Goal: Task Accomplishment & Management: Manage account settings

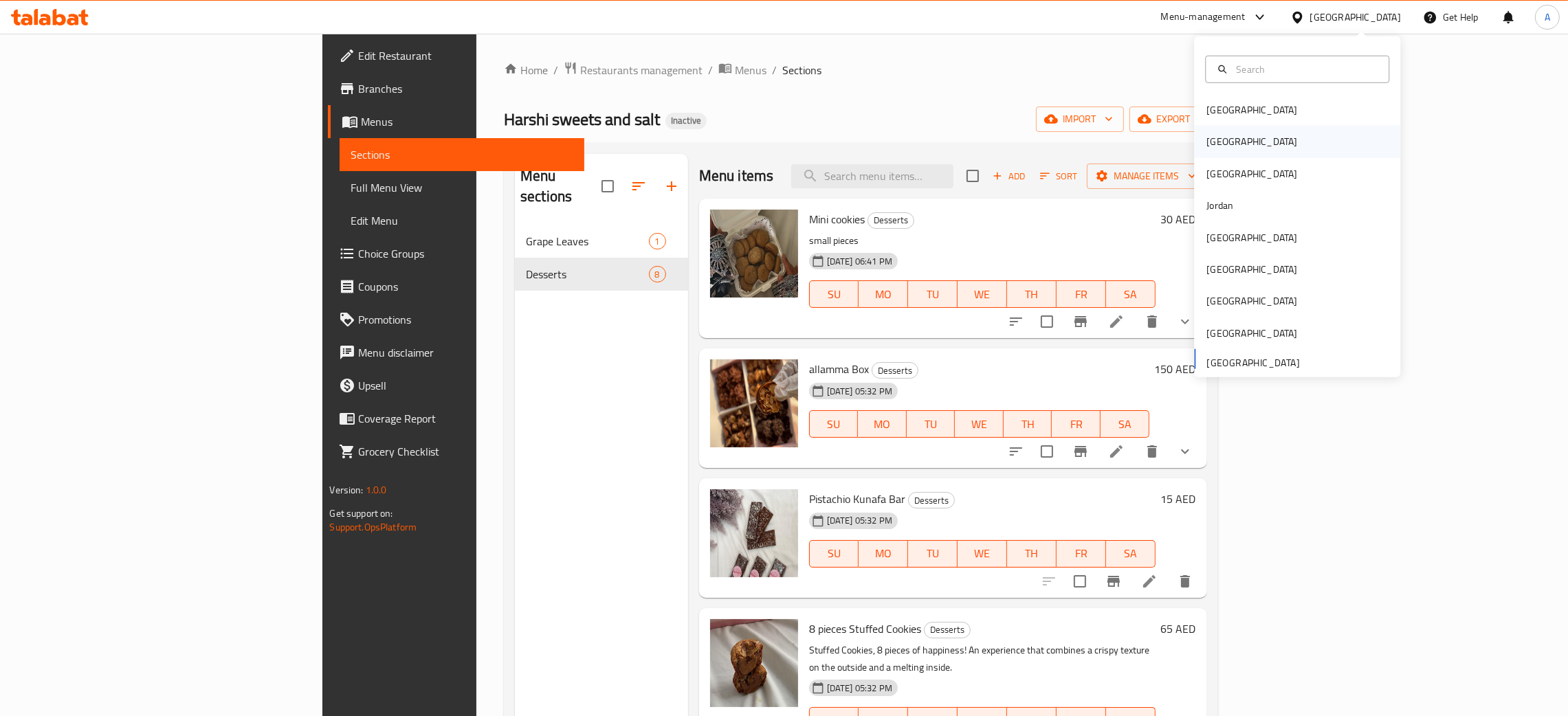
click at [1256, 143] on div "[GEOGRAPHIC_DATA]" at bounding box center [1297, 141] width 206 height 31
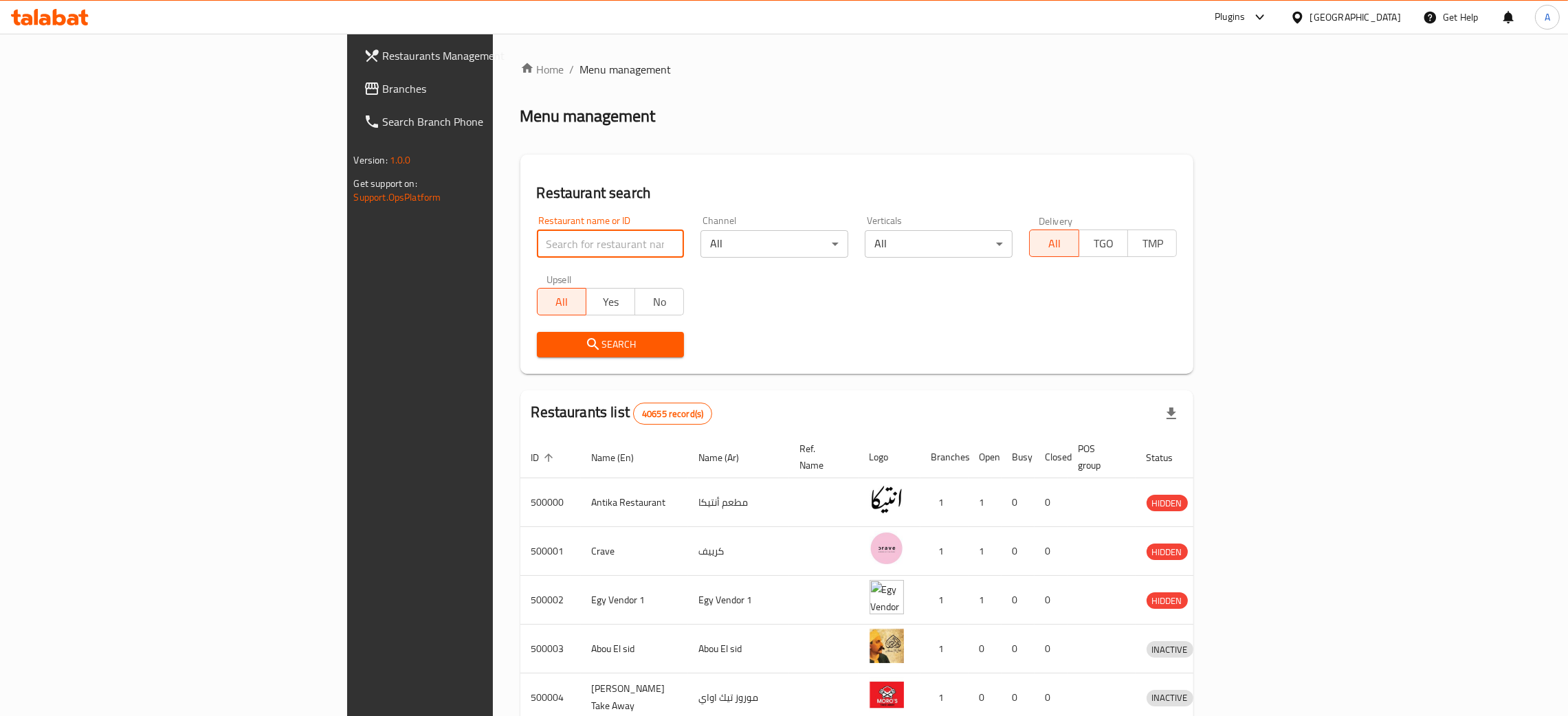
click at [537, 247] on input "search" at bounding box center [611, 244] width 148 height 28
paste input "502491"
type input "502491"
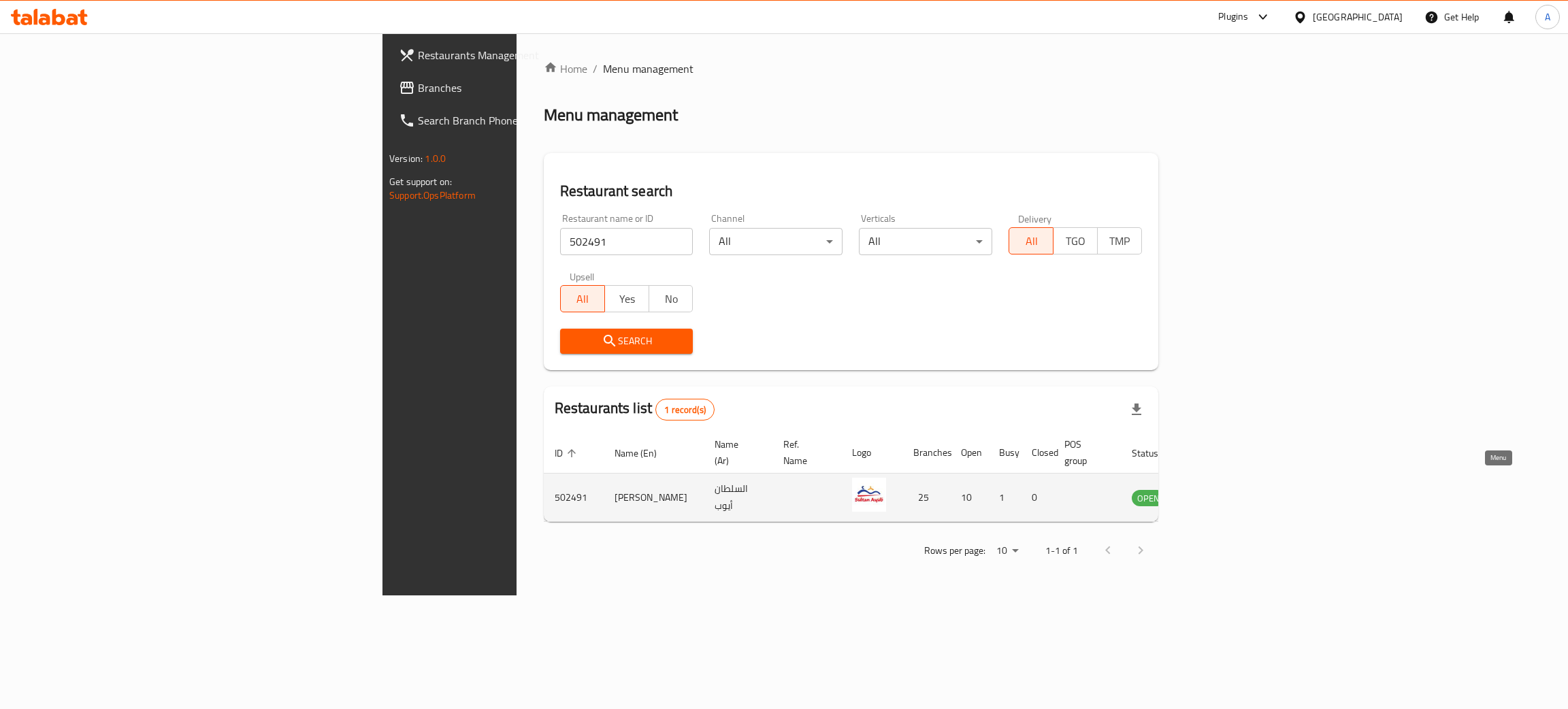
click at [1217, 495] on icon "enhanced table" at bounding box center [1214, 498] width 5 height 6
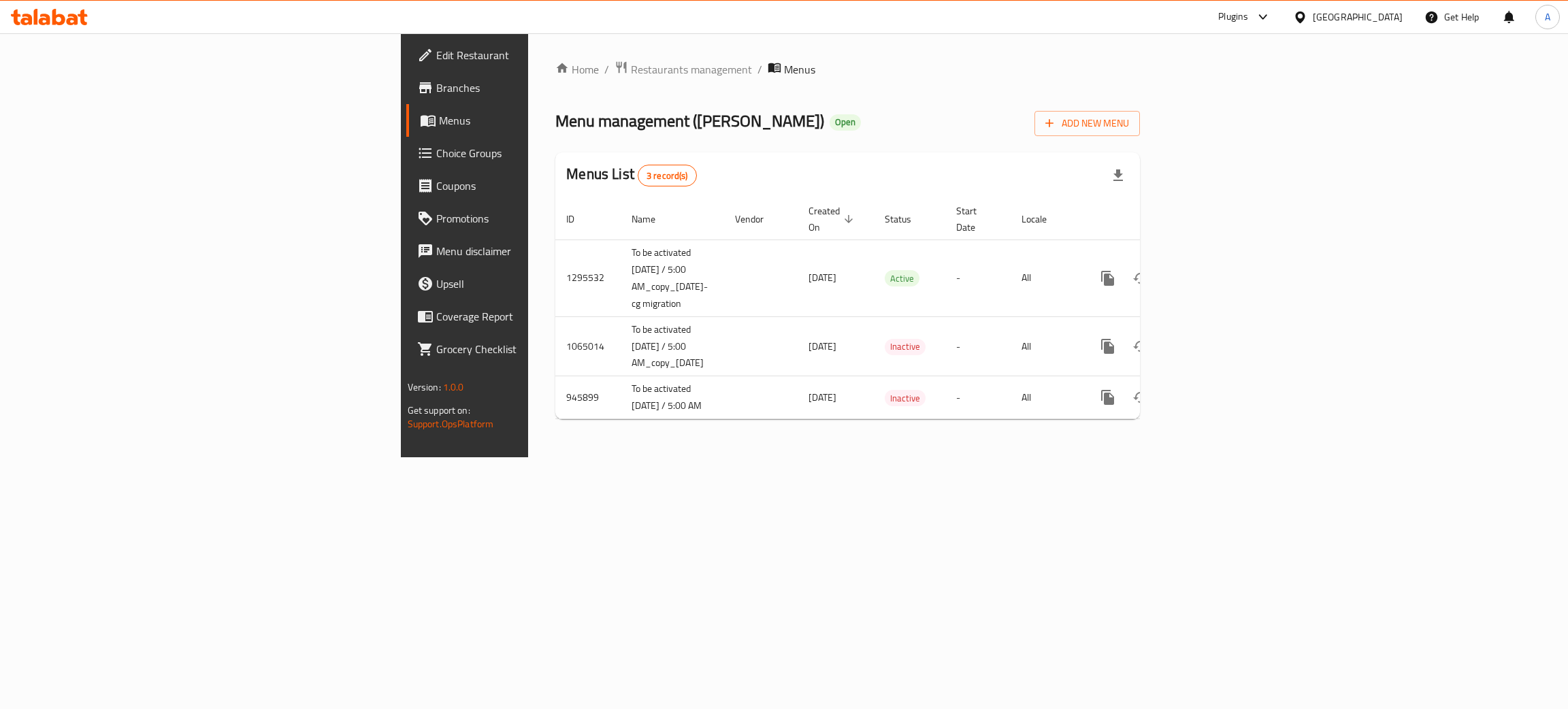
click at [436, 88] on span "Branches" at bounding box center [544, 88] width 216 height 17
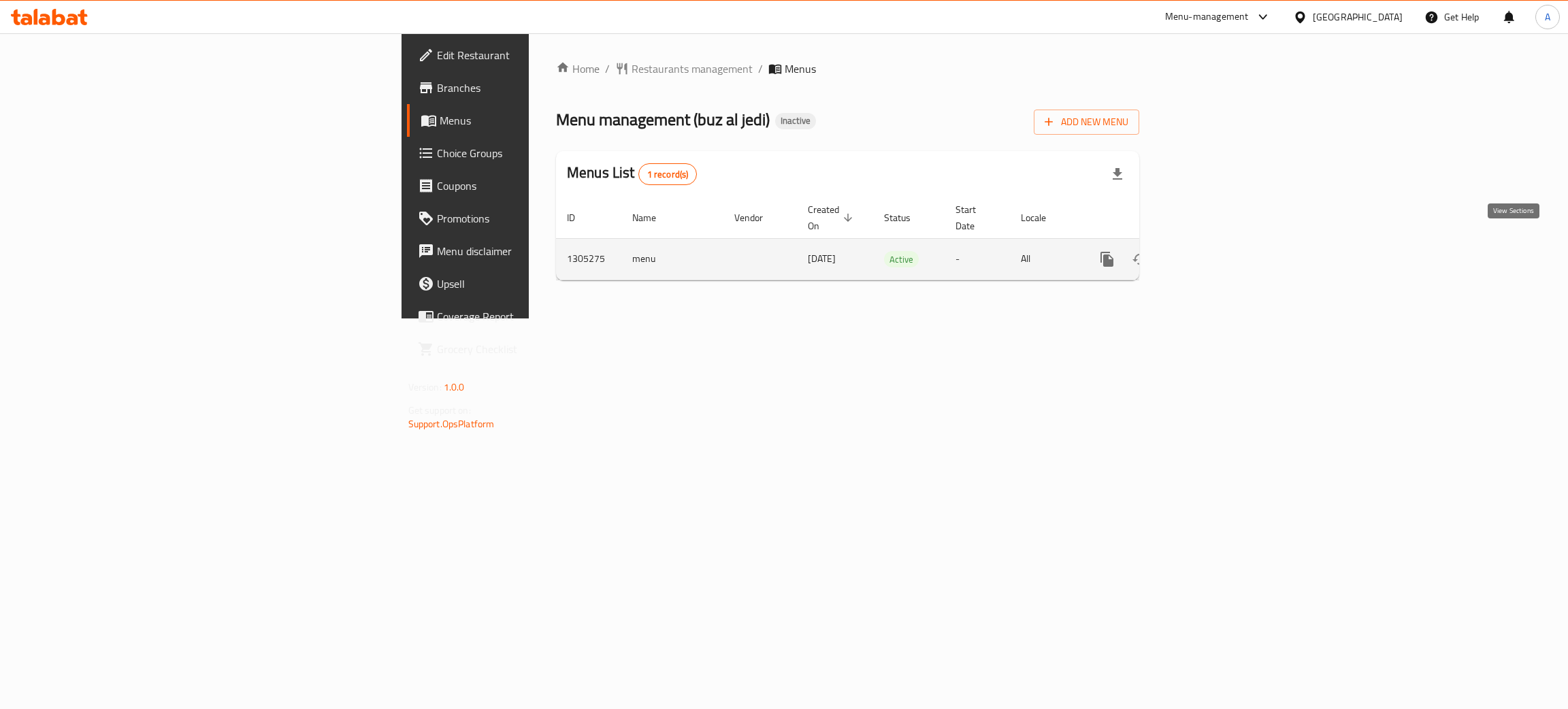
click at [1211, 253] on icon "enhanced table" at bounding box center [1205, 259] width 12 height 12
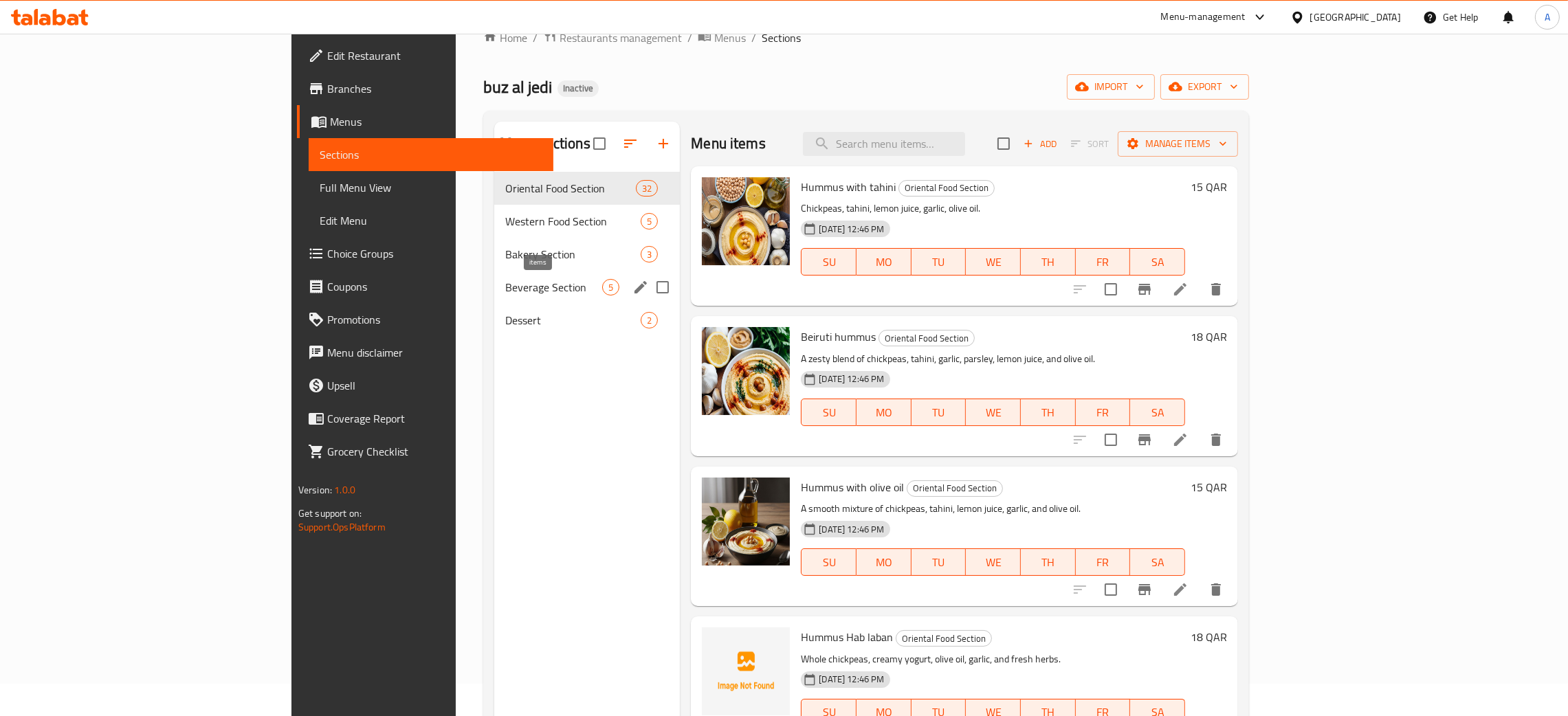
scroll to position [194, 0]
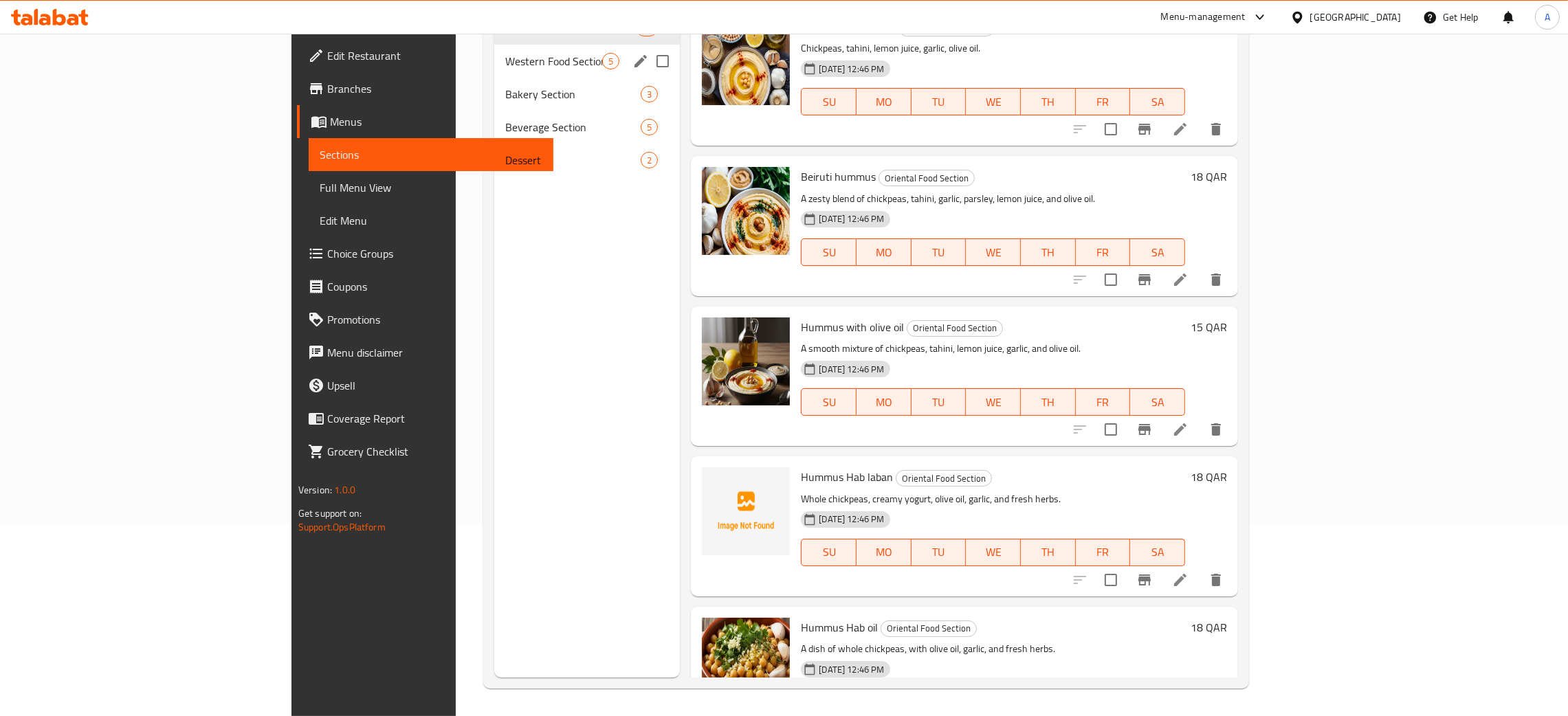
click at [505, 64] on span "Western Food Section" at bounding box center [554, 61] width 97 height 17
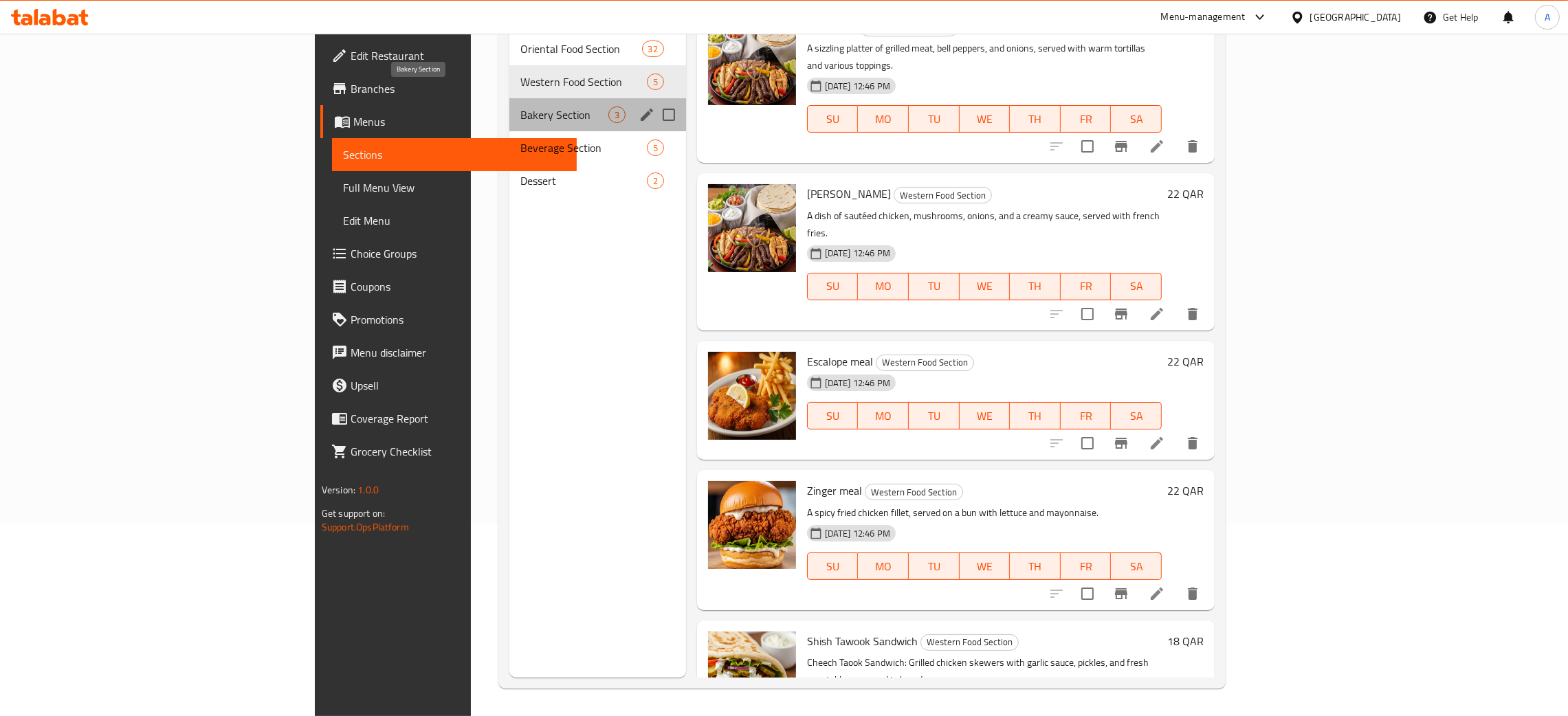
click at [521, 107] on span "Bakery Section" at bounding box center [564, 115] width 87 height 17
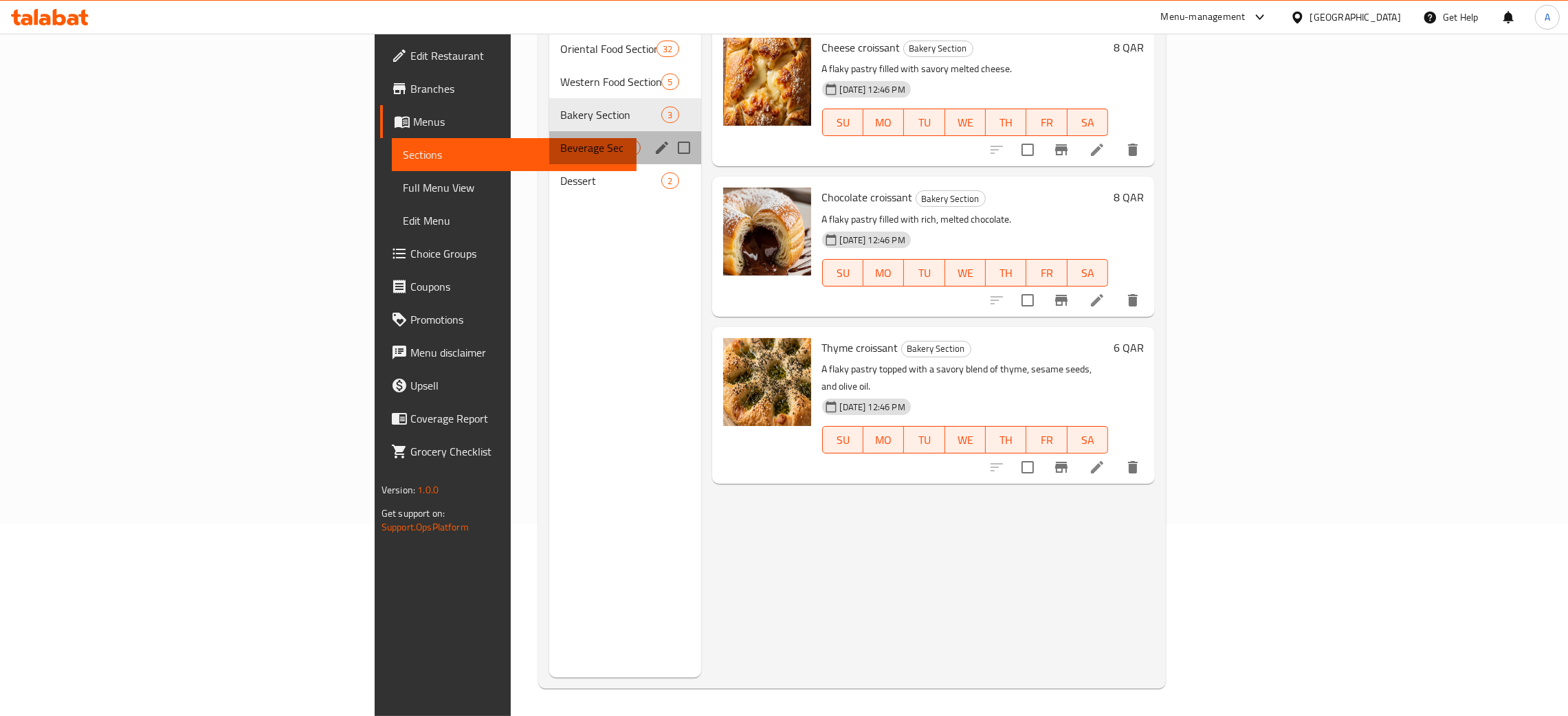
click at [549, 132] on div "Beverage Section 5" at bounding box center [625, 148] width 151 height 33
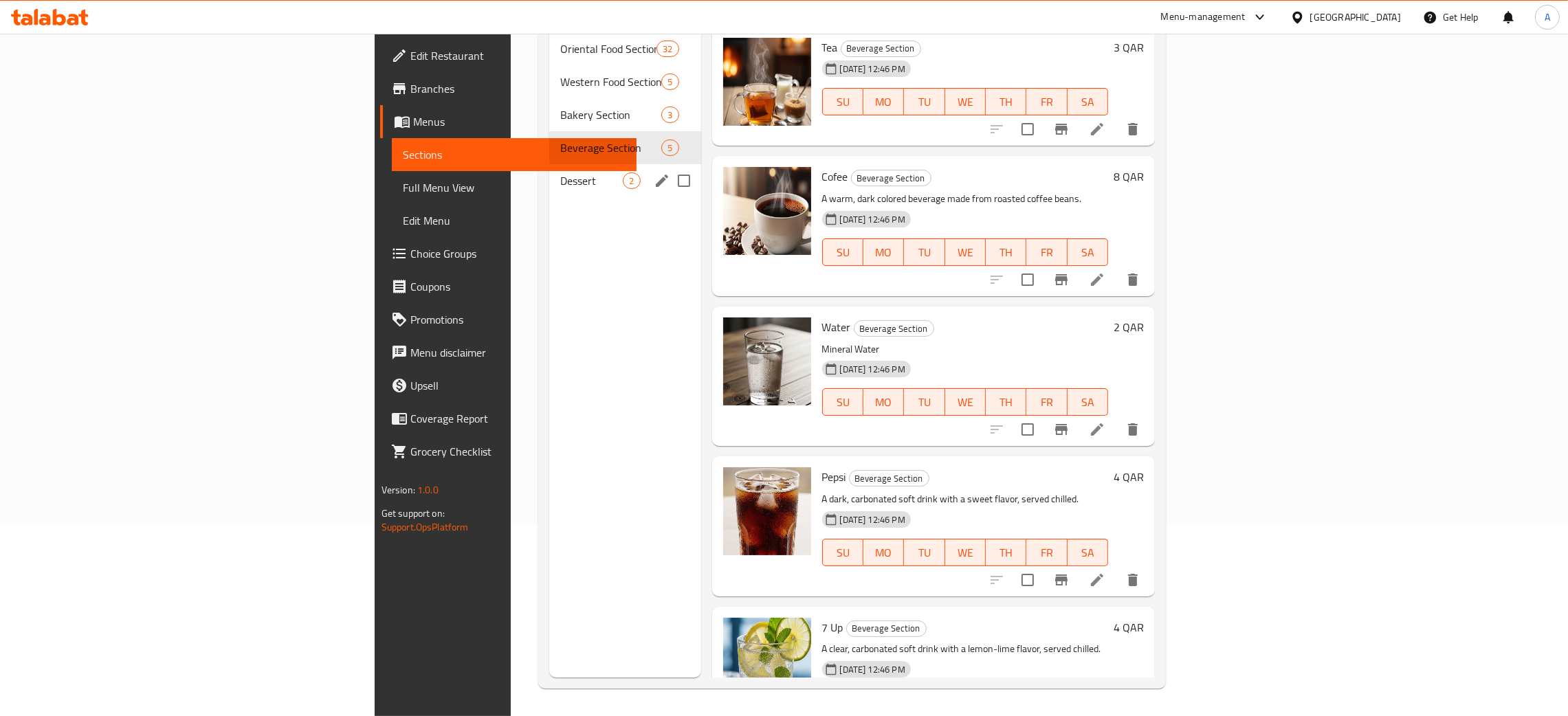
click at [560, 173] on span "Dessert" at bounding box center [592, 181] width 63 height 17
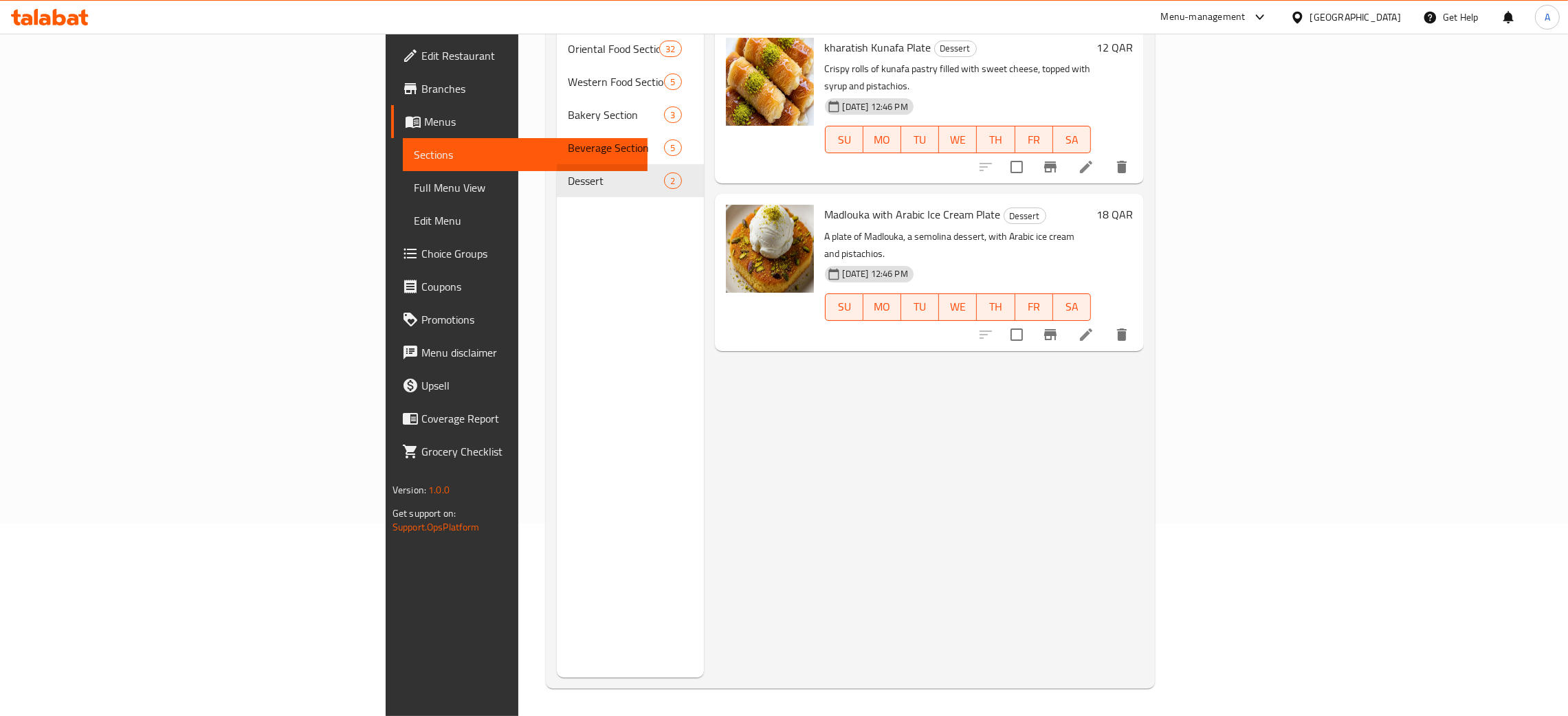
click at [421, 86] on span "Branches" at bounding box center [529, 88] width 215 height 17
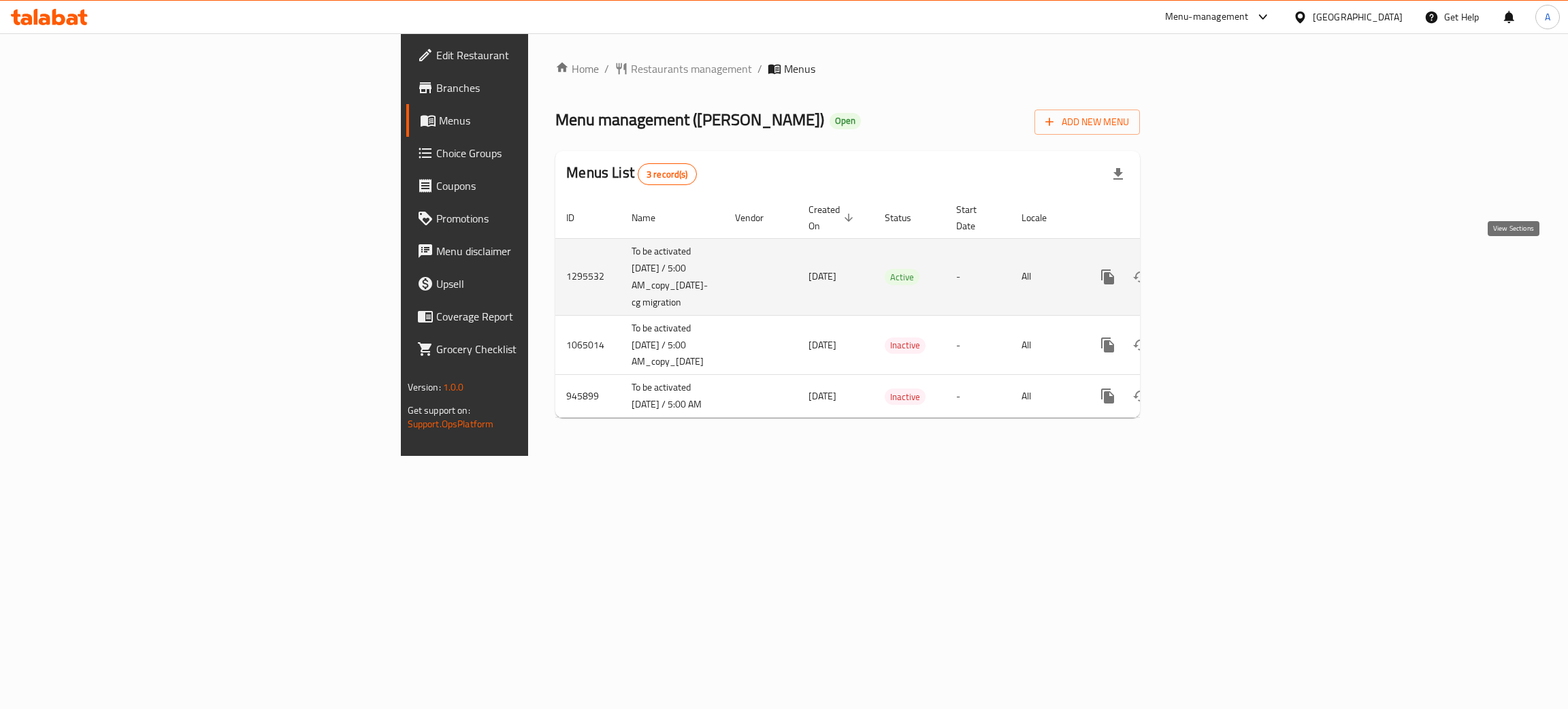
click at [1214, 269] on icon "enhanced table" at bounding box center [1205, 277] width 17 height 17
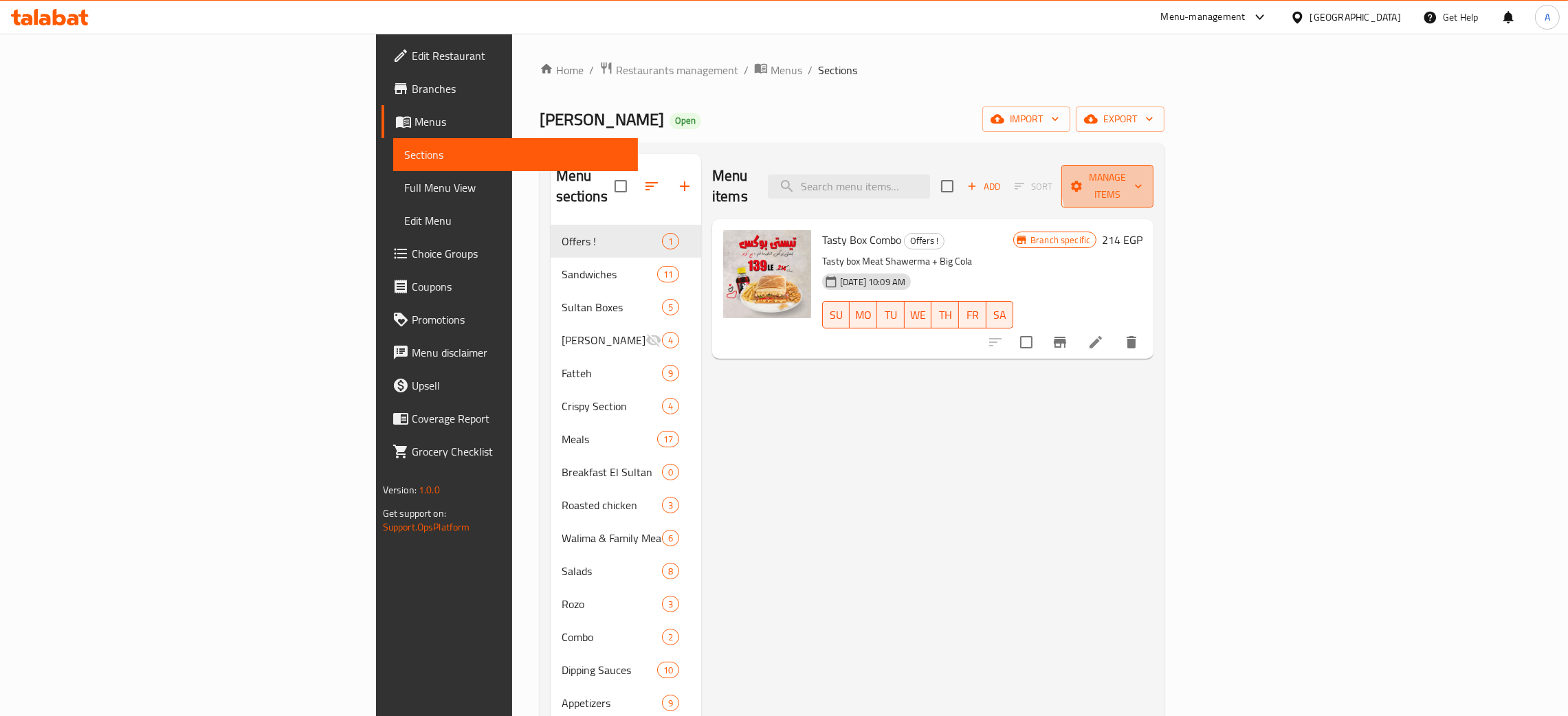
click at [1142, 185] on icon "button" at bounding box center [1138, 187] width 7 height 4
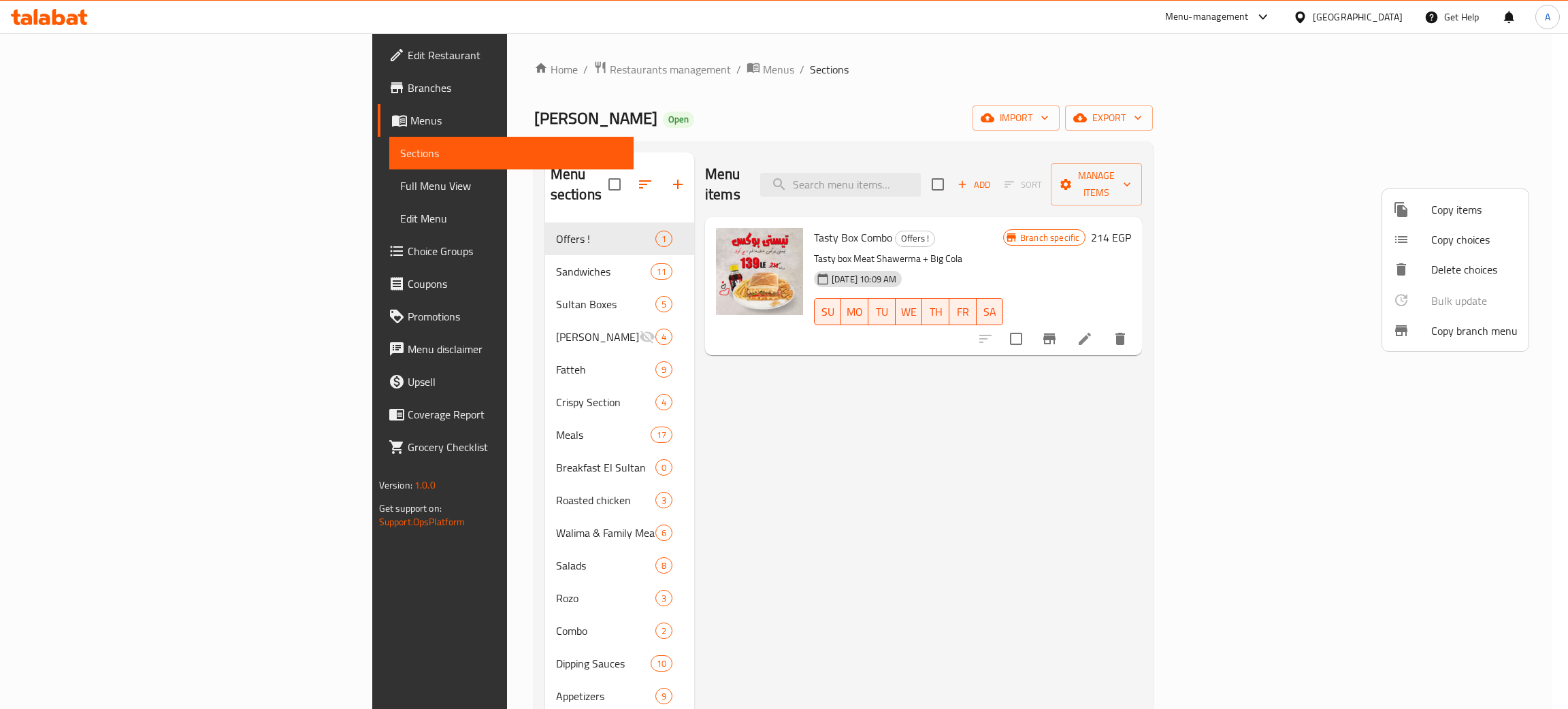
click at [1477, 324] on span "Copy branch menu" at bounding box center [1474, 331] width 86 height 17
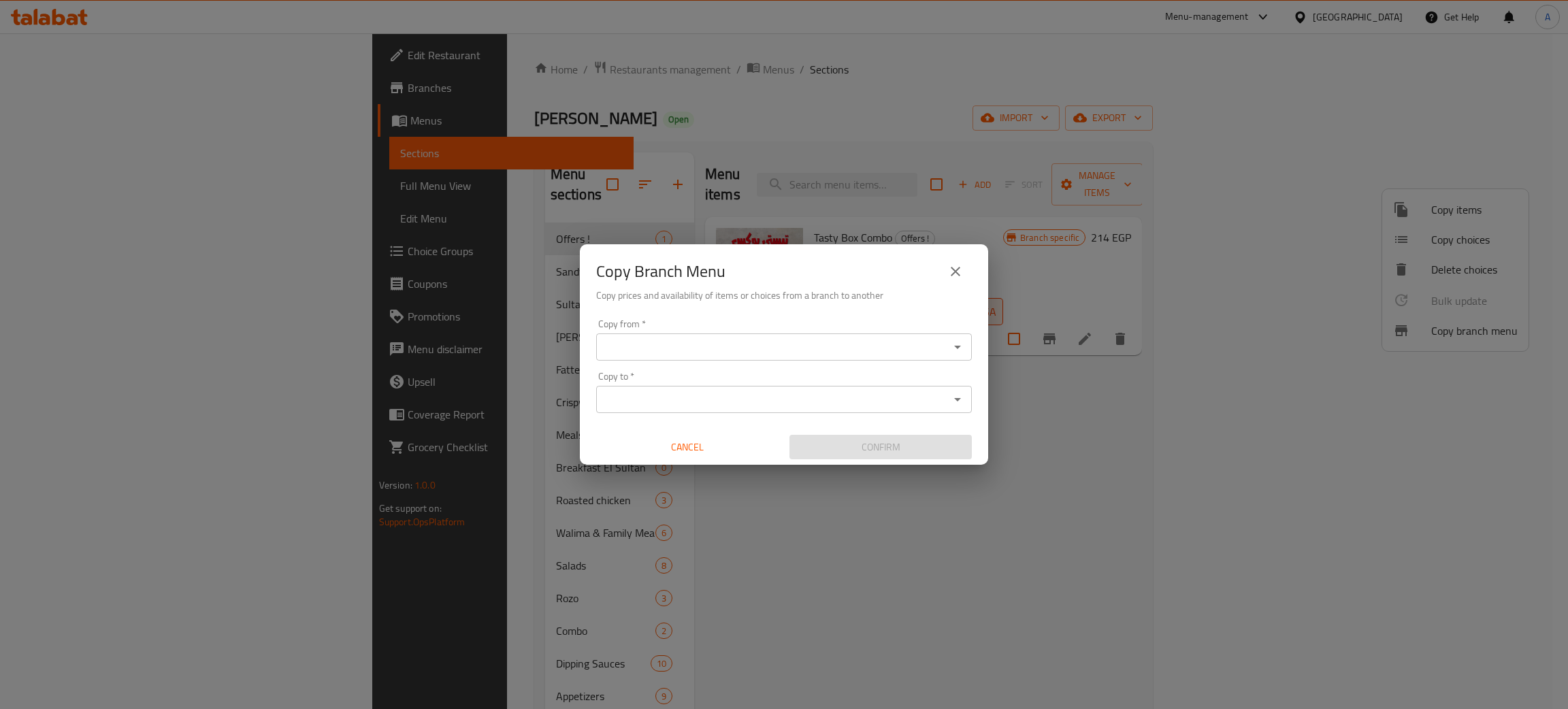
click at [675, 345] on input "Copy from   *" at bounding box center [772, 347] width 345 height 19
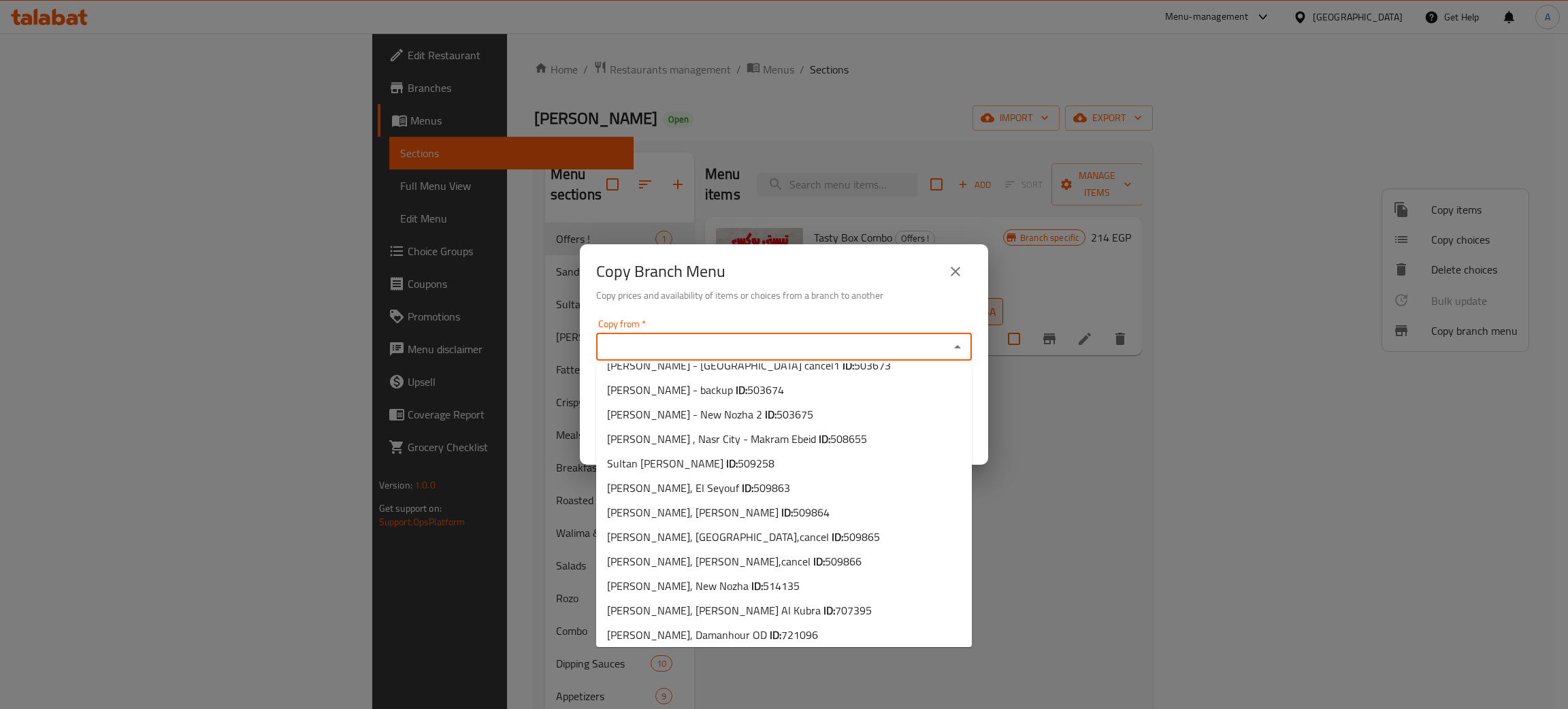
scroll to position [338, 0]
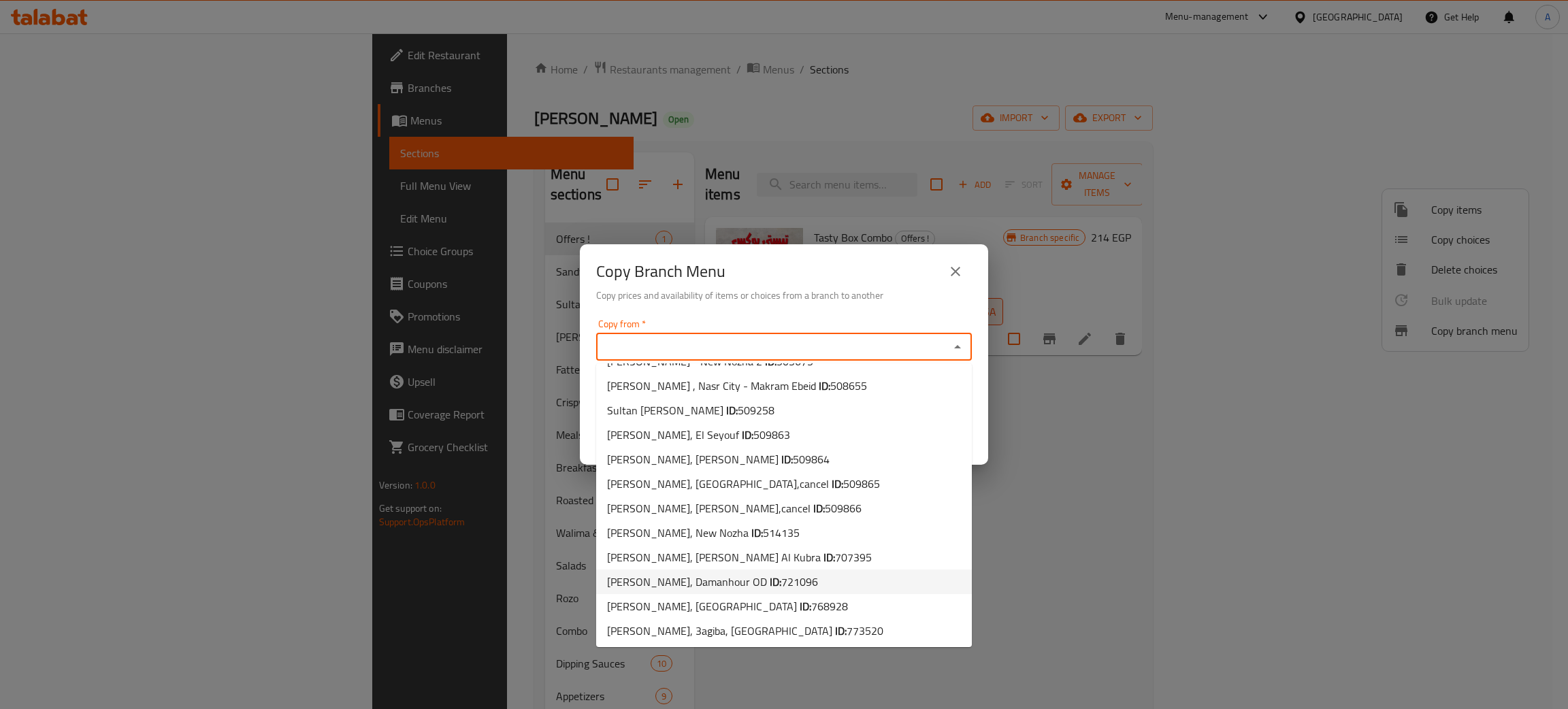
click at [781, 574] on span "721096" at bounding box center [799, 582] width 37 height 20
type input "Sultan Ayub, Damanhour OD"
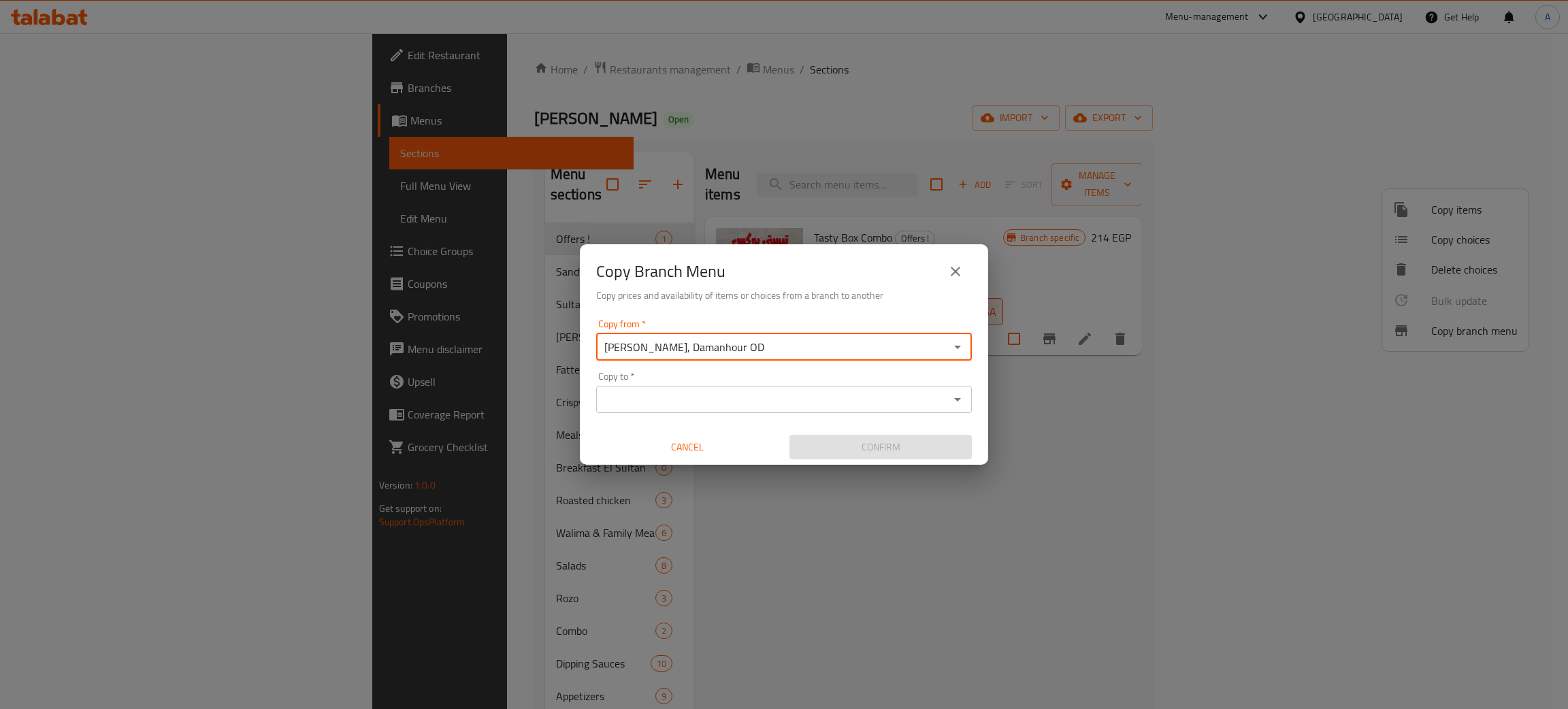
click at [692, 396] on input "Copy to   *" at bounding box center [772, 400] width 345 height 19
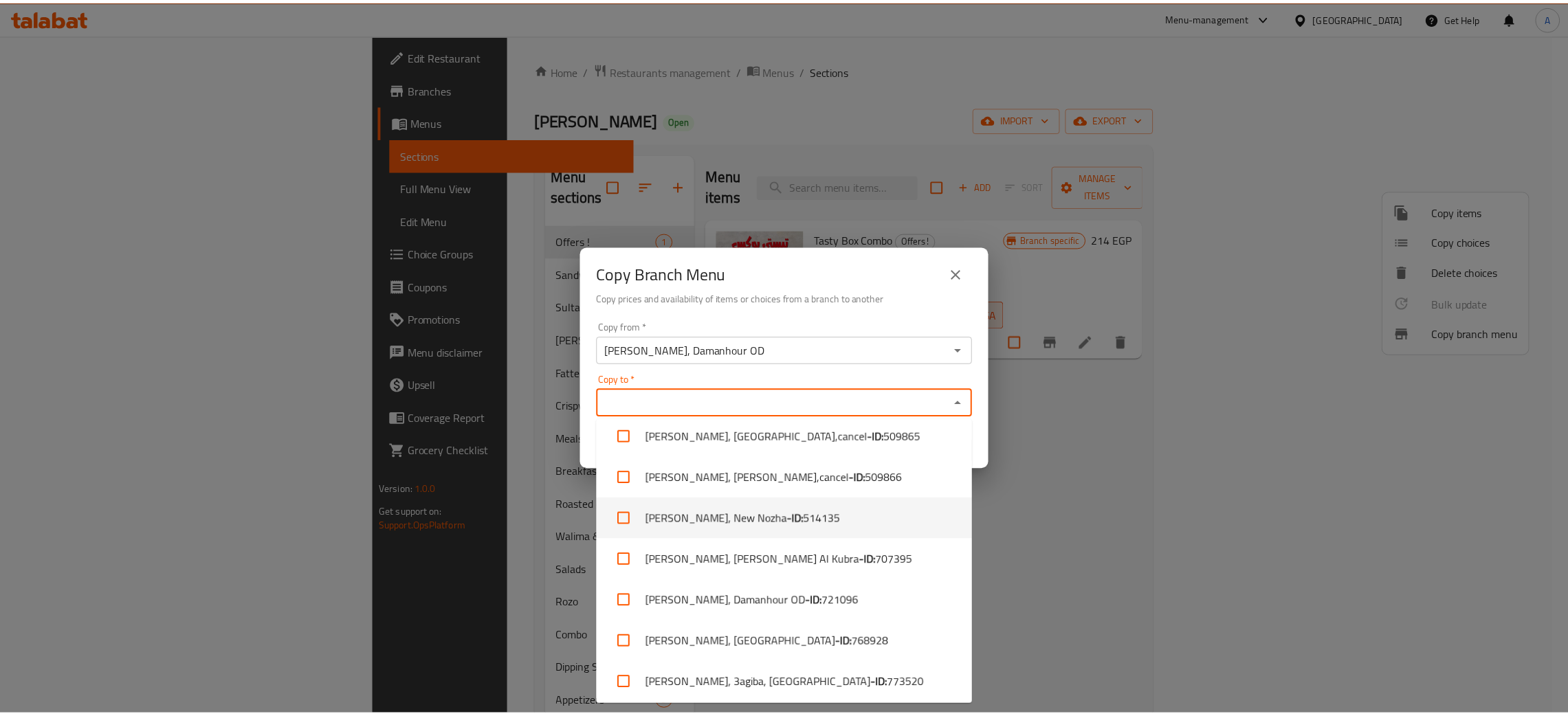
scroll to position [755, 0]
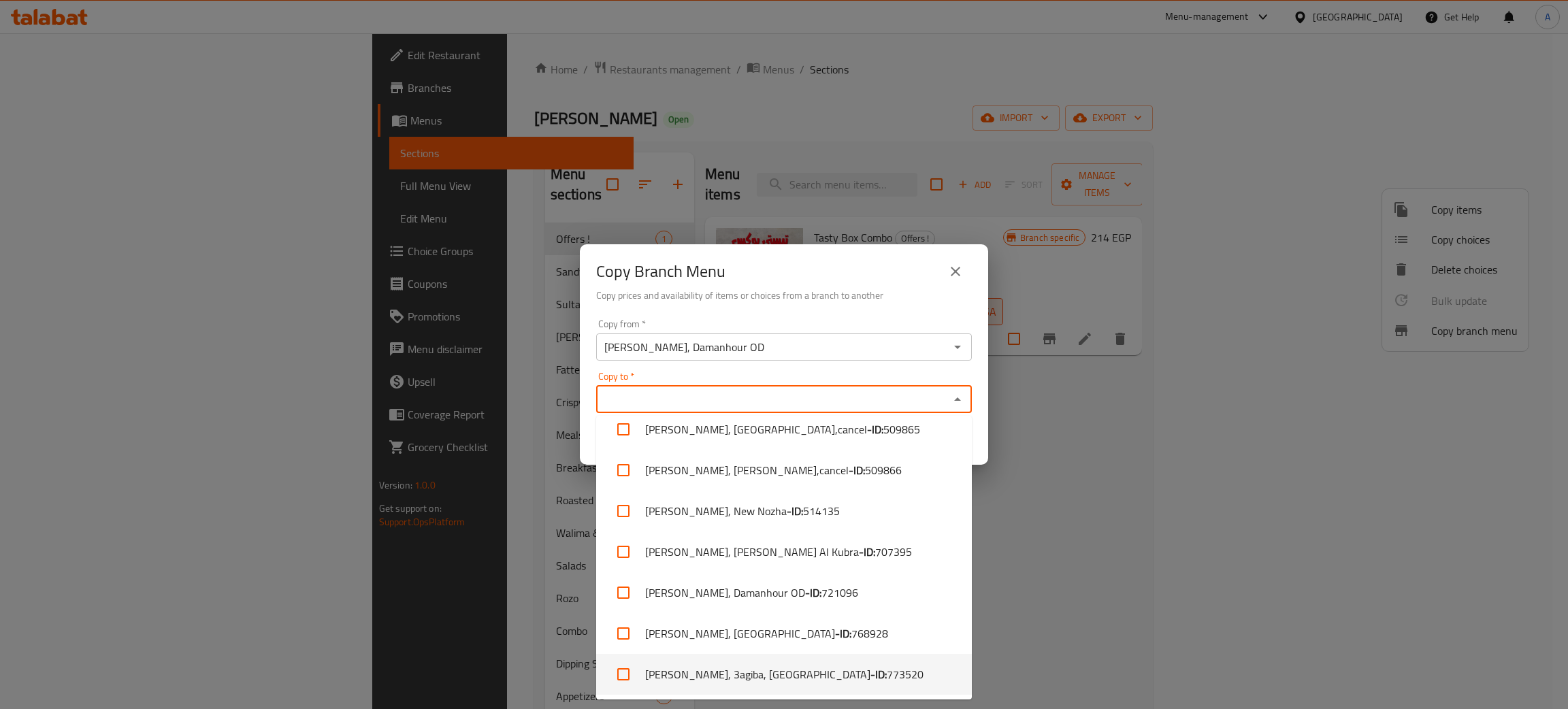
click at [799, 667] on li "Sultan Ayoub, 3agiba, Marsa Matrouh City - ID: 773520" at bounding box center [783, 674] width 376 height 41
checkbox input "true"
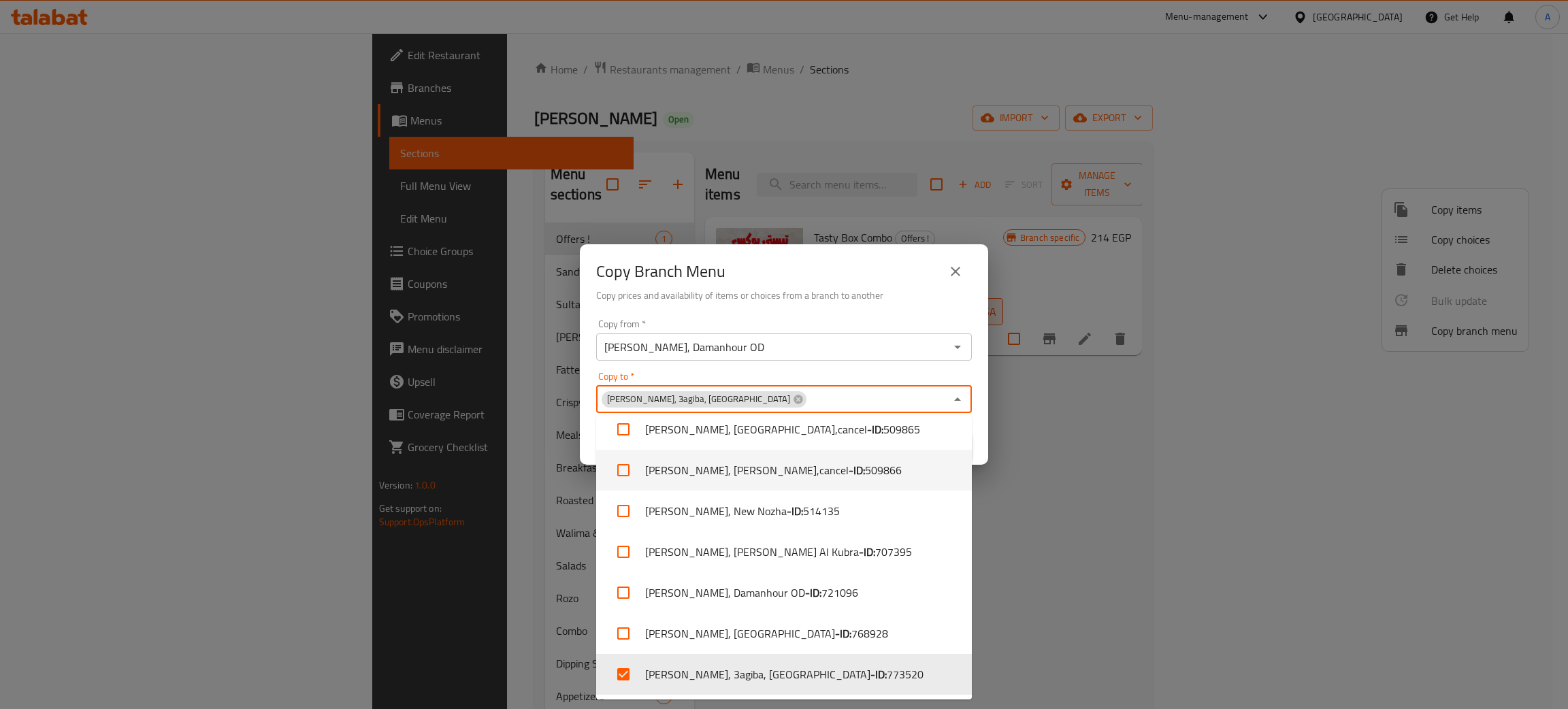
click at [1074, 516] on div "Copy Branch Menu Copy prices and availability of items or choices from a branch…" at bounding box center [784, 354] width 1568 height 709
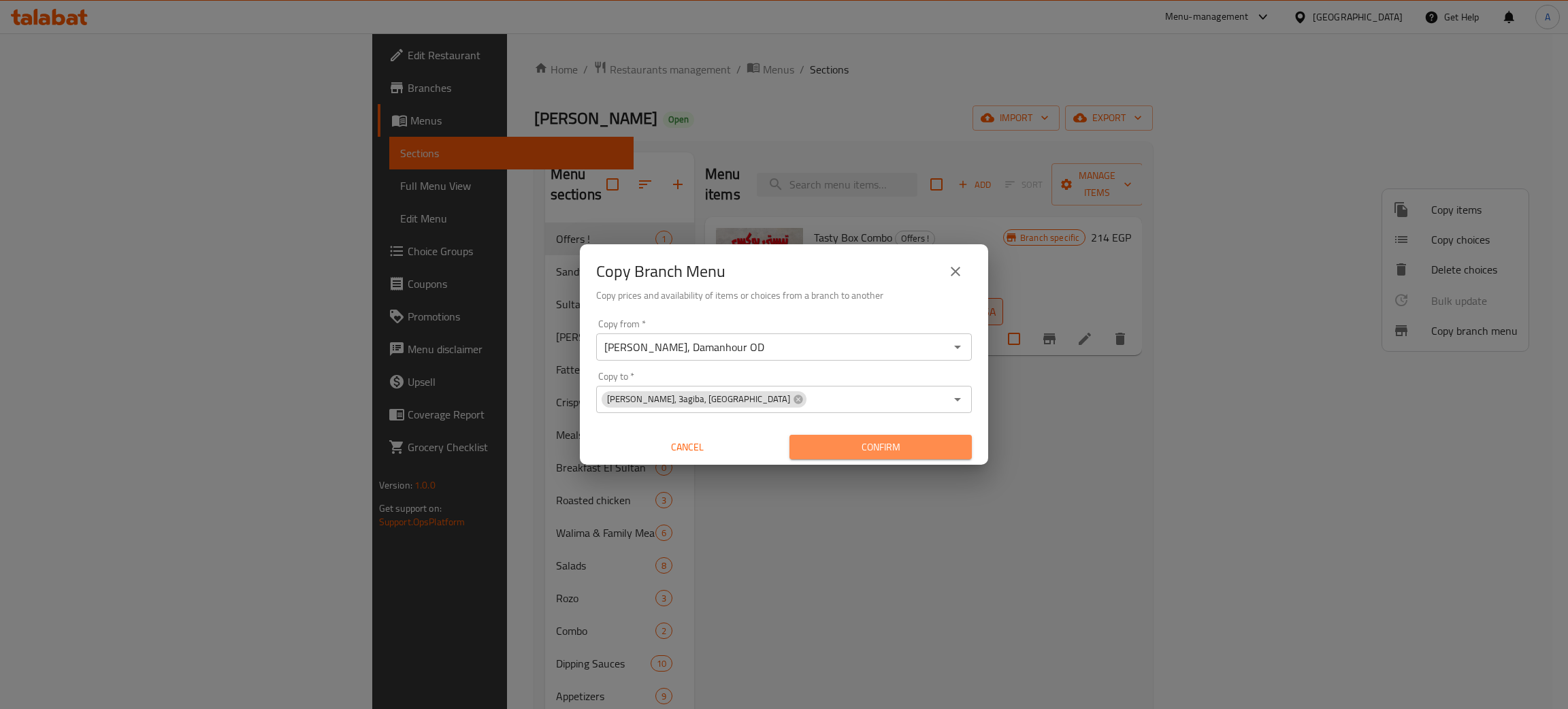
click at [883, 442] on span "Confirm" at bounding box center [880, 447] width 161 height 17
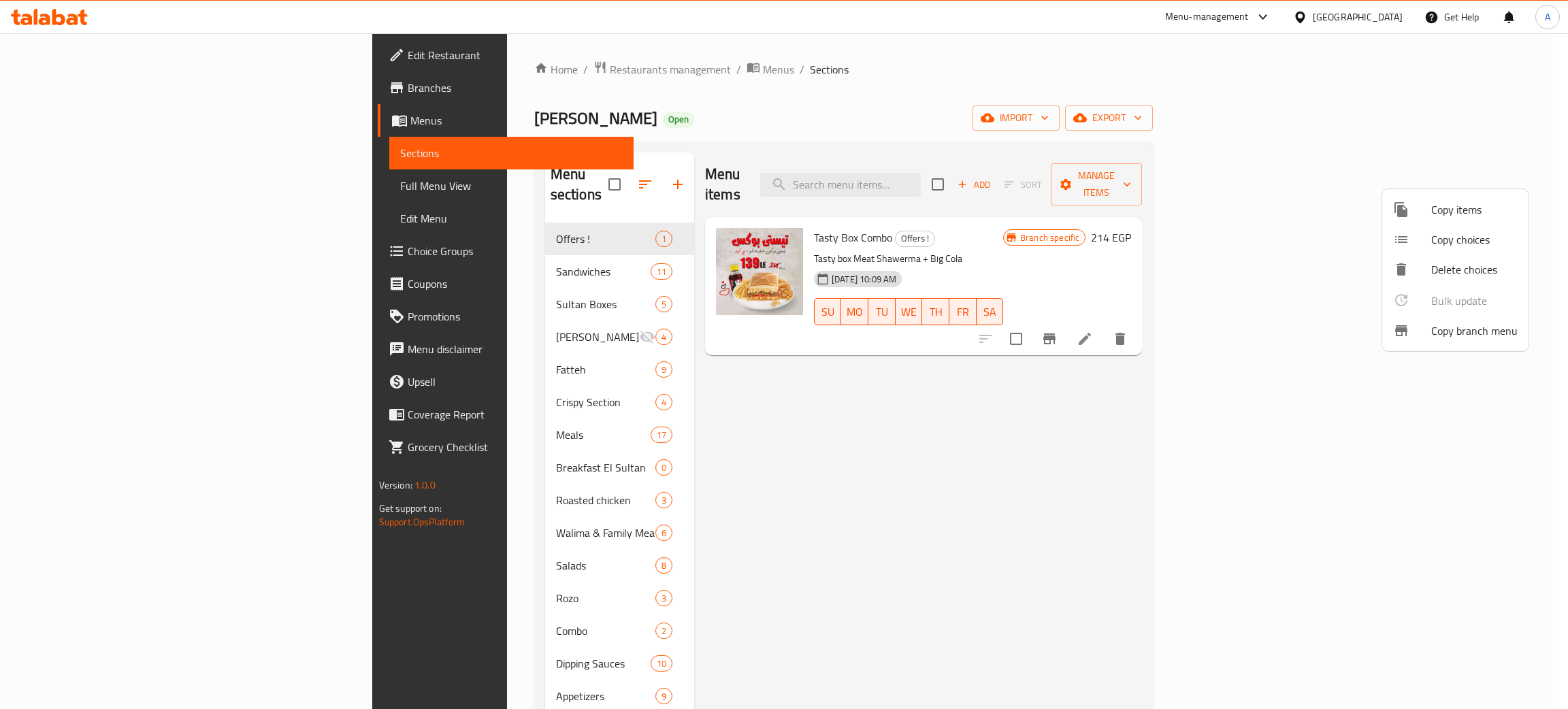
click at [89, 183] on div at bounding box center [784, 354] width 1568 height 709
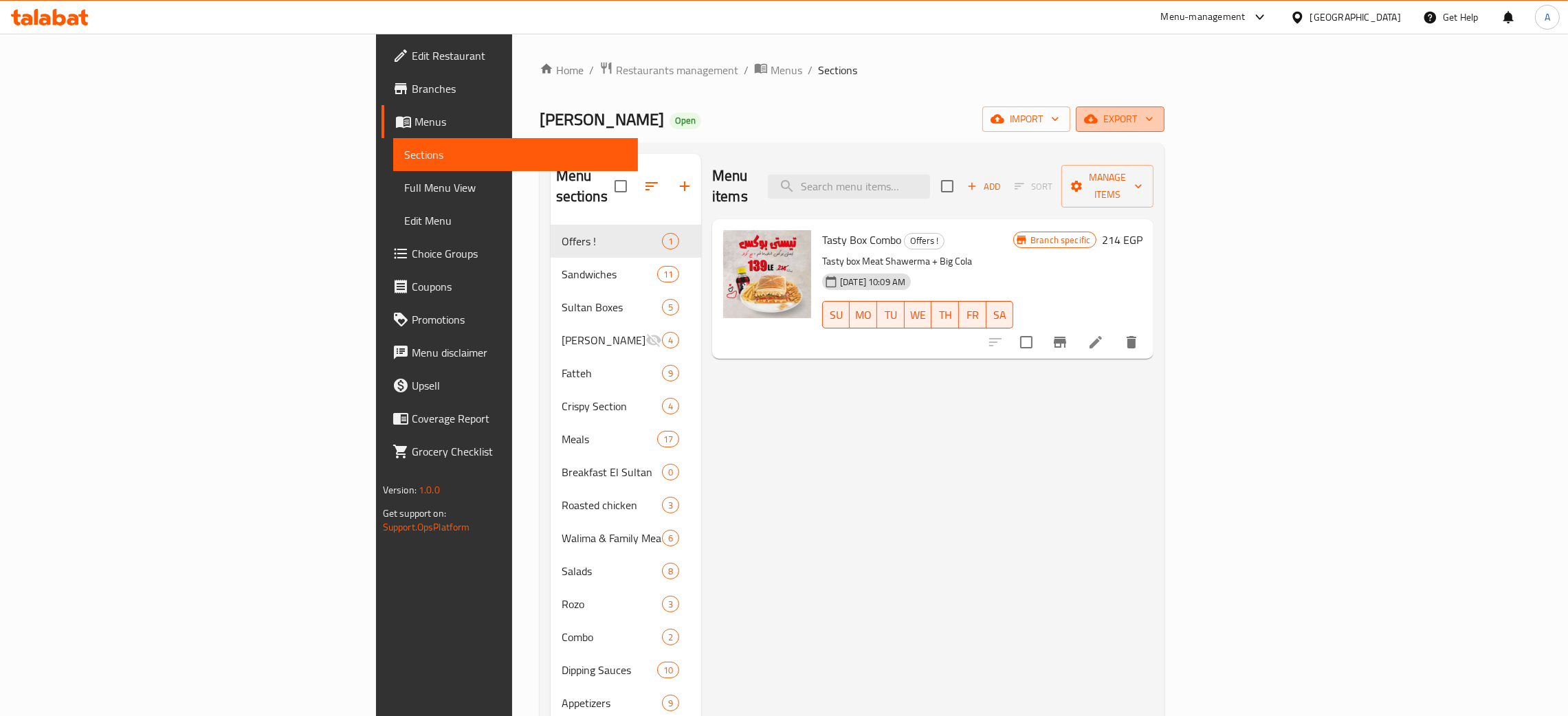
click at [1156, 117] on icon "button" at bounding box center [1149, 118] width 14 height 14
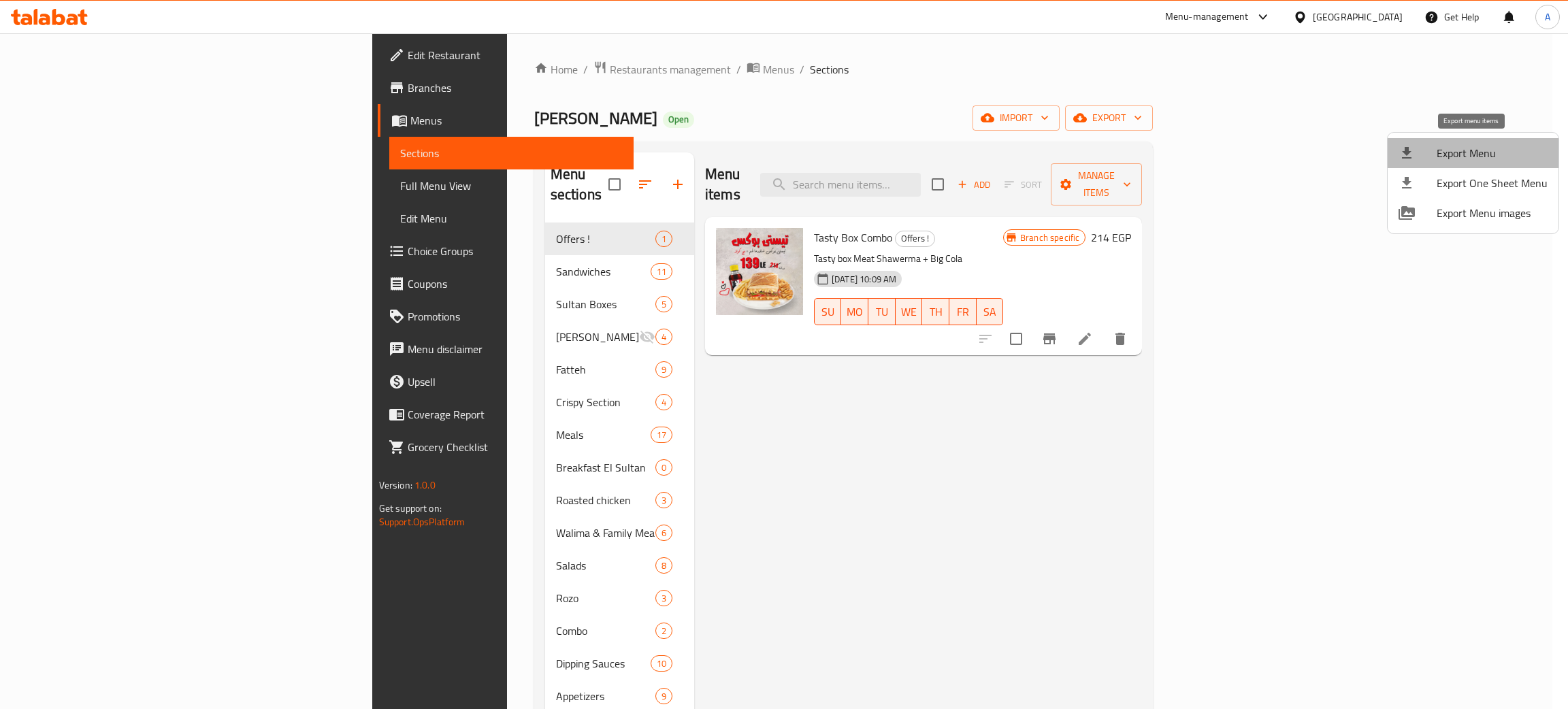
click at [1491, 149] on span "Export Menu" at bounding box center [1491, 153] width 111 height 17
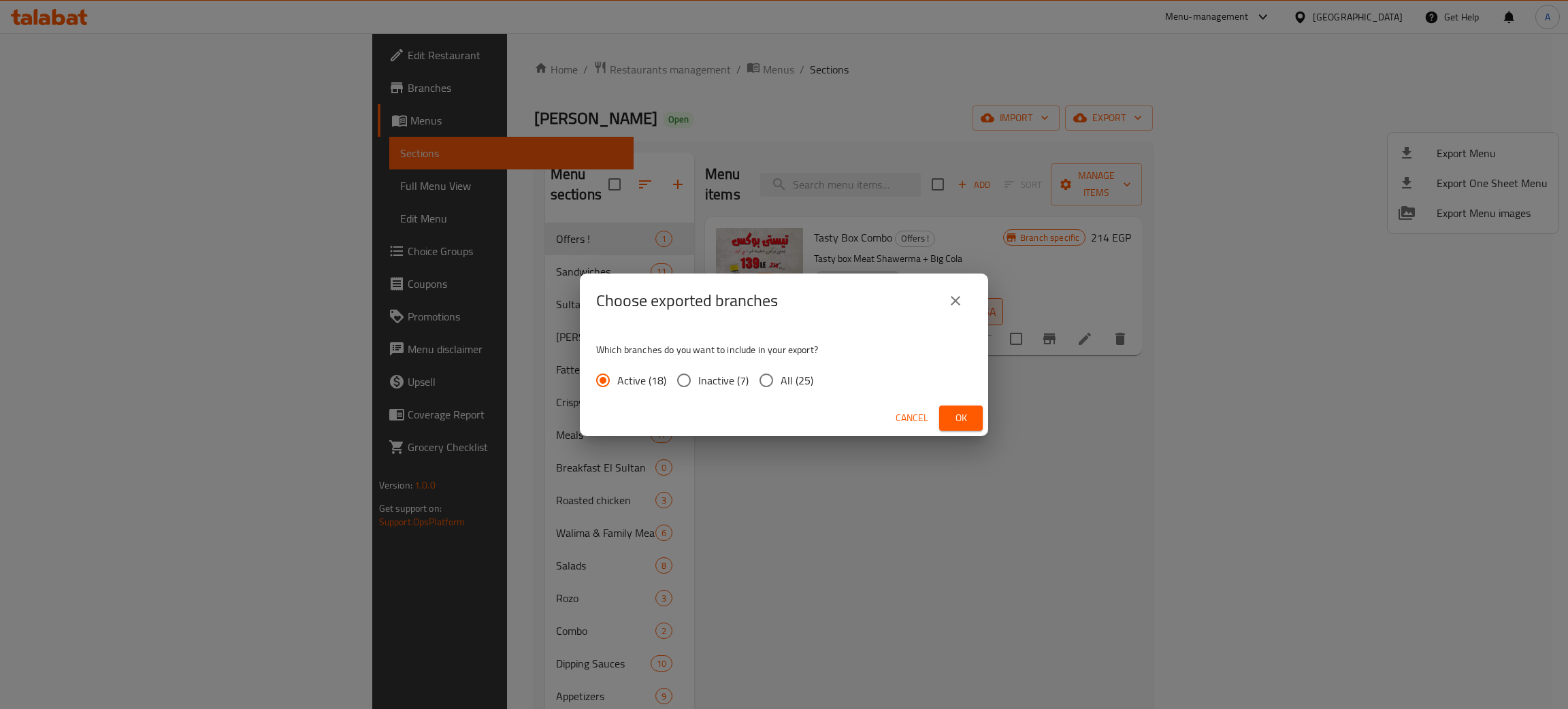
click at [759, 379] on input "All (25)" at bounding box center [766, 380] width 28 height 28
radio input "true"
click at [973, 418] on button "Ok" at bounding box center [961, 418] width 43 height 25
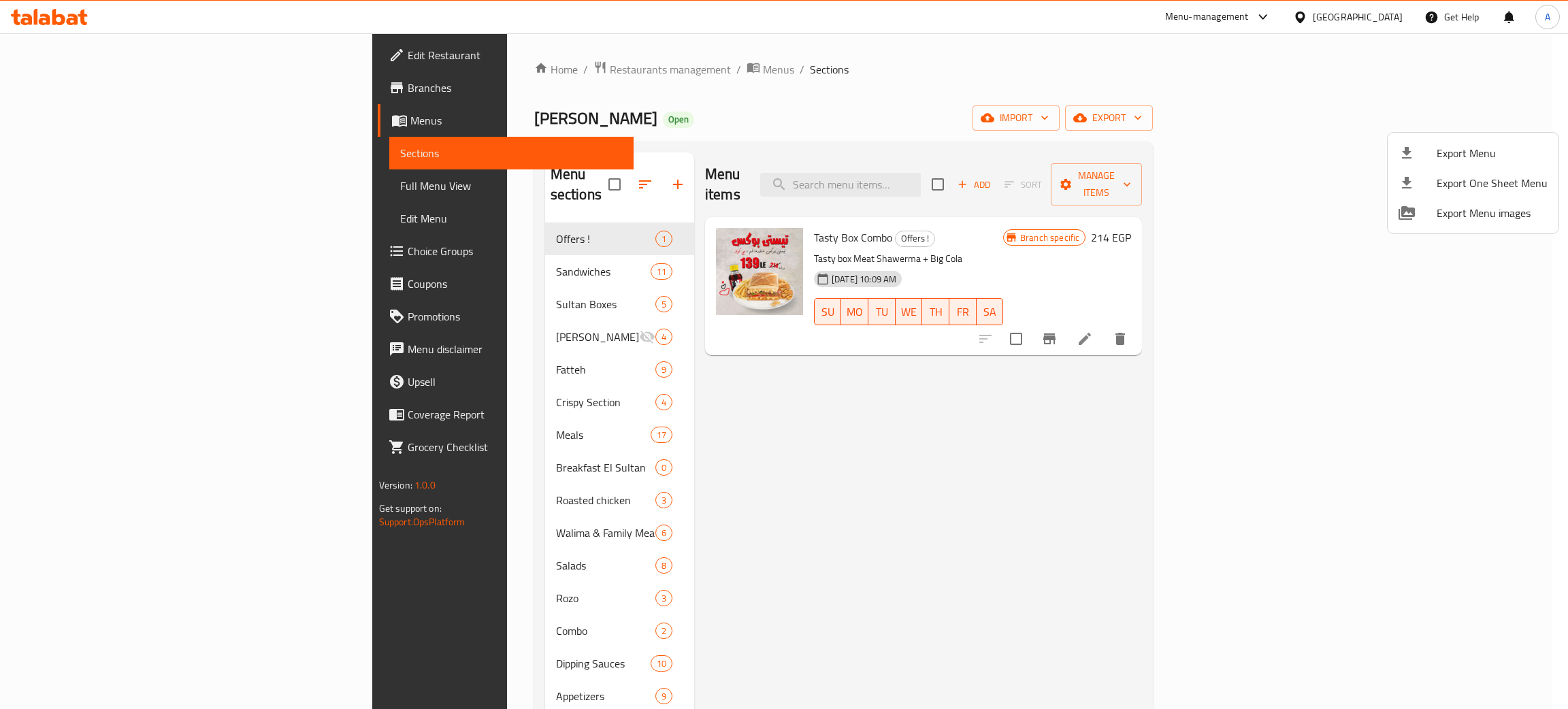
click at [990, 177] on div at bounding box center [784, 354] width 1568 height 709
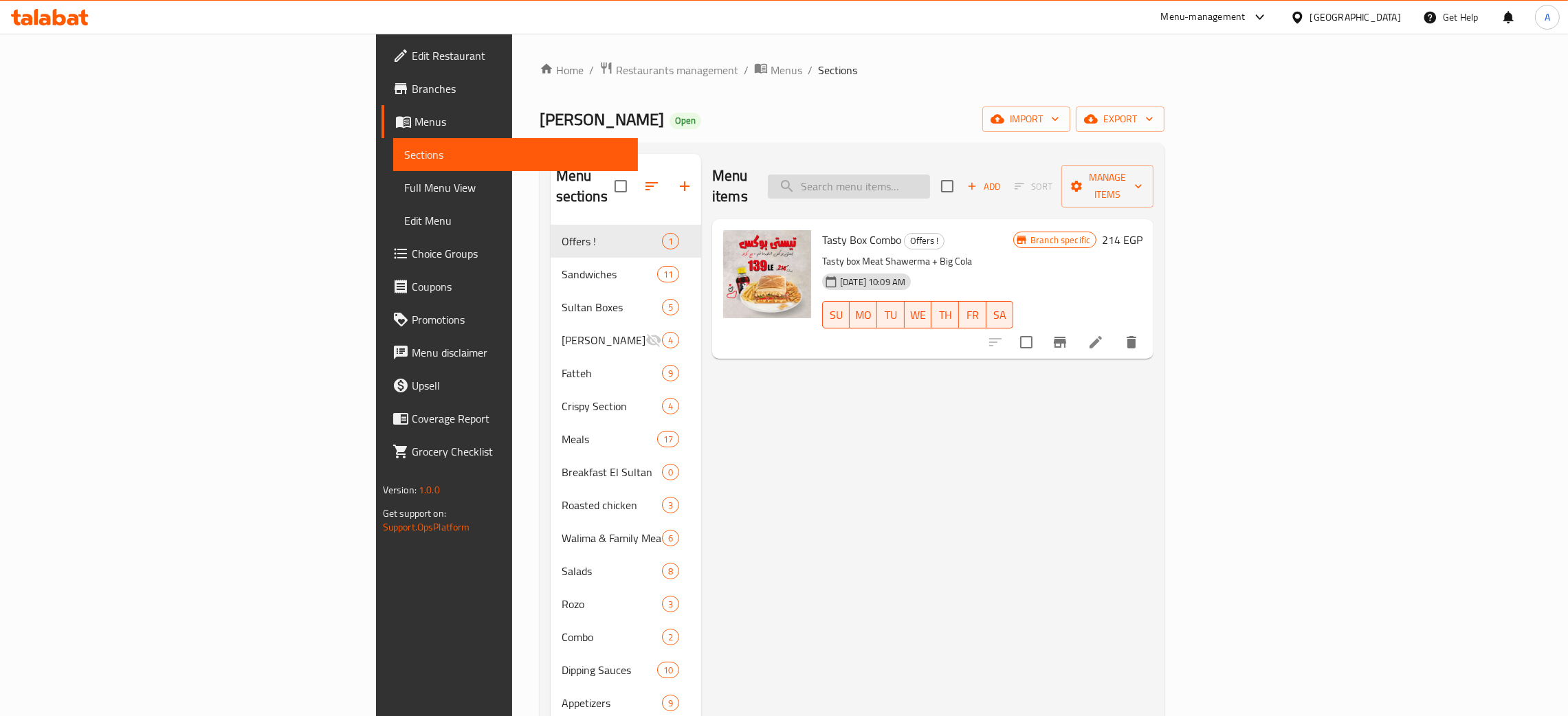
click at [930, 177] on input "search" at bounding box center [849, 186] width 162 height 24
paste input "Special Sultan Chicken Shawerma Sandwich"
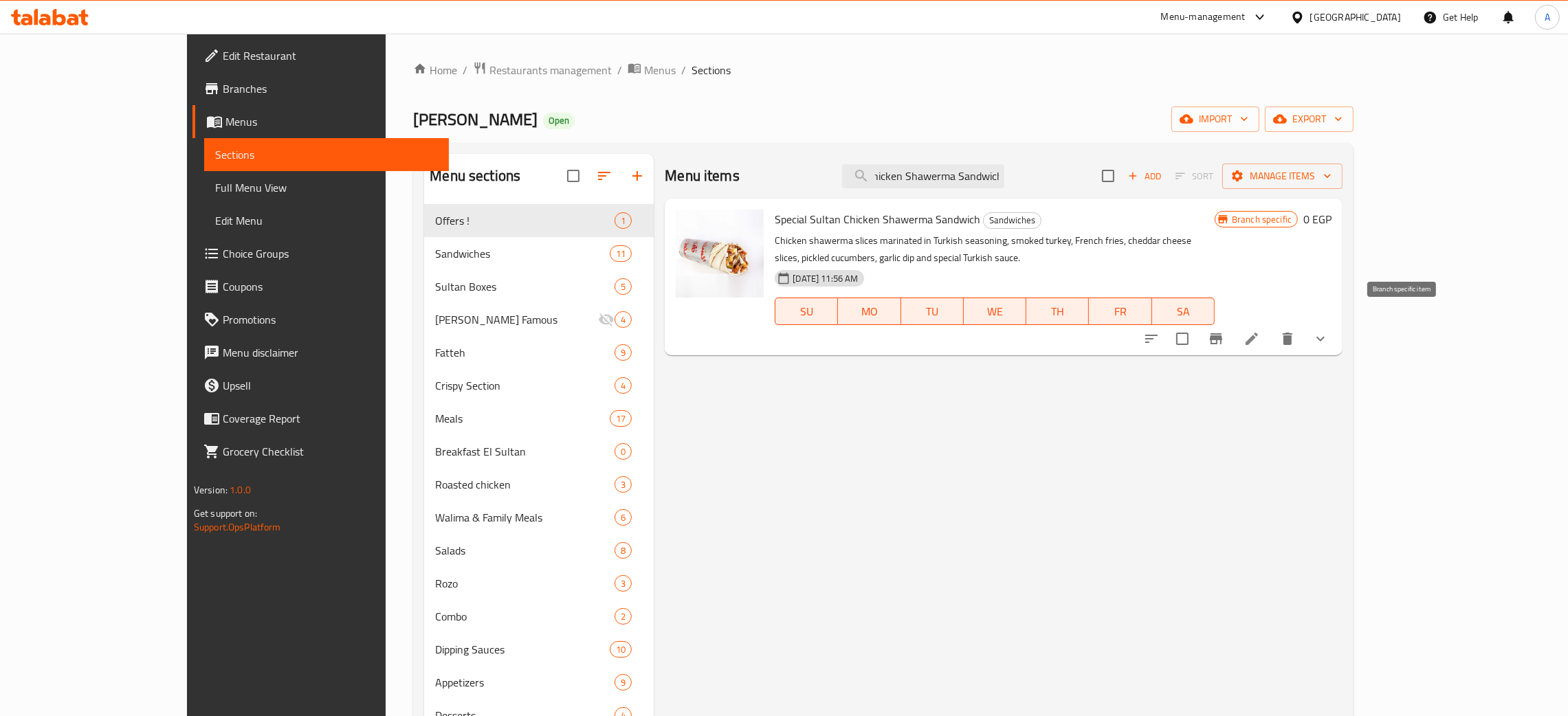
type input "Special Sultan Chicken Shawerma Sandwich"
click at [1222, 333] on icon "Branch-specific-item" at bounding box center [1215, 339] width 12 height 11
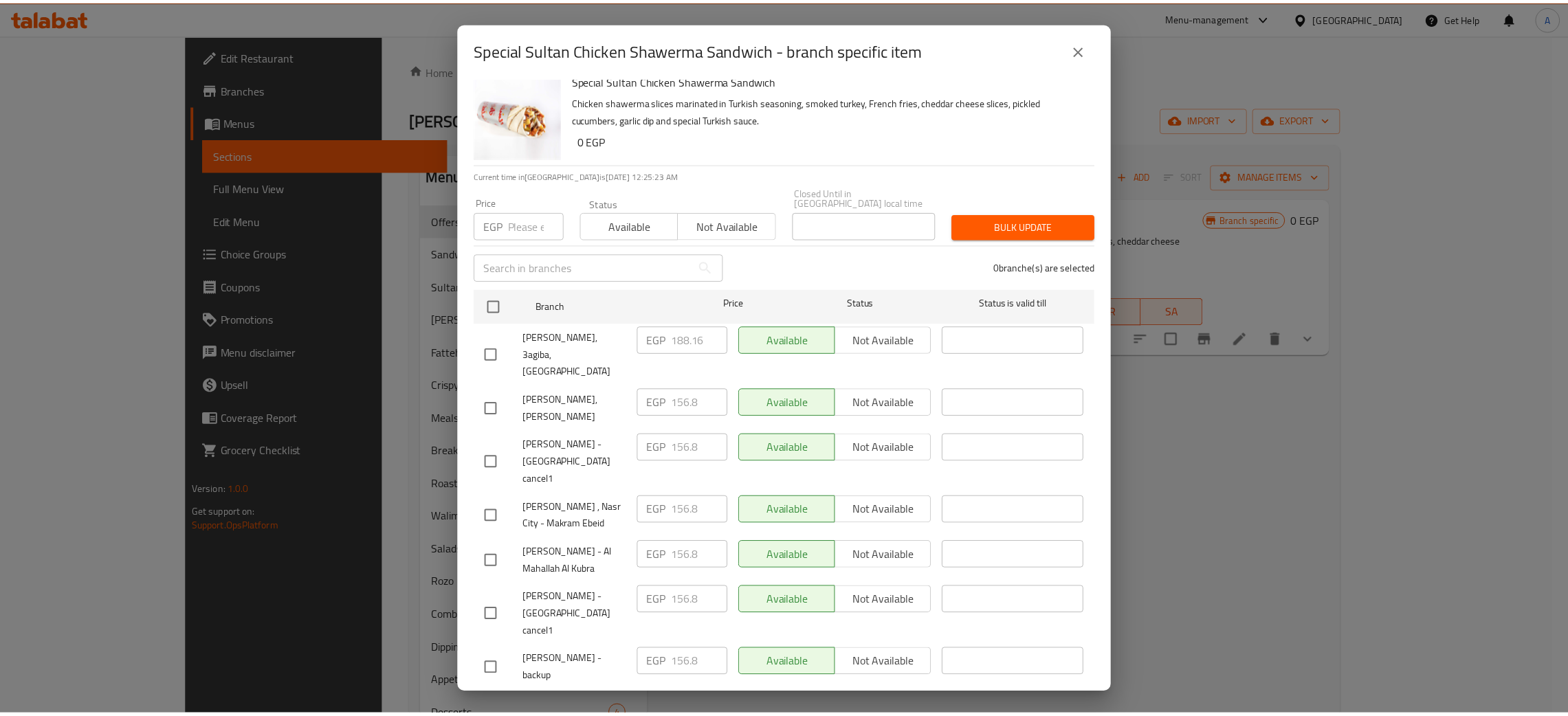
scroll to position [0, 0]
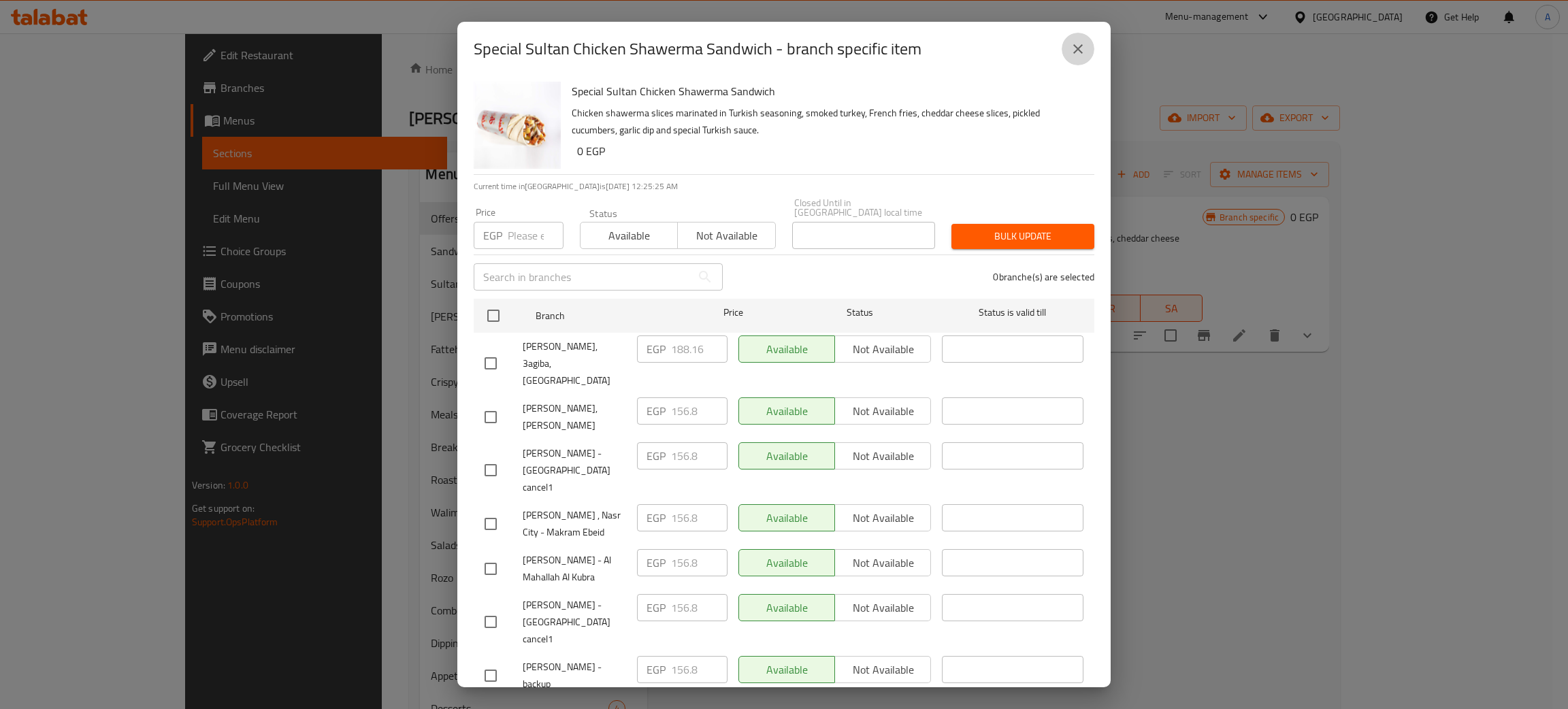
click at [1081, 47] on icon "close" at bounding box center [1078, 49] width 17 height 17
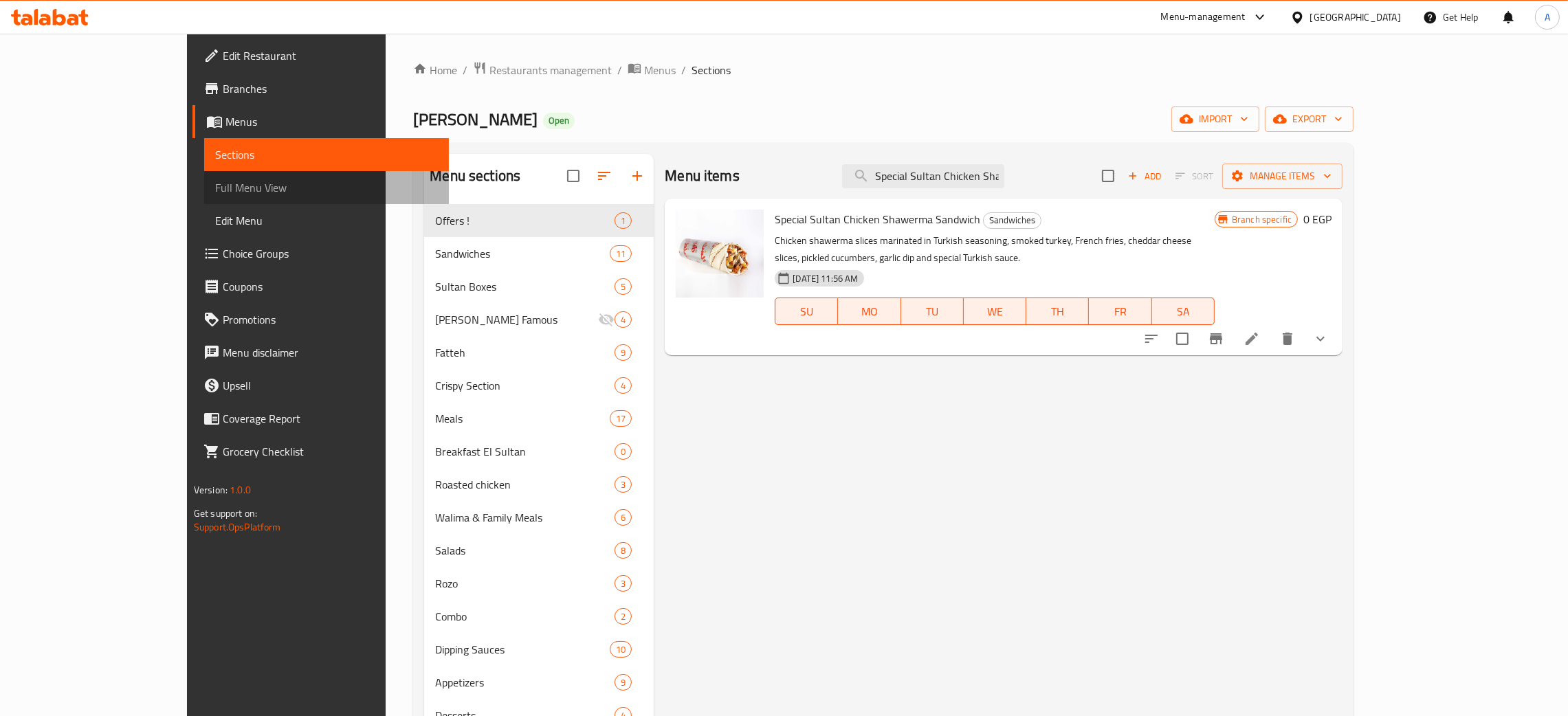
click at [215, 192] on span "Full Menu View" at bounding box center [326, 187] width 223 height 17
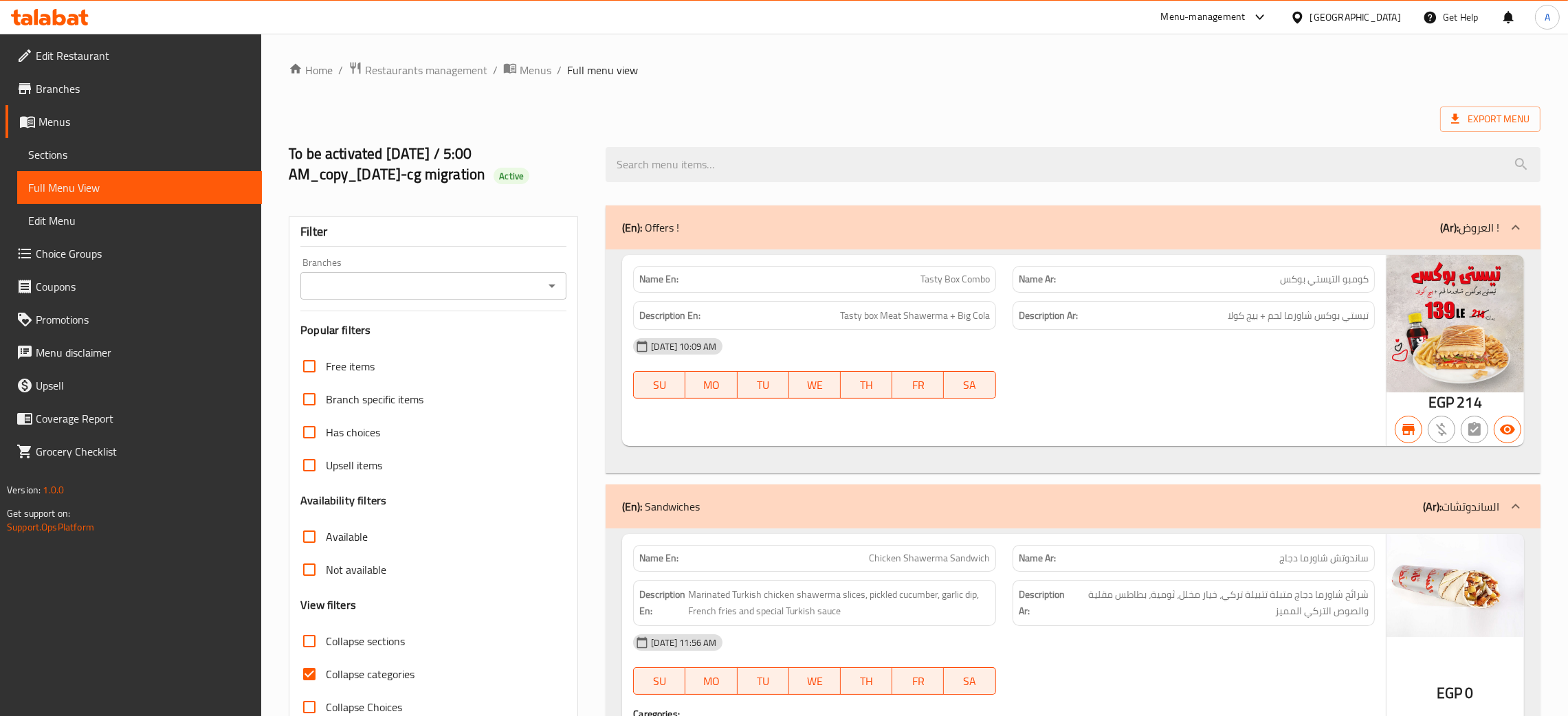
click at [781, 110] on div "Export Menu" at bounding box center [915, 119] width 1252 height 26
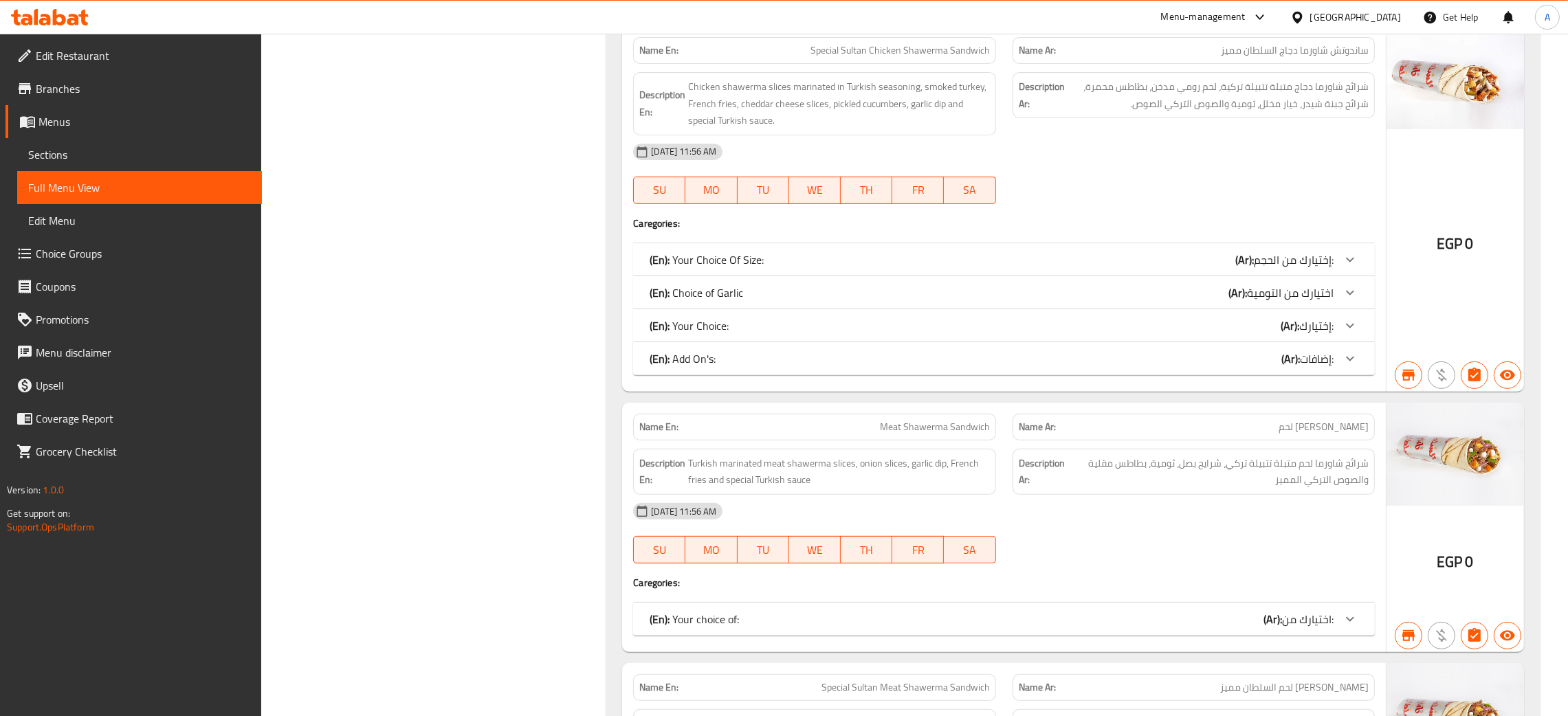
scroll to position [772, 0]
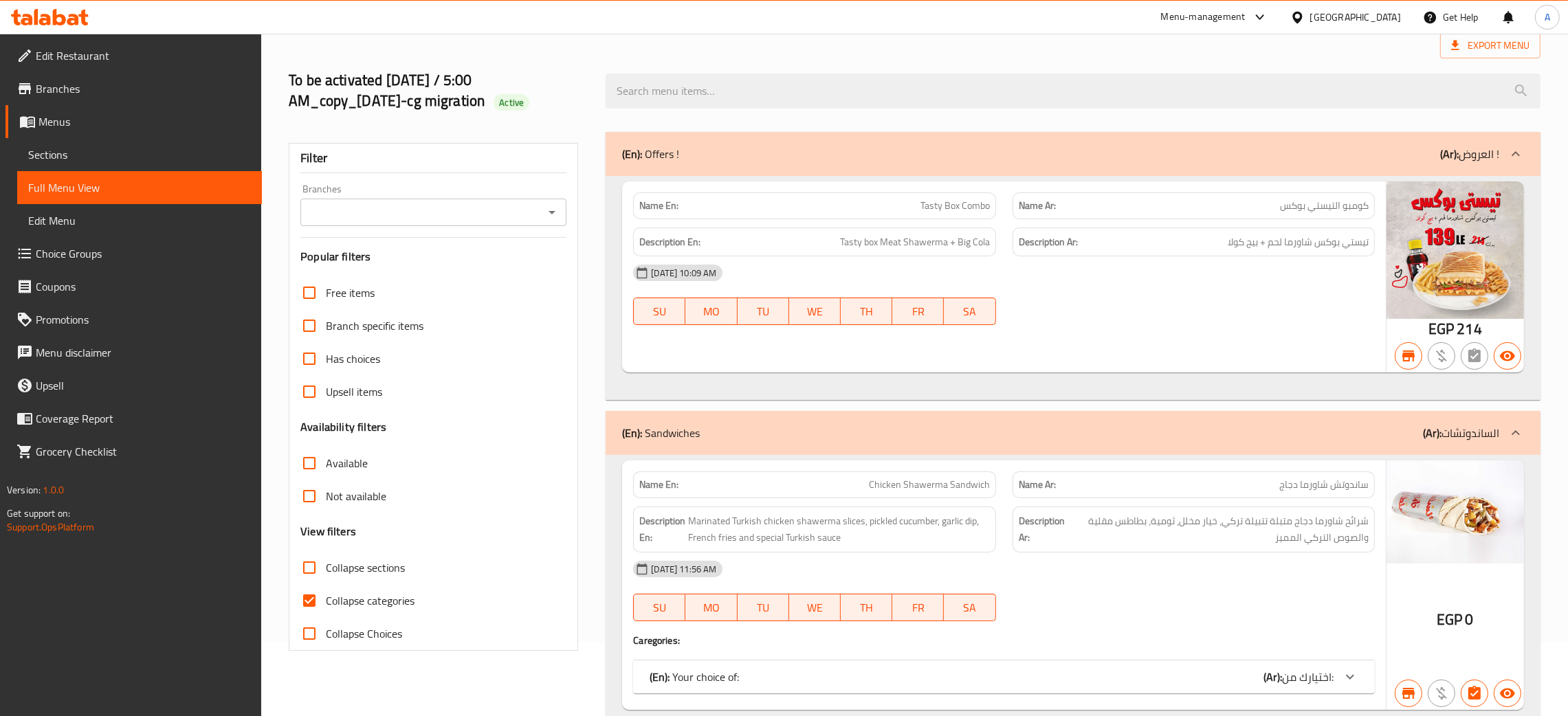
scroll to position [0, 0]
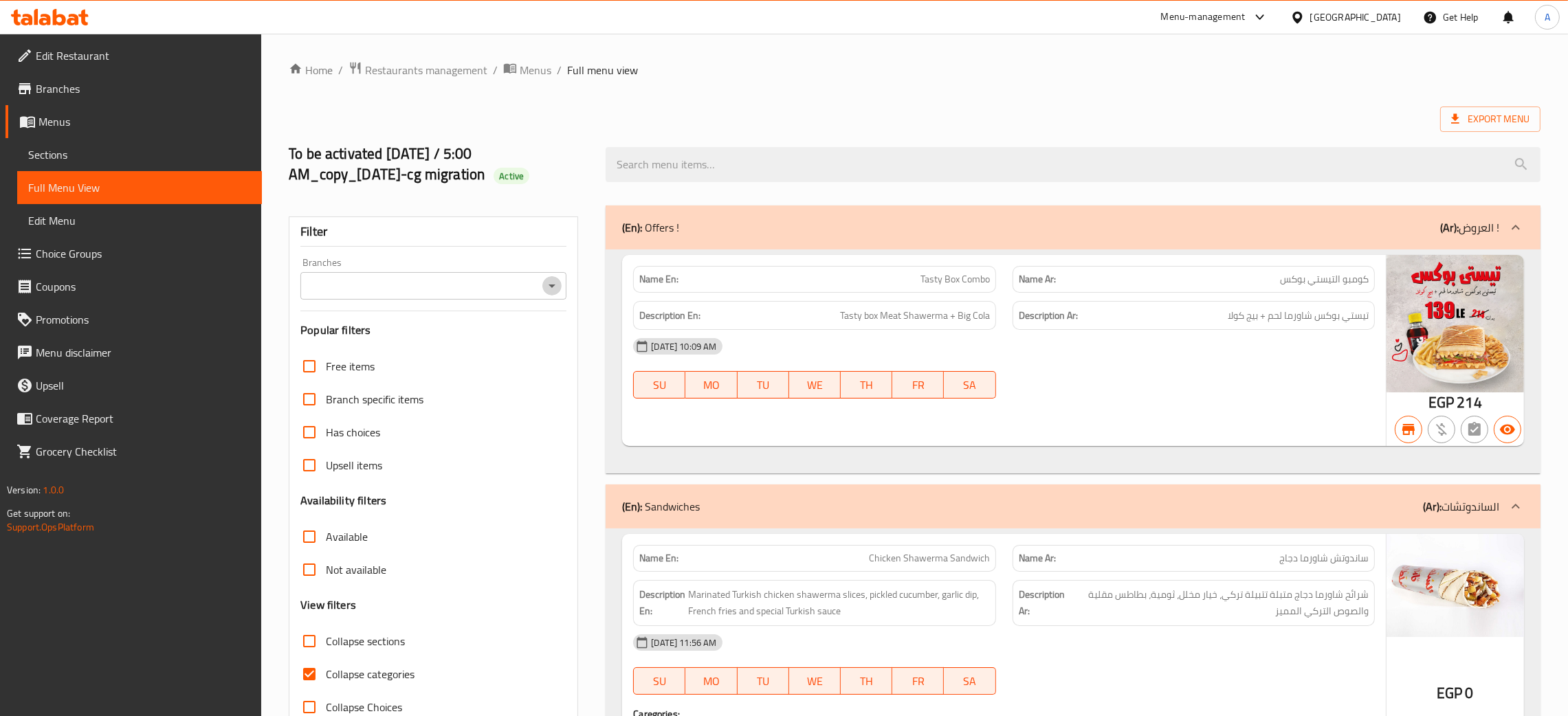
click at [548, 280] on icon "Open" at bounding box center [551, 286] width 17 height 17
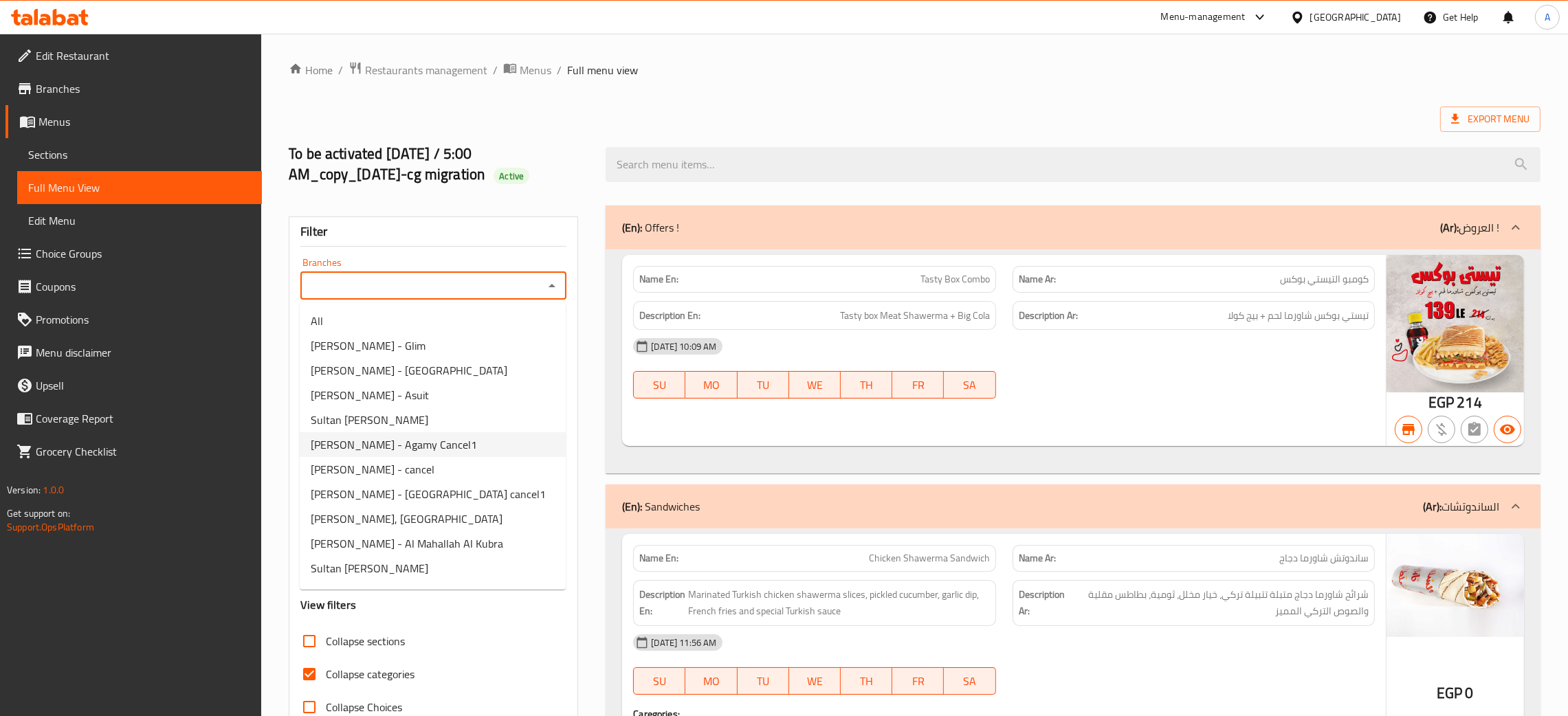
click at [434, 448] on span "Al Sultan Ayub - Agamy Cancel1" at bounding box center [393, 445] width 166 height 17
type input "Al Sultan Ayub - Agamy Cancel1"
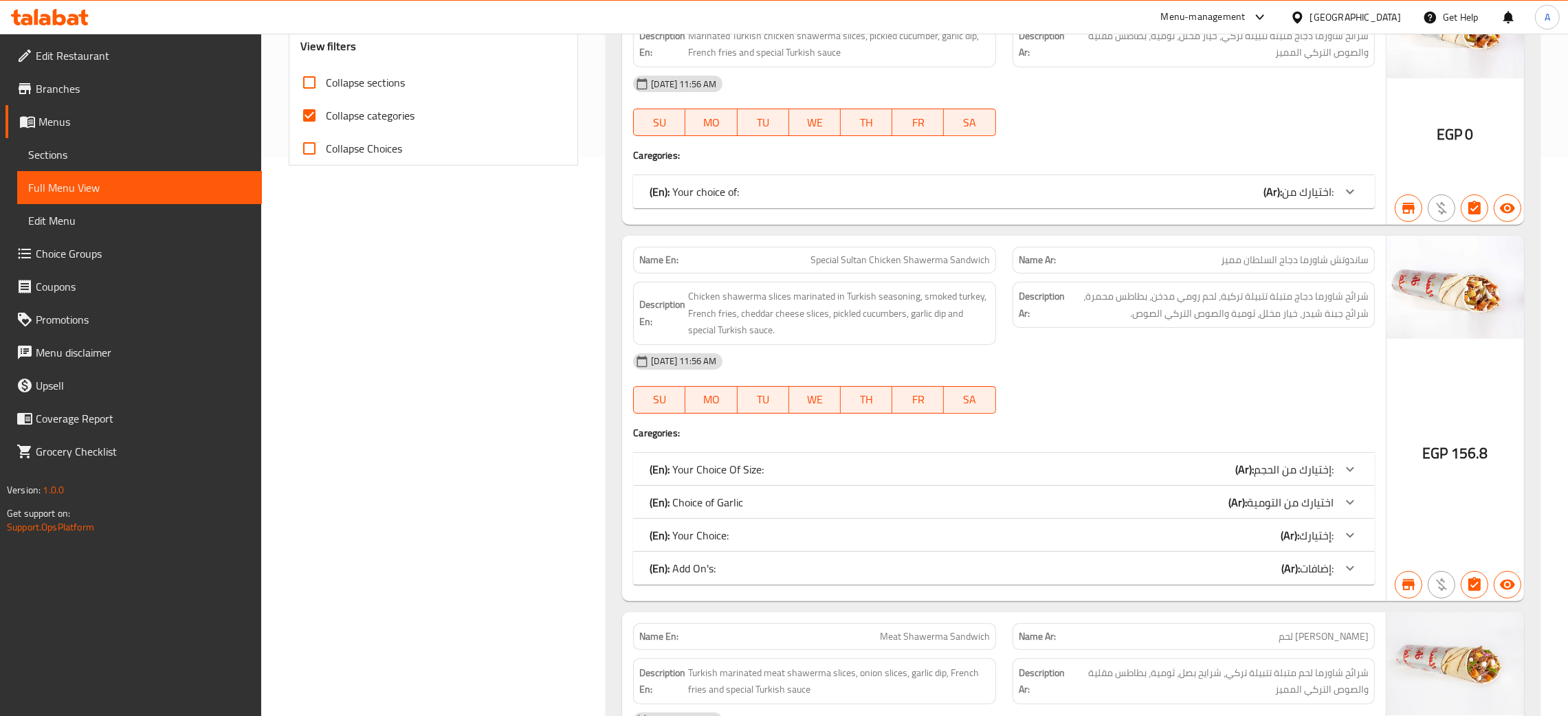
scroll to position [668, 0]
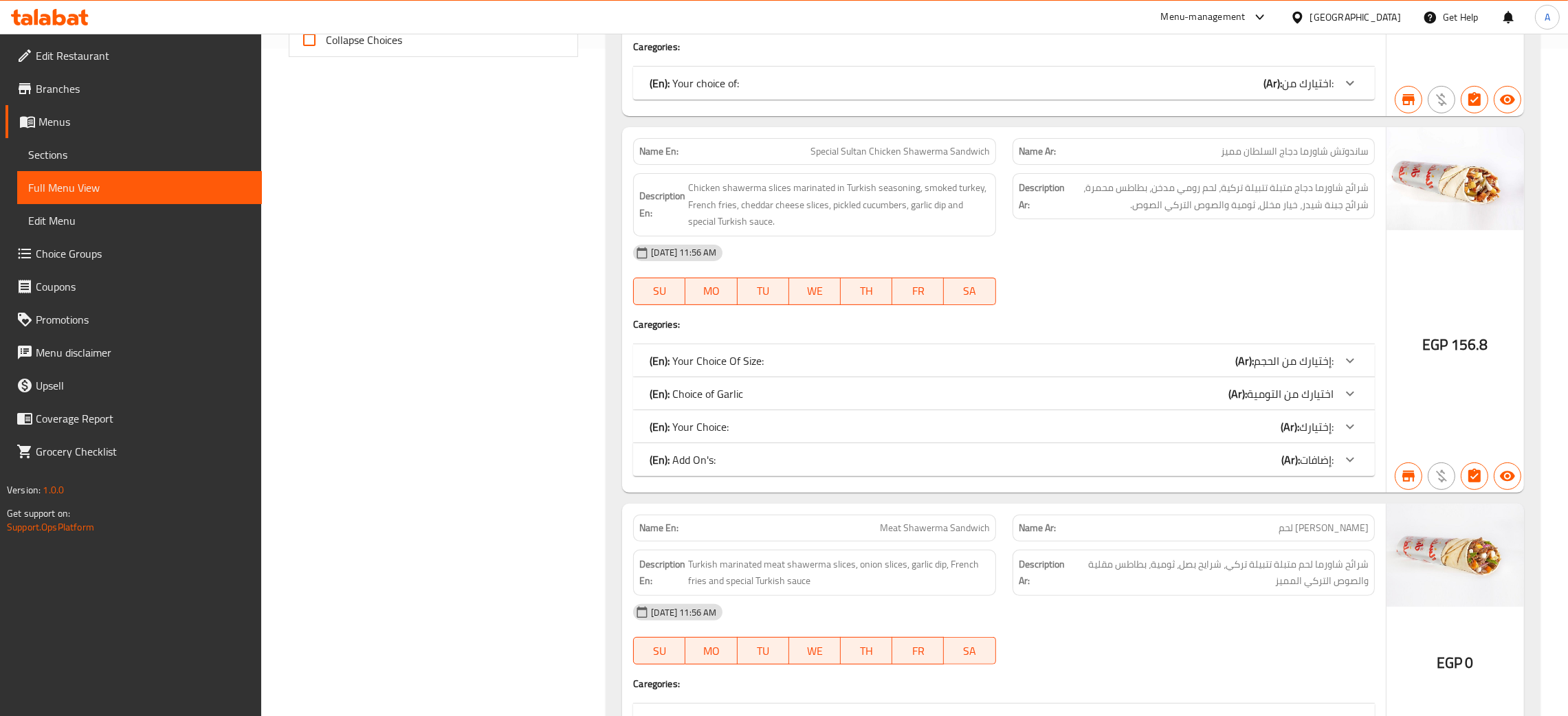
drag, startPoint x: 1268, startPoint y: 362, endPoint x: 1196, endPoint y: 309, distance: 89.4
click at [1282, 94] on span "إختيارك من الحجم:" at bounding box center [1308, 83] width 51 height 20
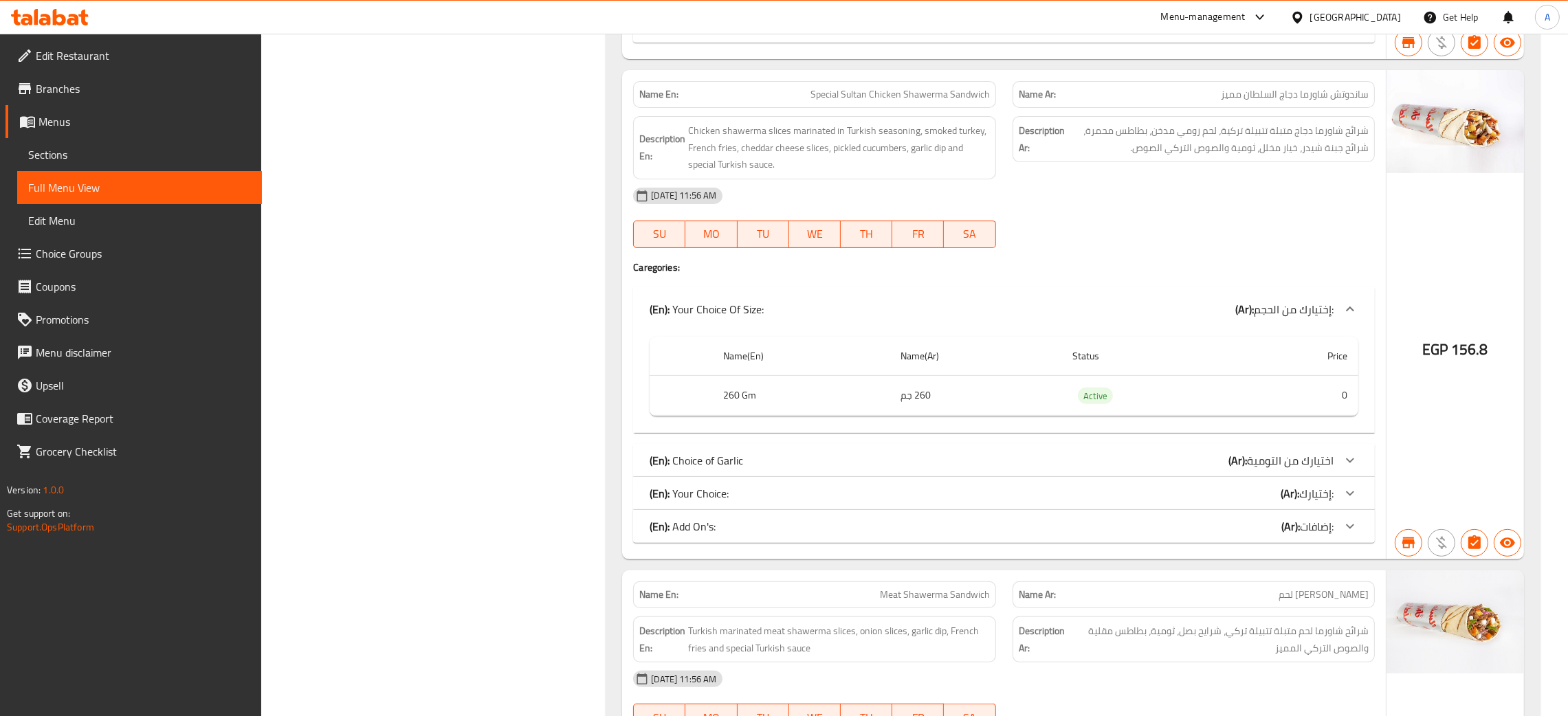
scroll to position [772, 0]
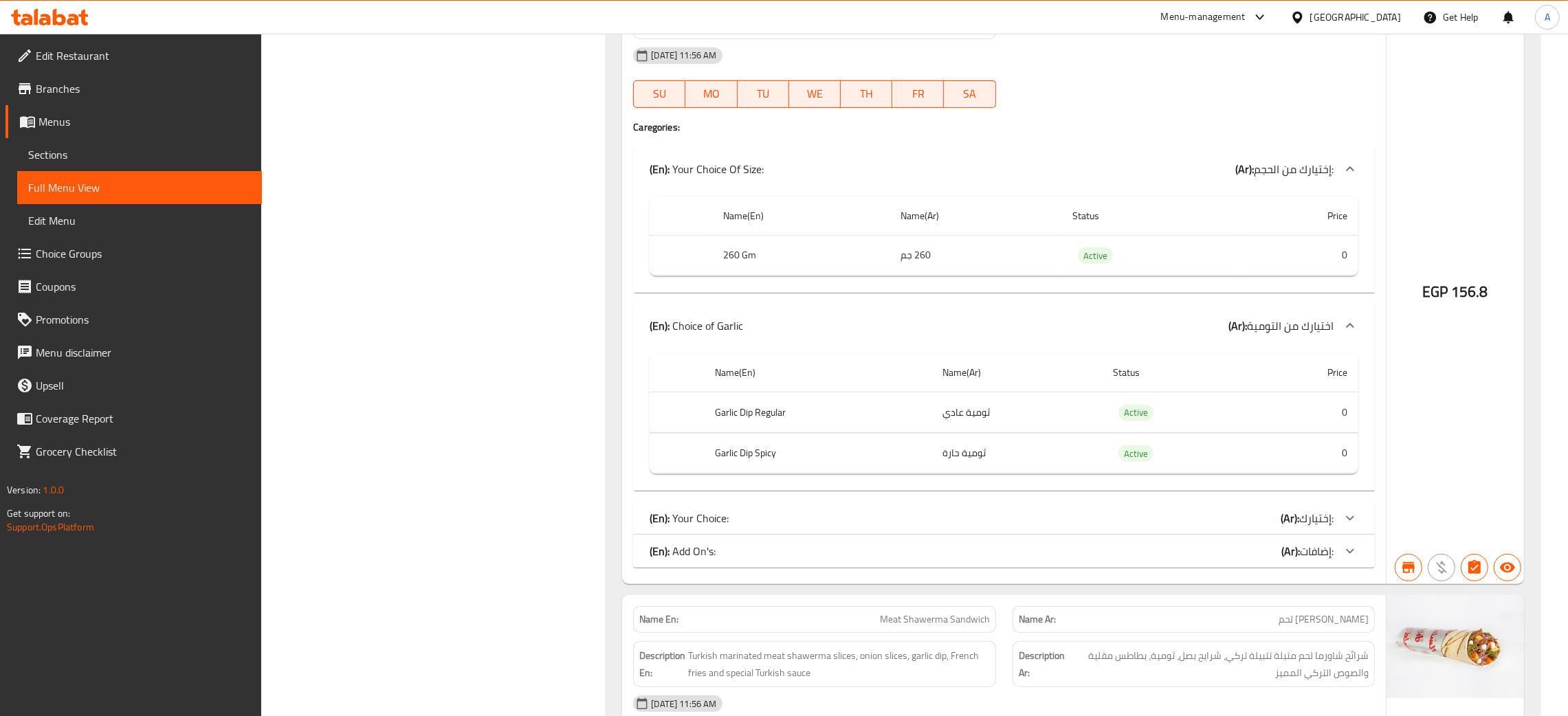
scroll to position [977, 0]
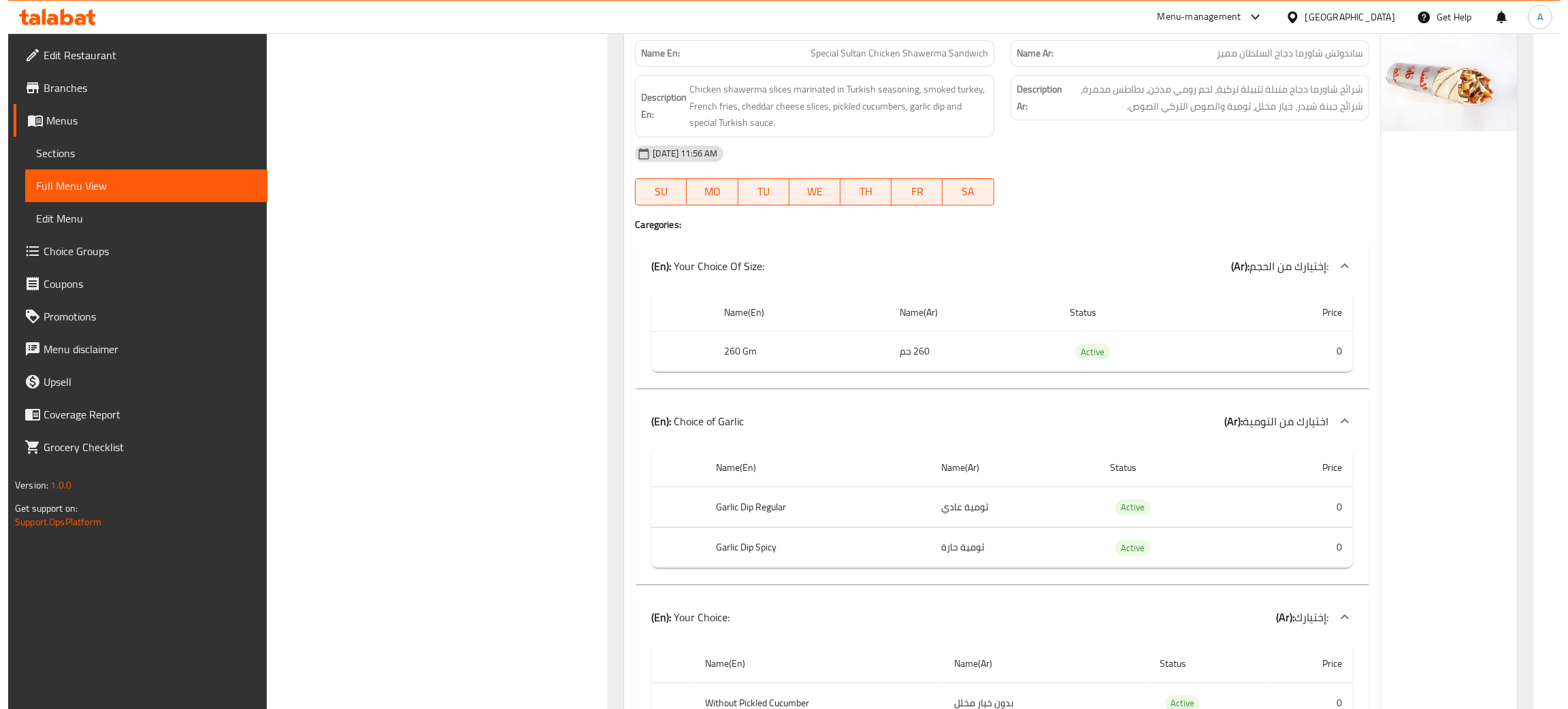
scroll to position [0, 0]
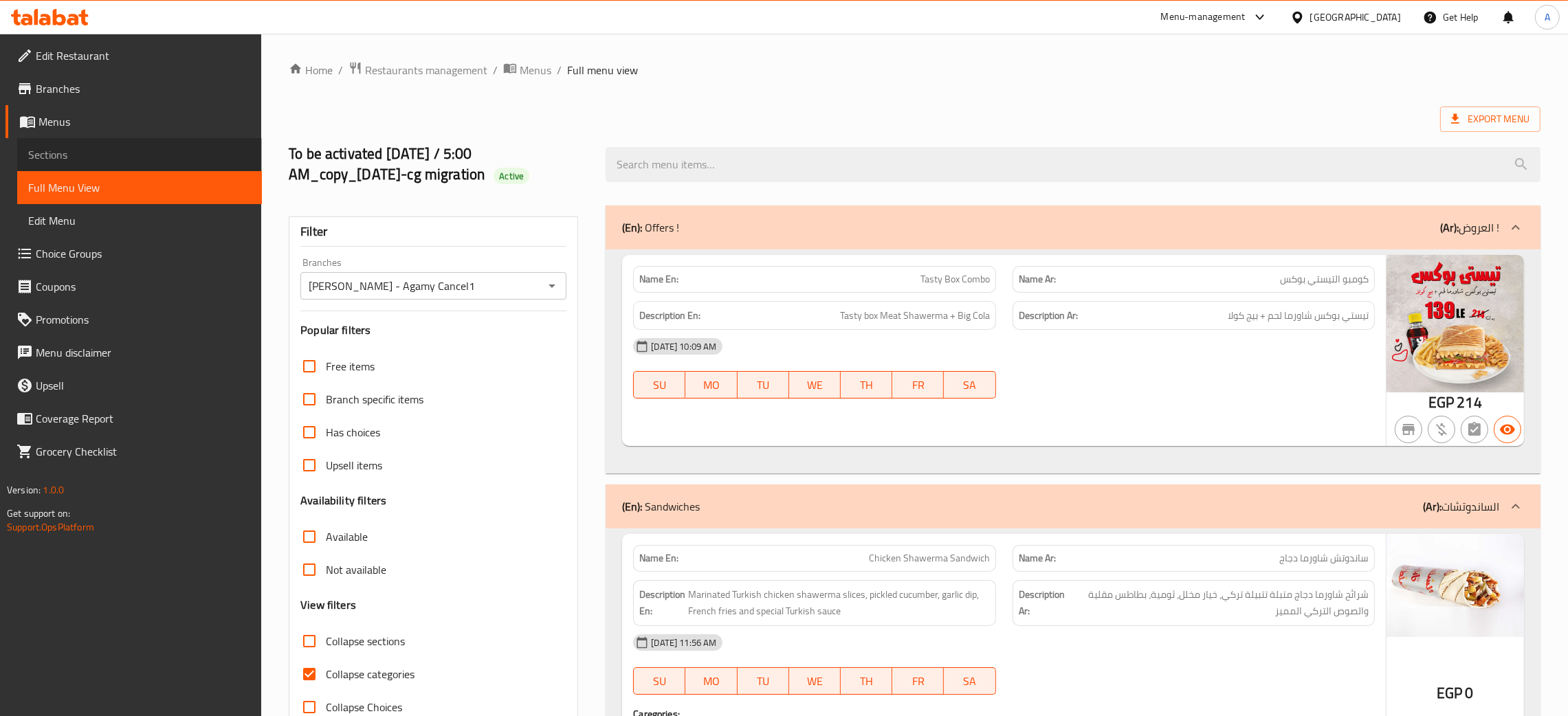
click at [57, 153] on span "Sections" at bounding box center [140, 154] width 223 height 17
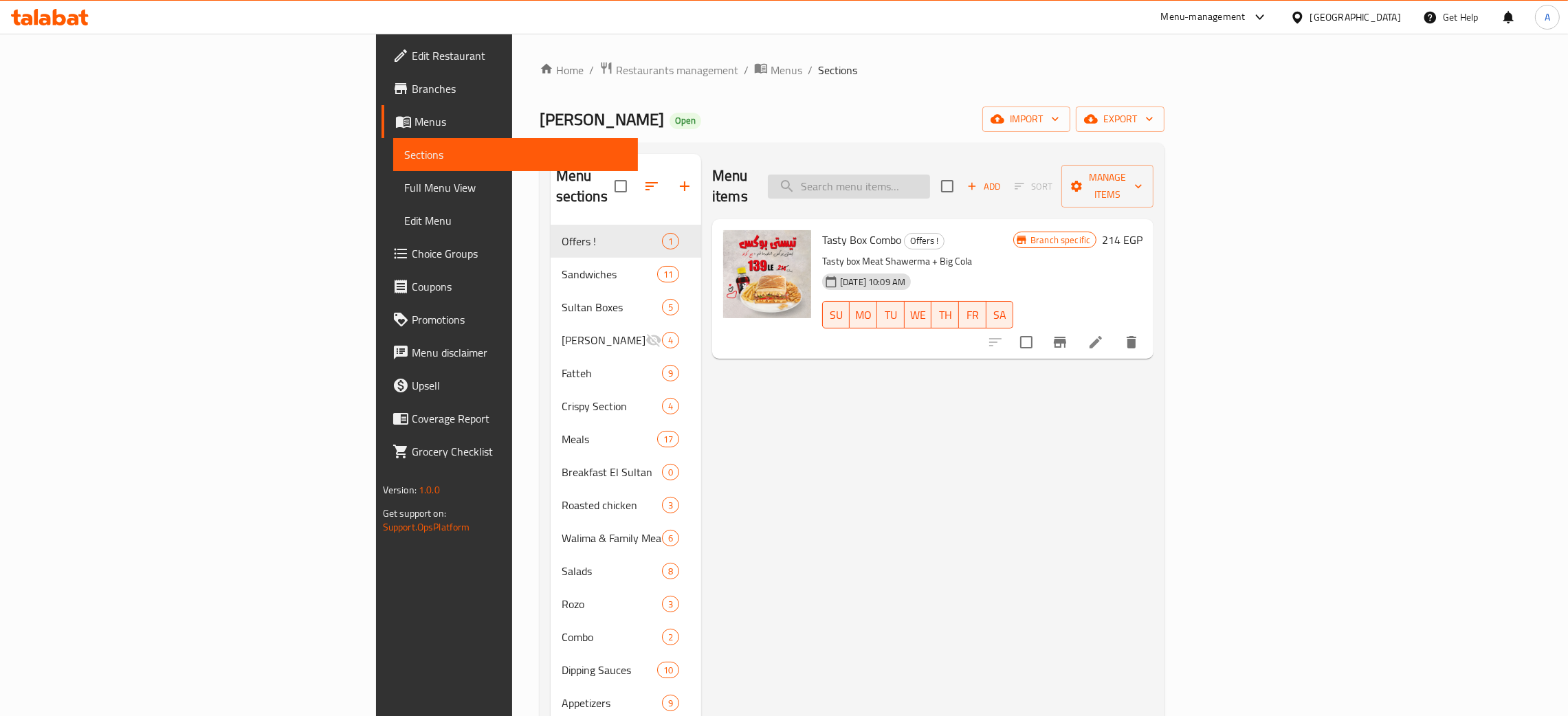
click at [930, 175] on input "search" at bounding box center [849, 186] width 162 height 24
paste input "Fruit sutlag"
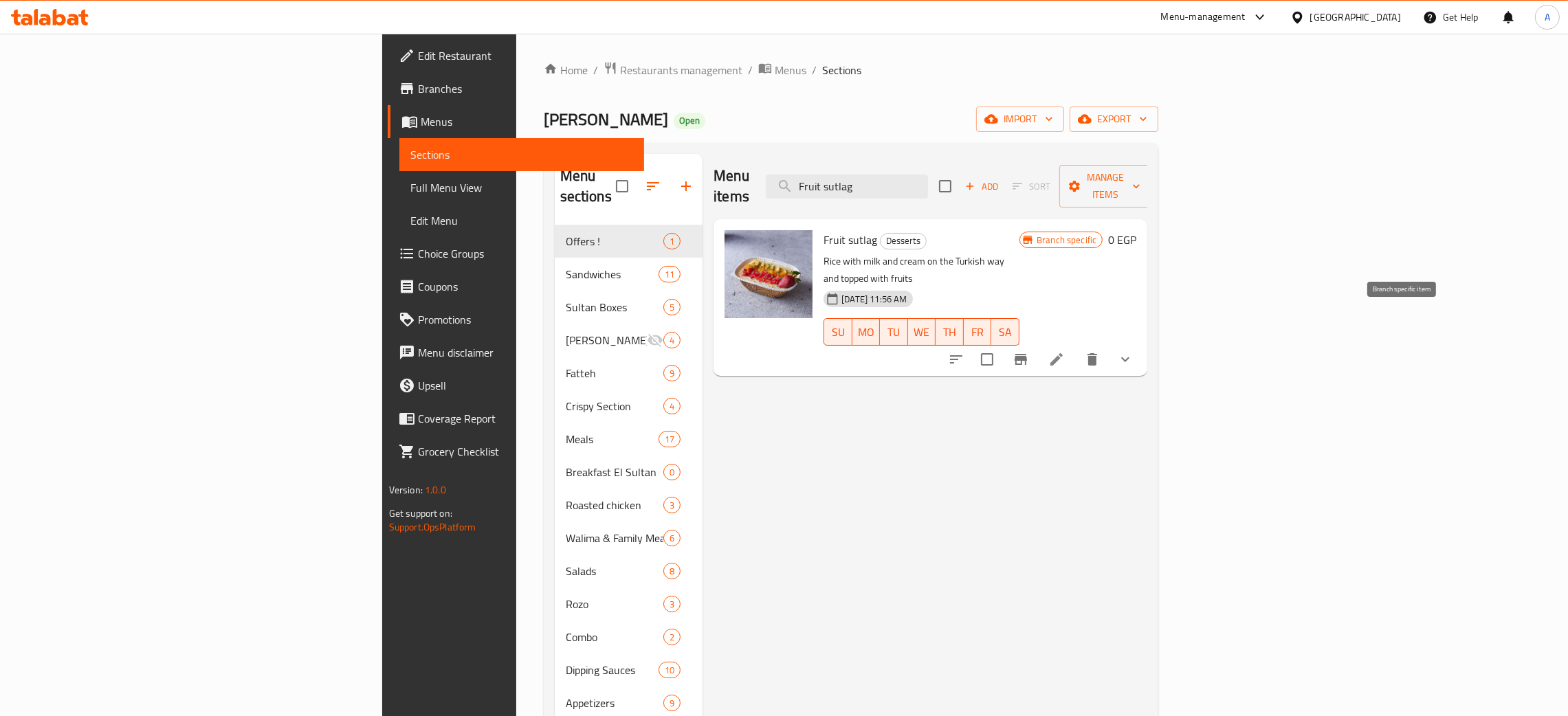
type input "Fruit sutlag"
click at [1029, 351] on icon "Branch-specific-item" at bounding box center [1021, 359] width 17 height 17
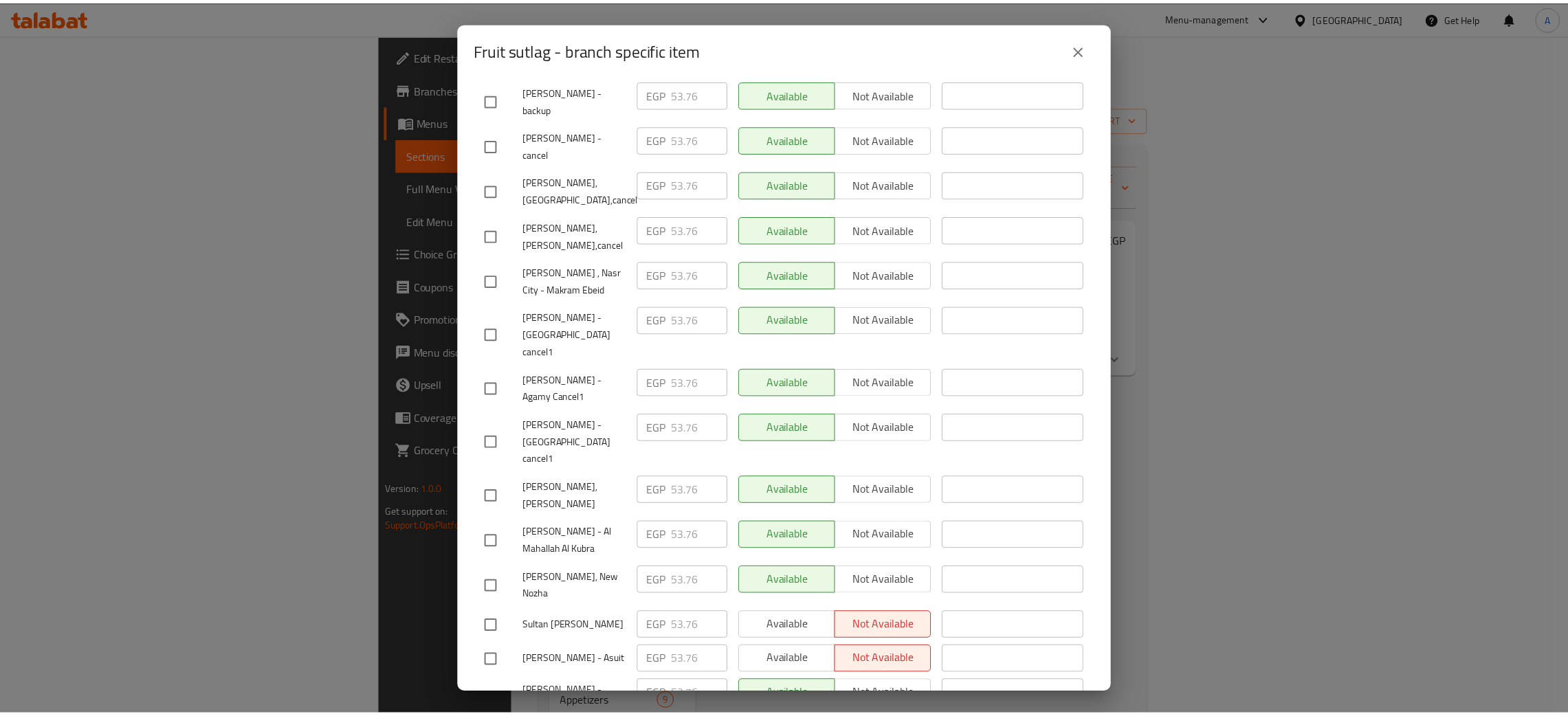
scroll to position [703, 0]
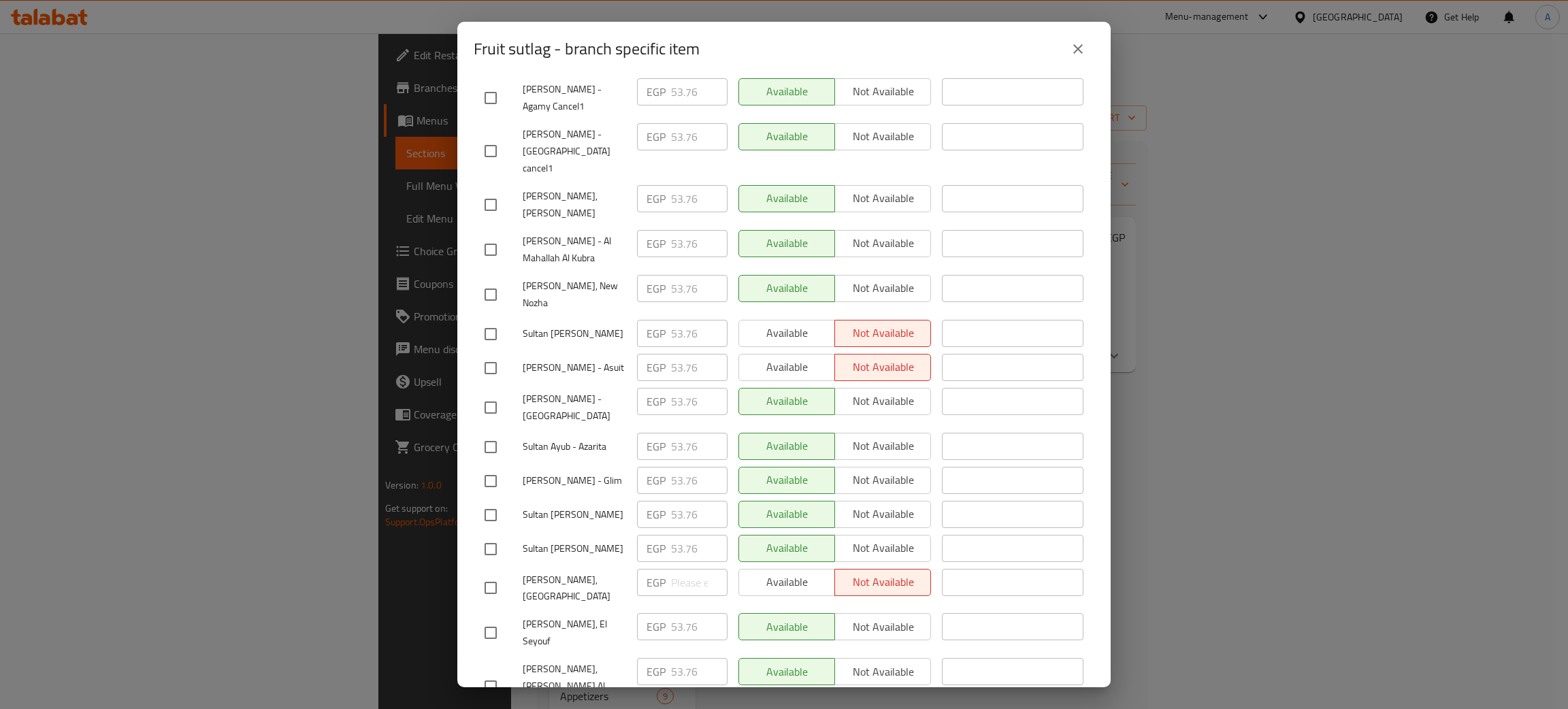
click at [1247, 470] on div "Fruit sutlag - branch specific item Fruit sutlag Rice with milk and cream on th…" at bounding box center [784, 354] width 1568 height 709
click at [1082, 55] on icon "close" at bounding box center [1078, 49] width 17 height 17
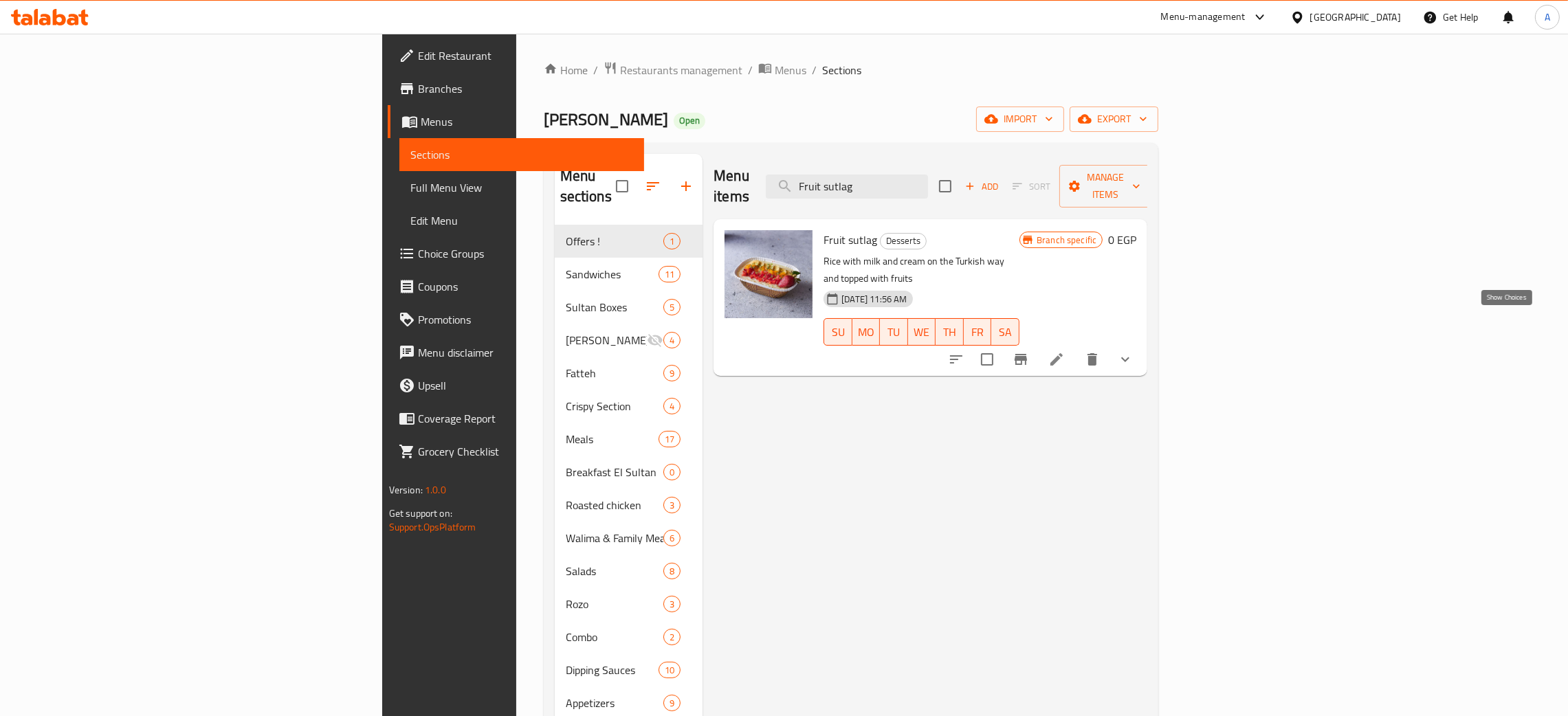
click at [1134, 351] on icon "show more" at bounding box center [1125, 359] width 17 height 17
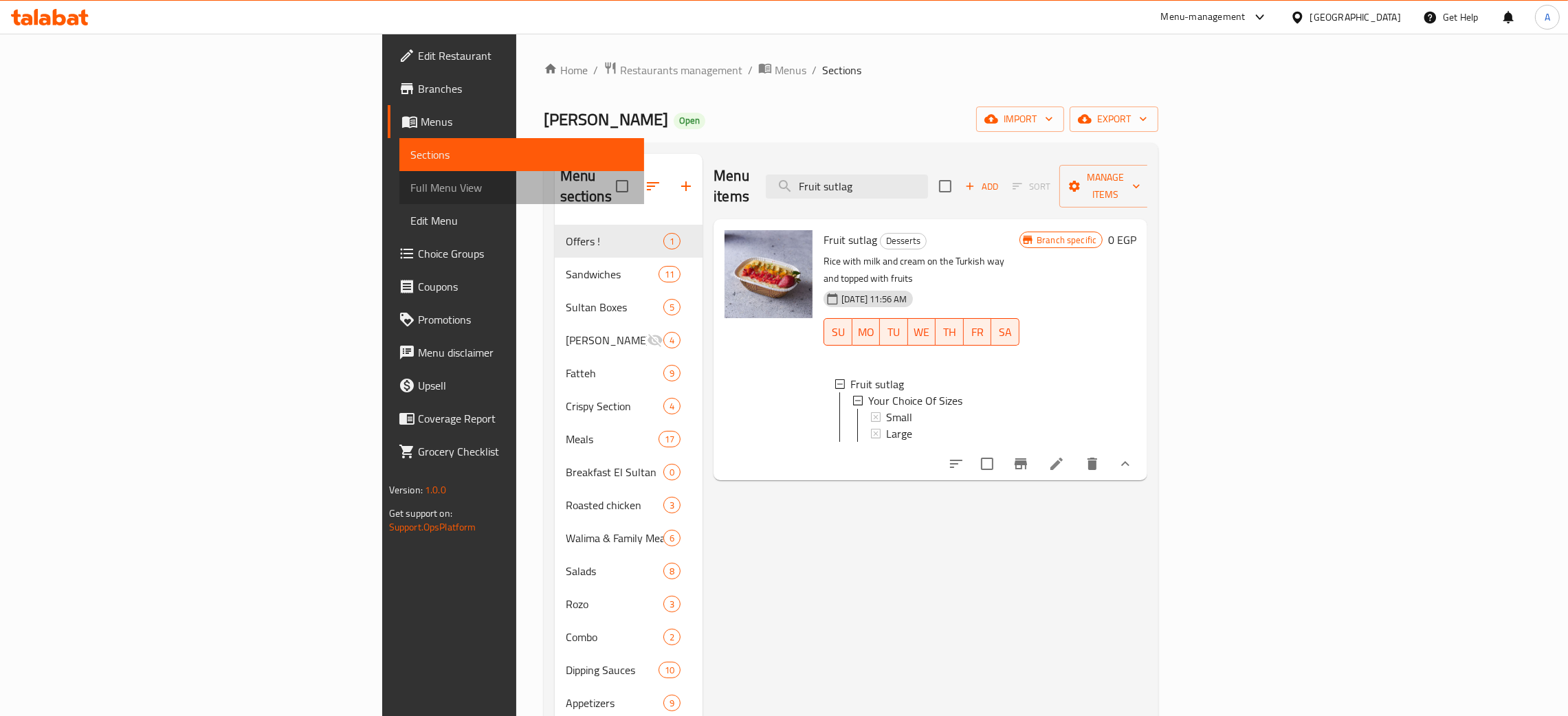
click at [410, 189] on span "Full Menu View" at bounding box center [521, 187] width 223 height 17
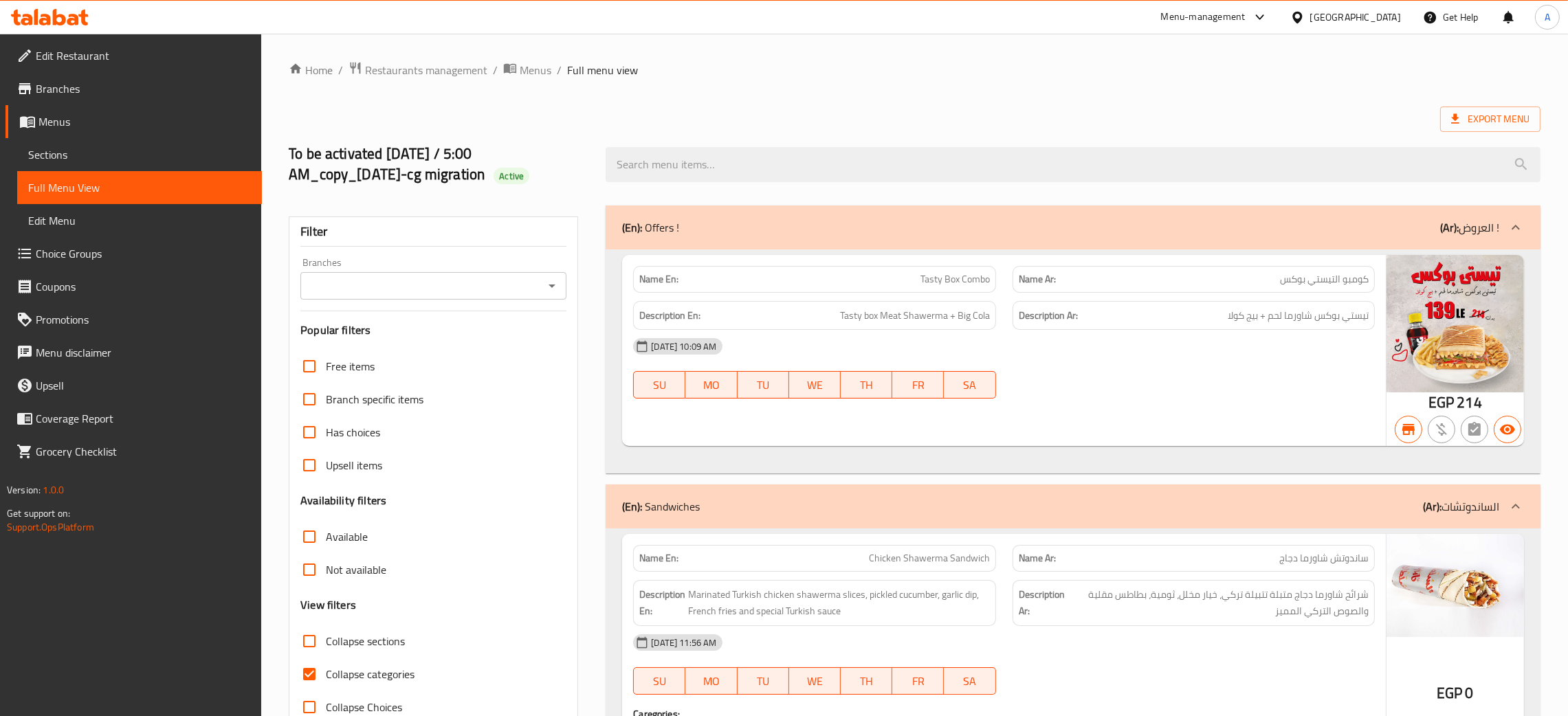
click at [830, 69] on ol "Home / Restaurants management / Menus / Full menu view" at bounding box center [915, 70] width 1252 height 18
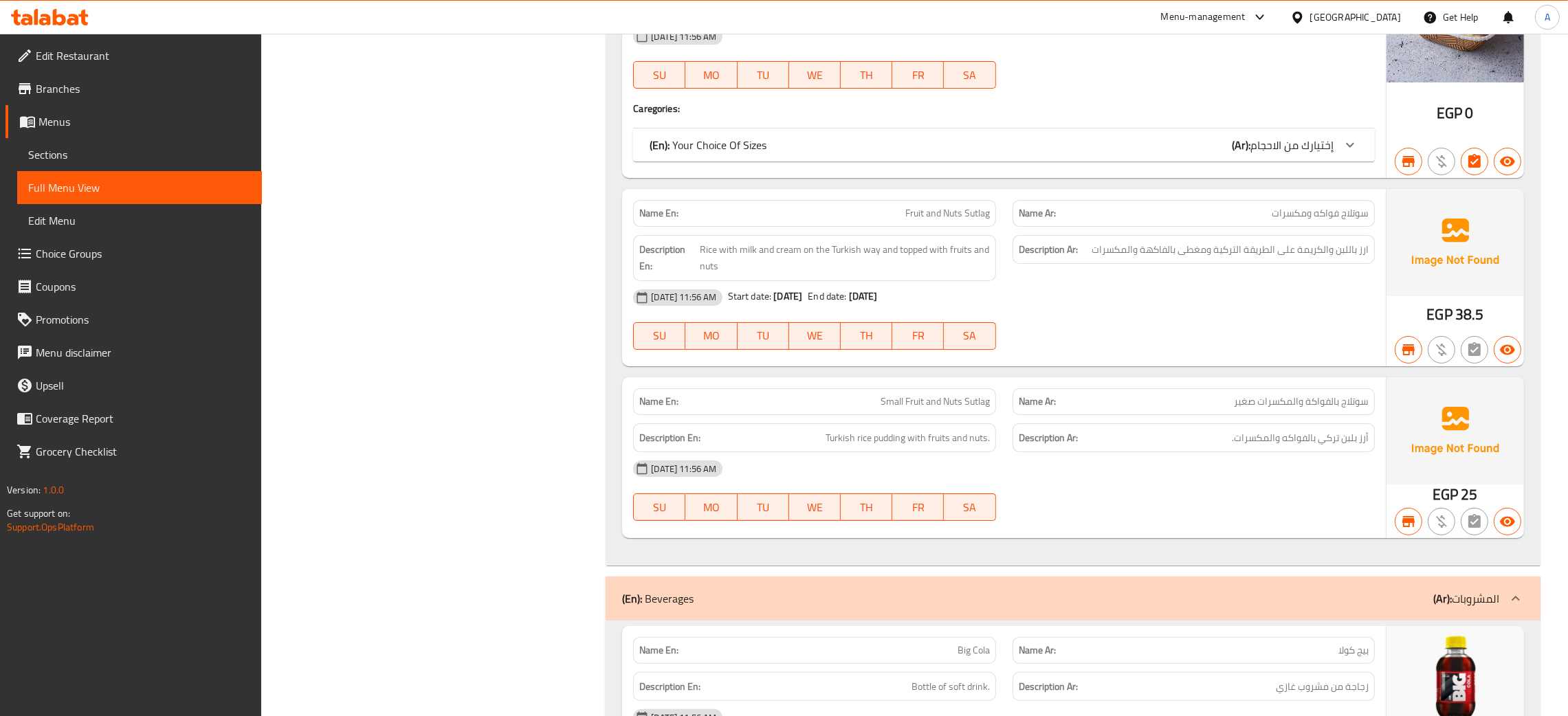
scroll to position [23910, 0]
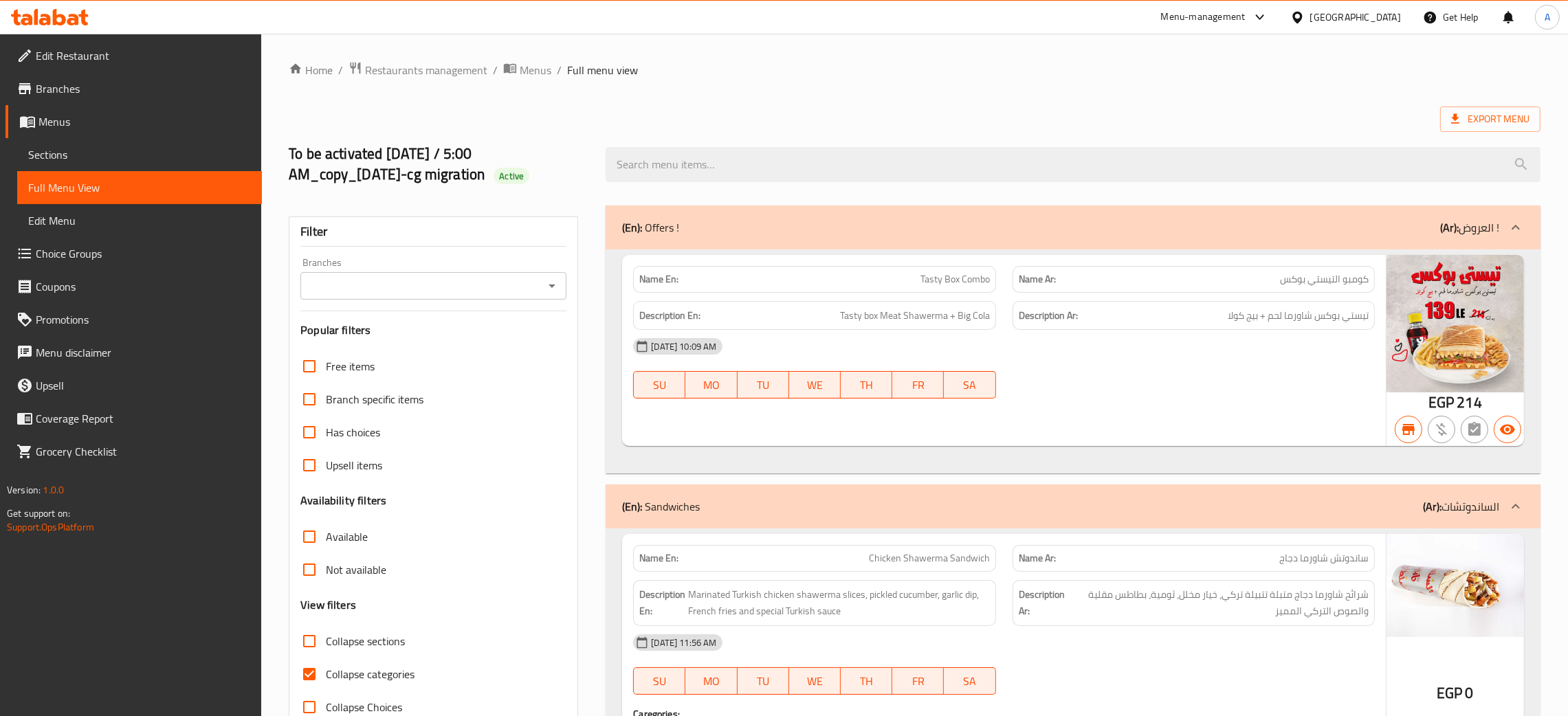
scroll to position [186, 0]
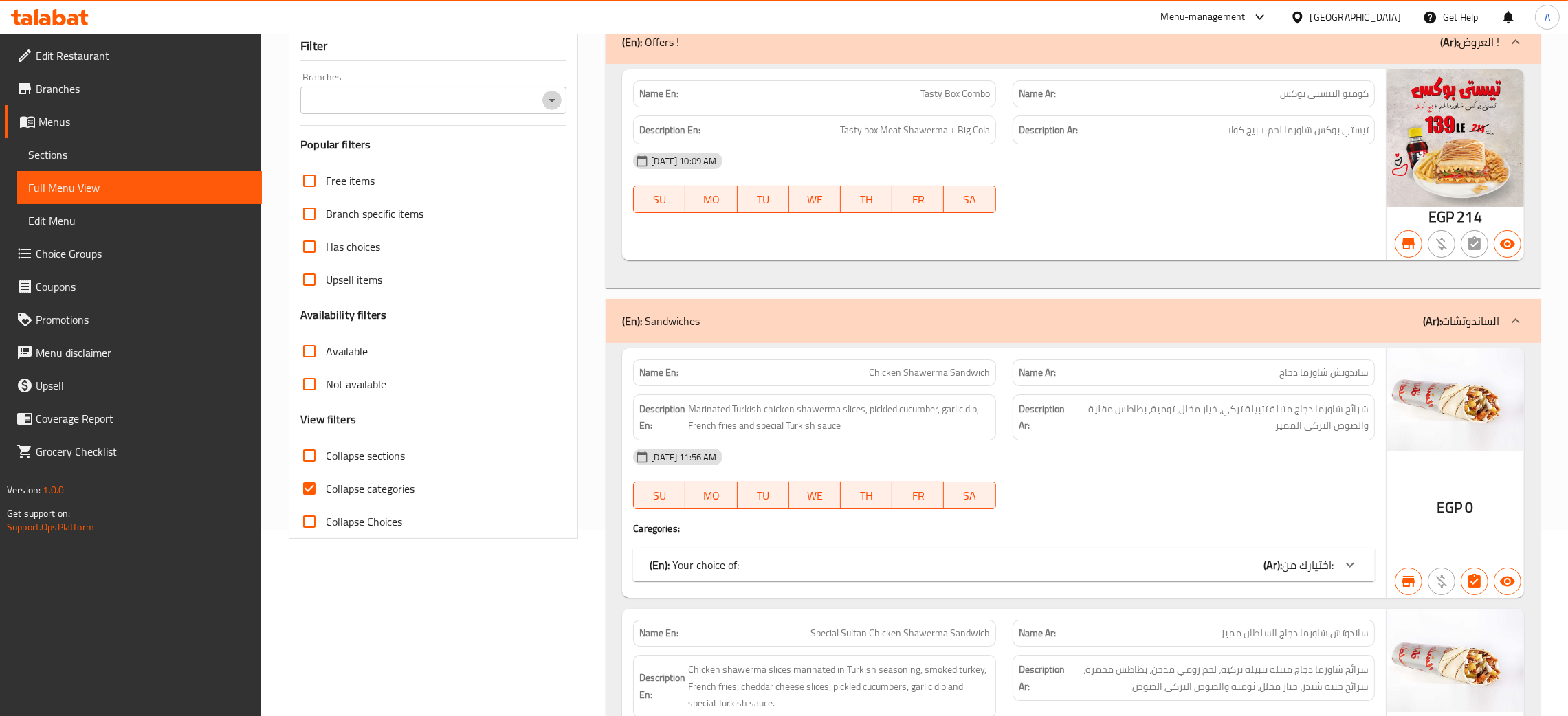
click at [549, 97] on icon "Open" at bounding box center [551, 100] width 17 height 17
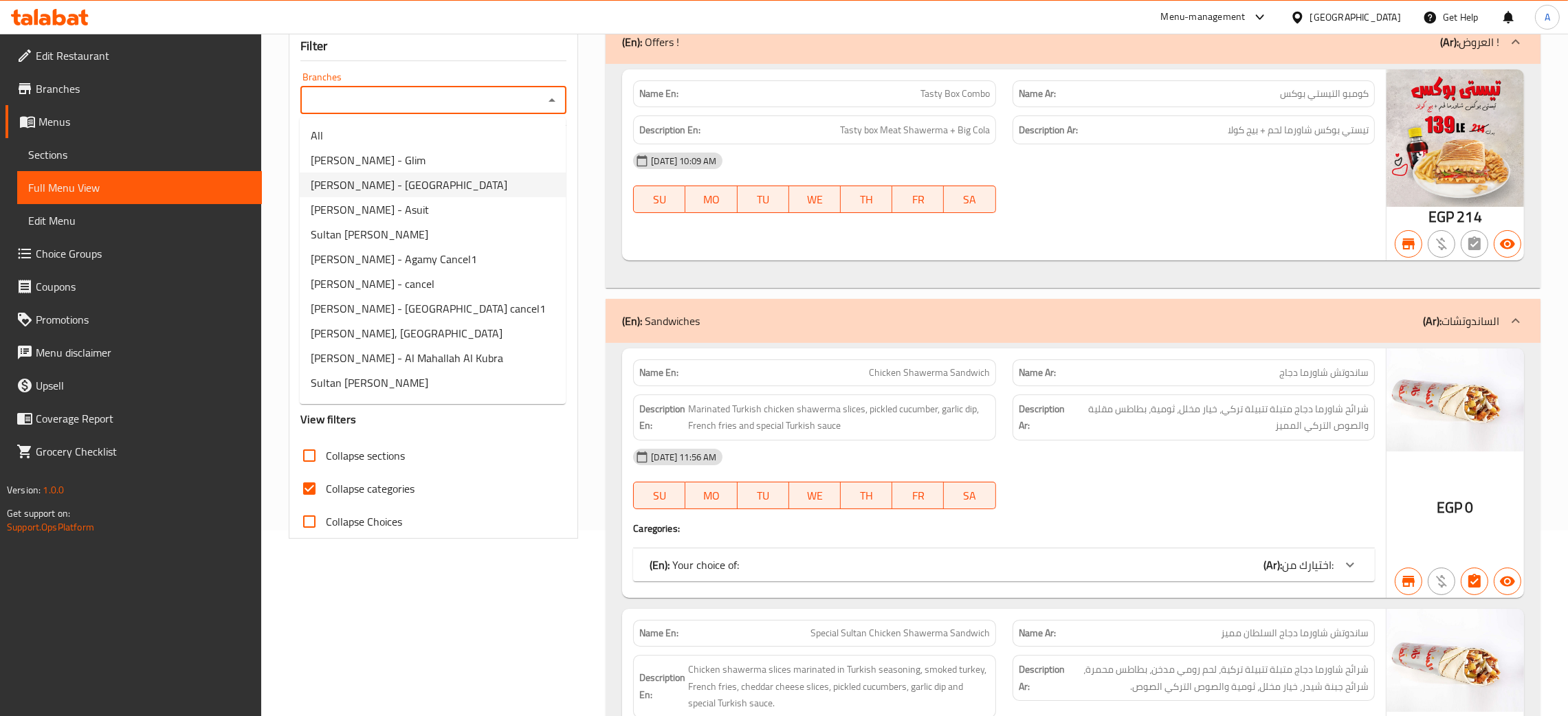
click at [358, 186] on span "Sultan Ayub - Miami" at bounding box center [409, 185] width 197 height 17
type input "Sultan Ayub - Miami"
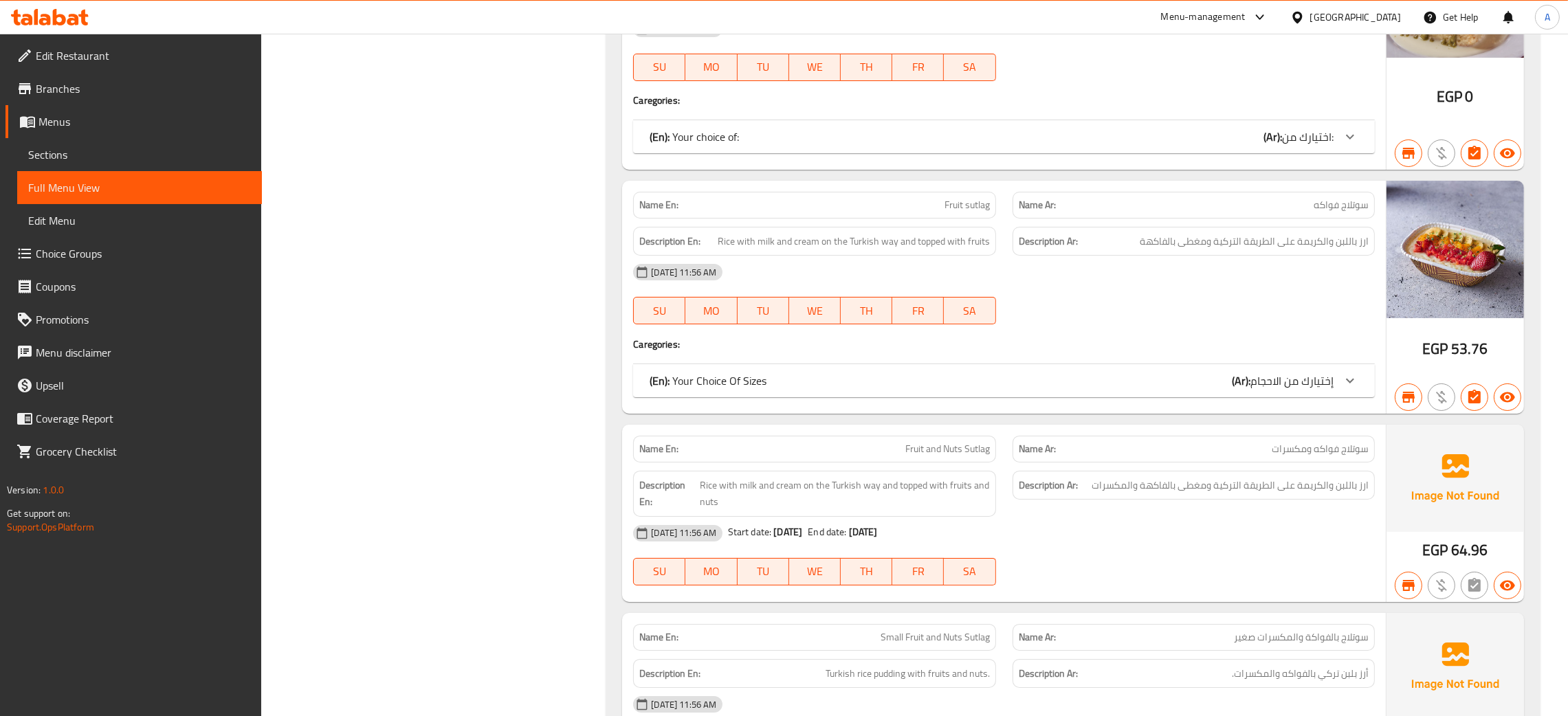
scroll to position [23807, 0]
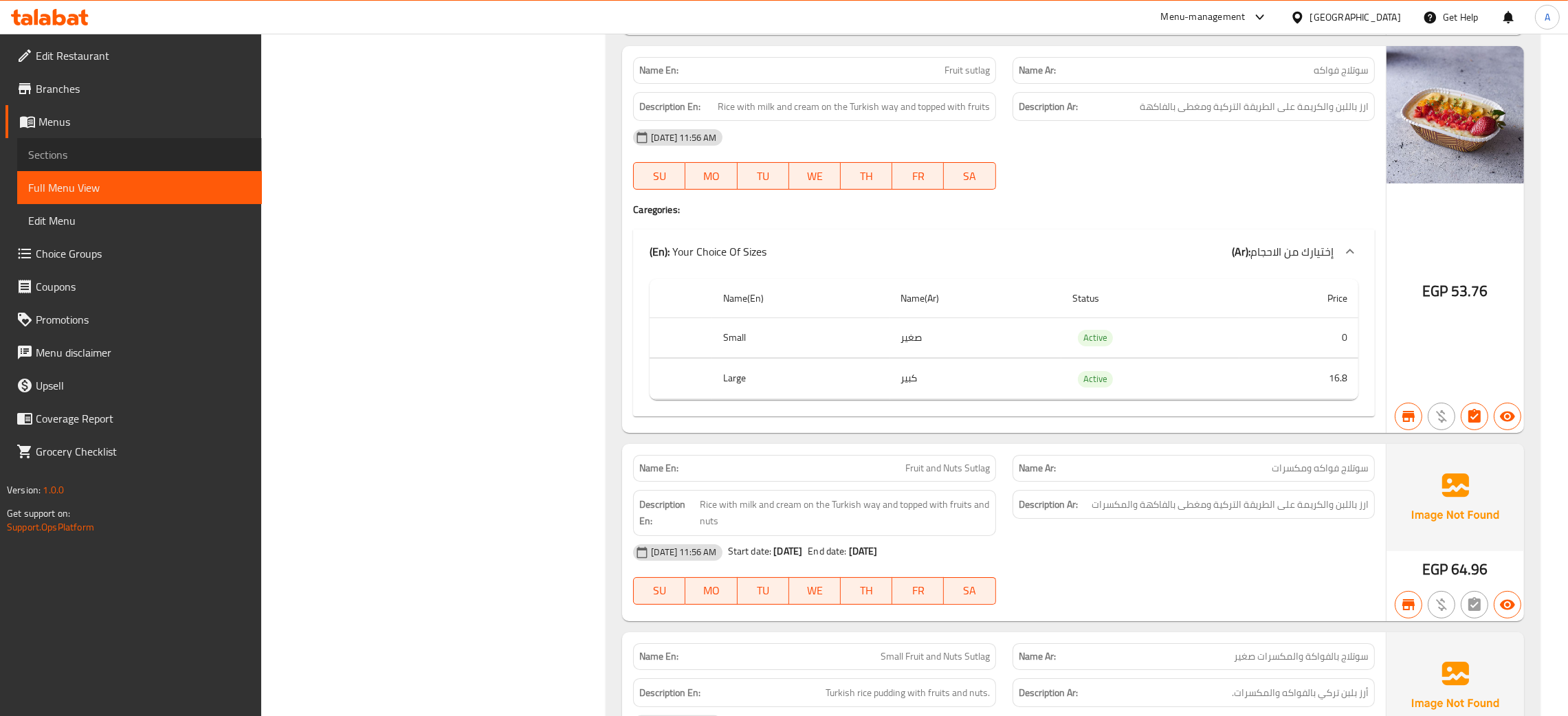
click at [69, 152] on span "Sections" at bounding box center [140, 154] width 223 height 17
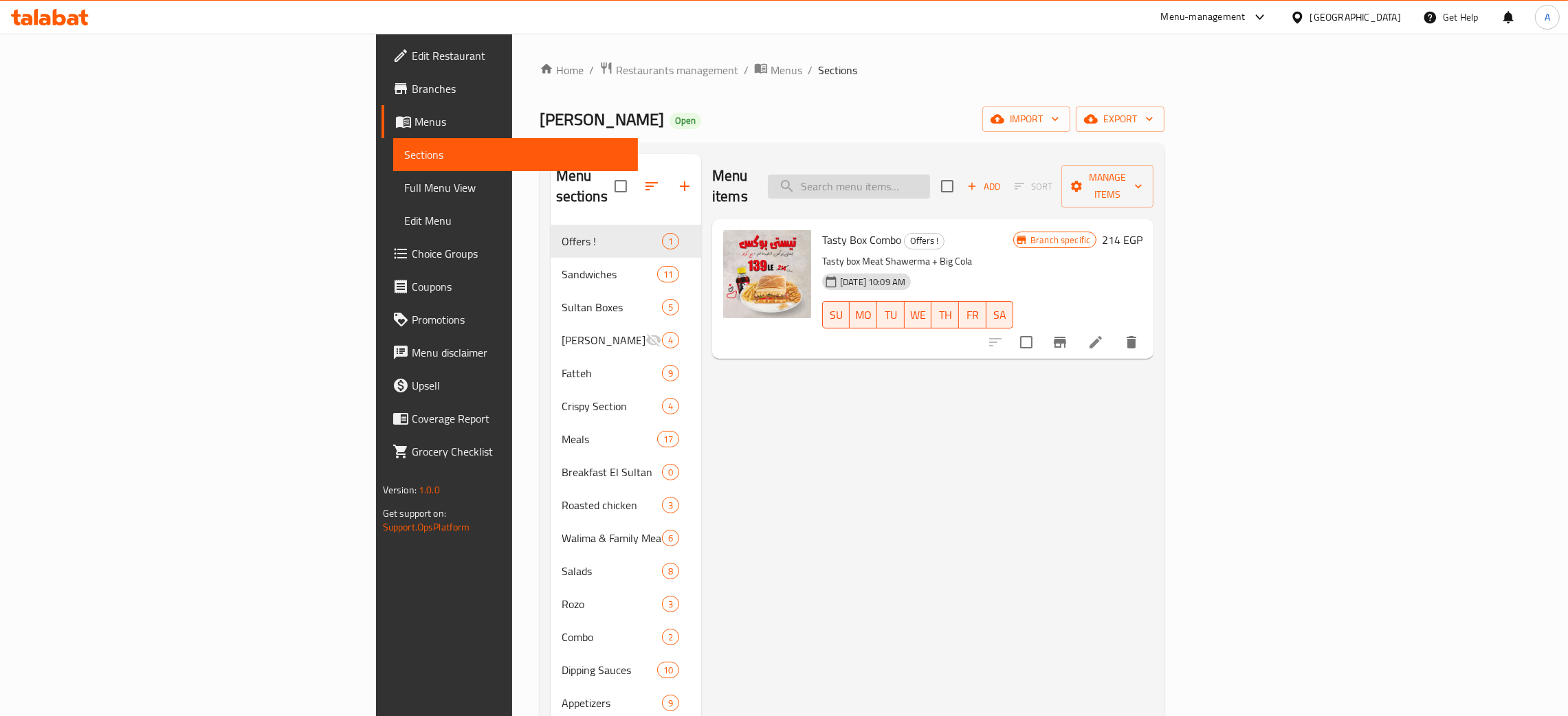
click at [930, 176] on input "search" at bounding box center [849, 186] width 162 height 24
paste input "Fruit sutlag"
type input "Fruit sutlag"
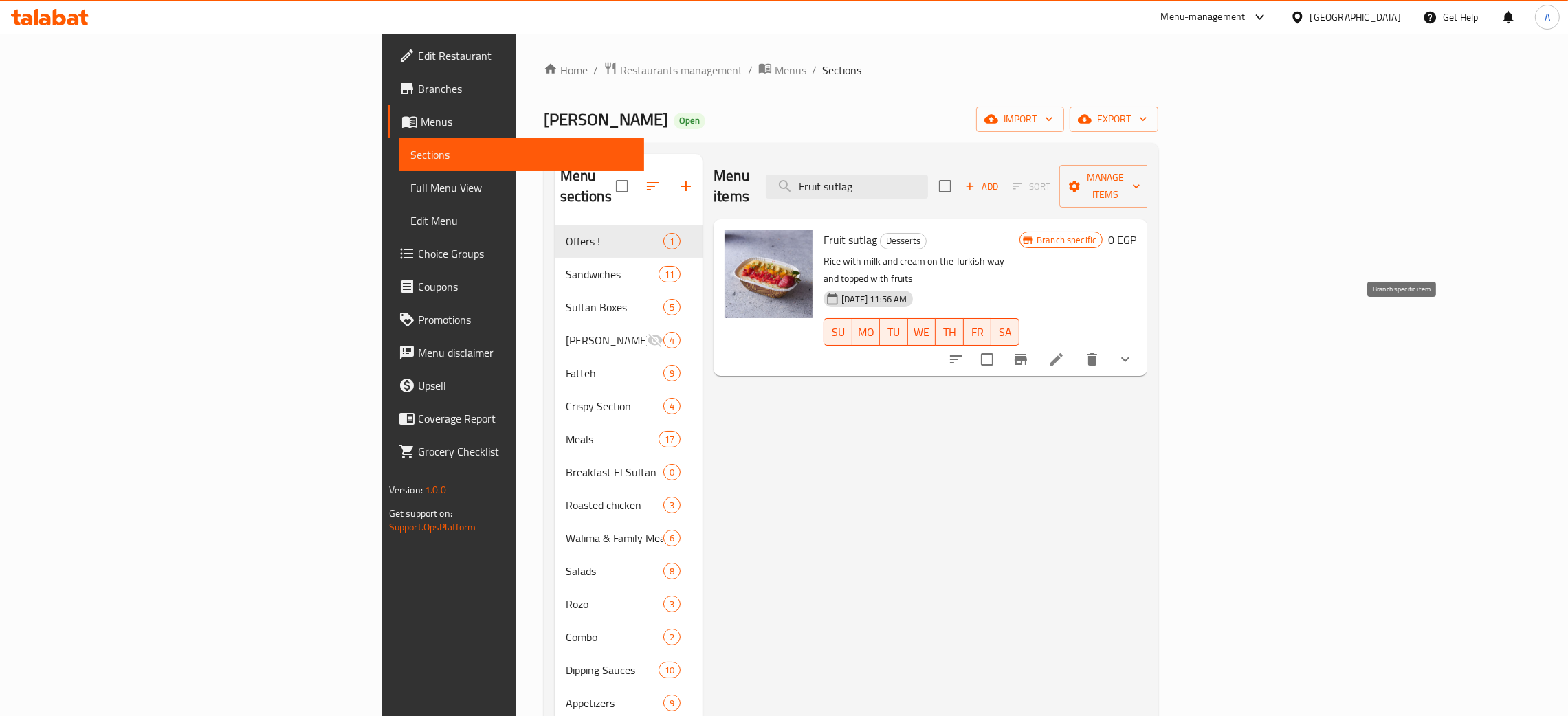
click at [1027, 354] on icon "Branch-specific-item" at bounding box center [1020, 359] width 12 height 11
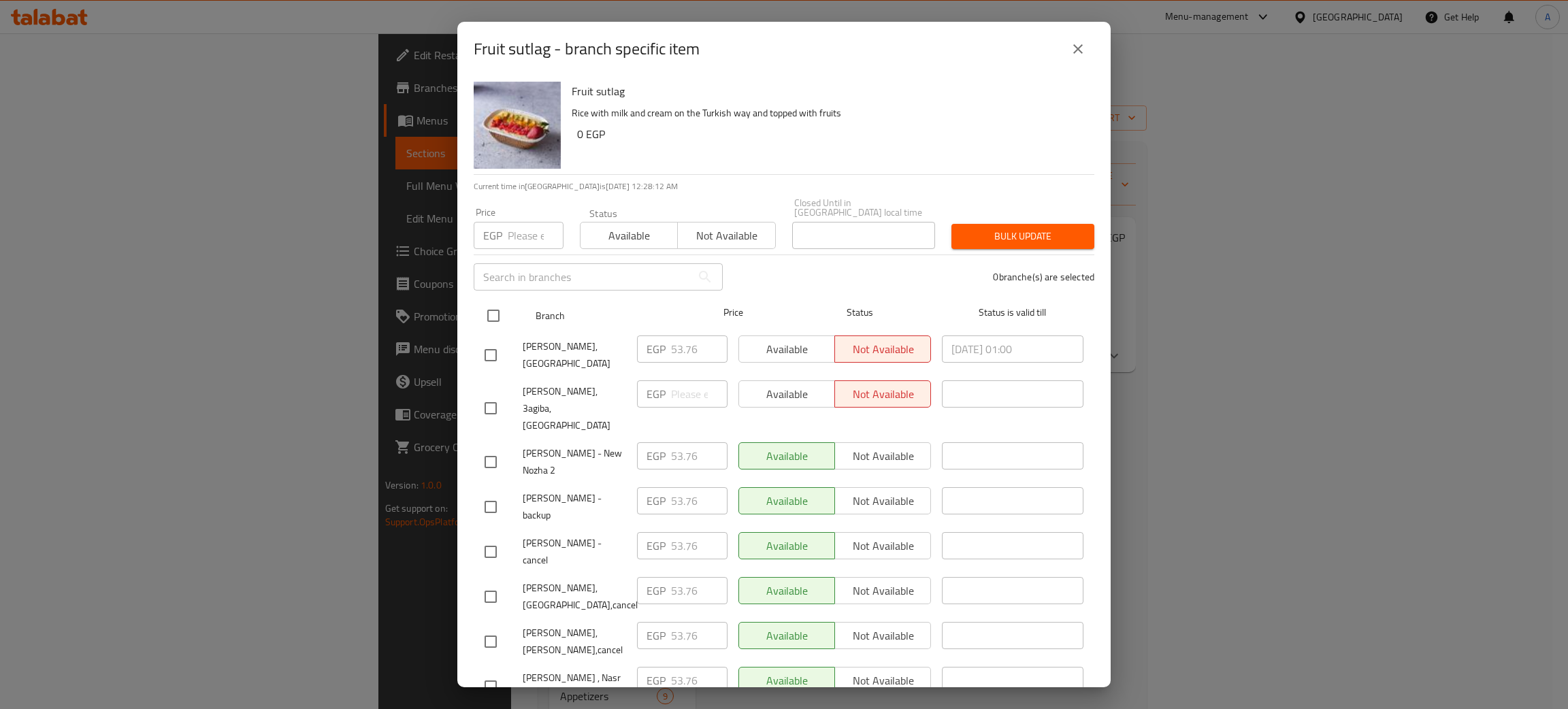
click at [493, 308] on input "checkbox" at bounding box center [493, 315] width 28 height 28
checkbox input "true"
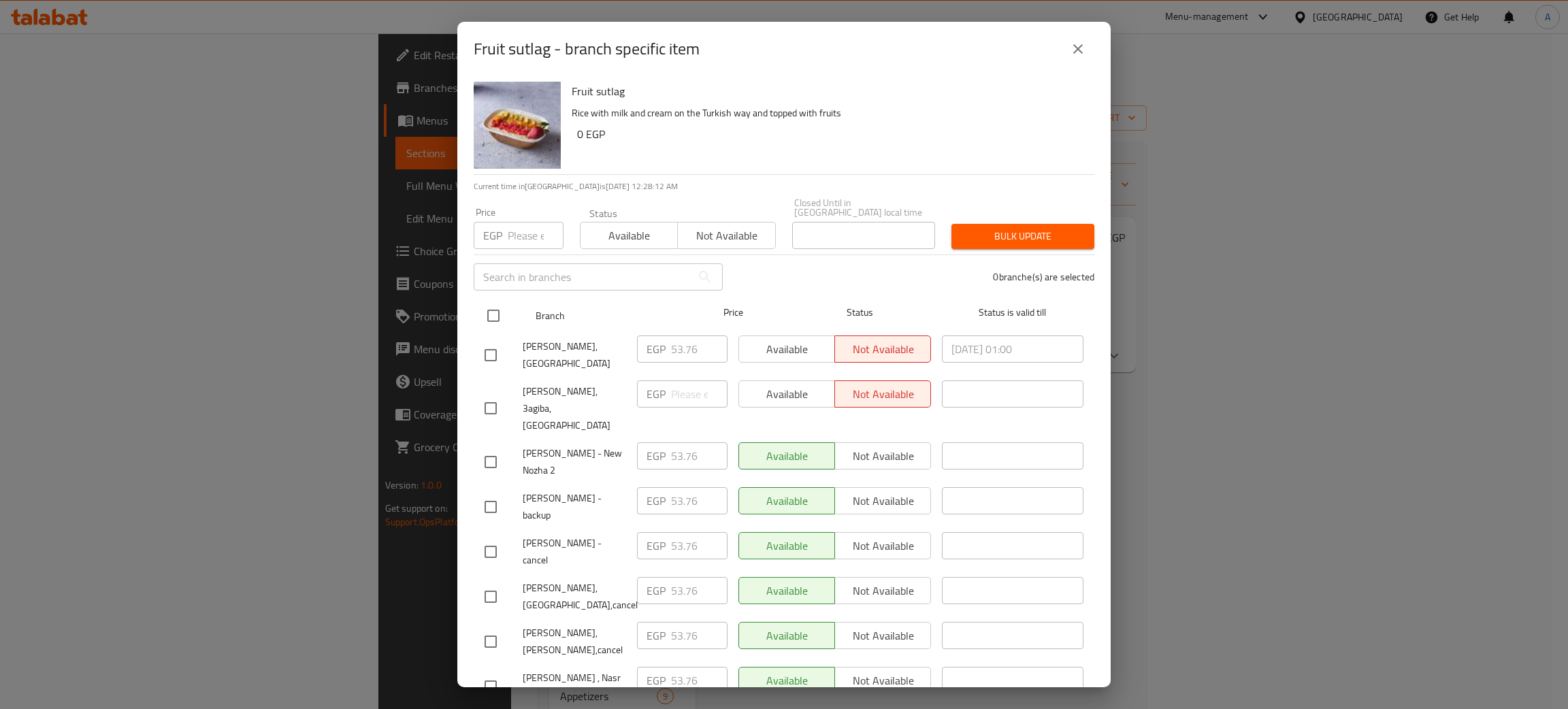
checkbox input "true"
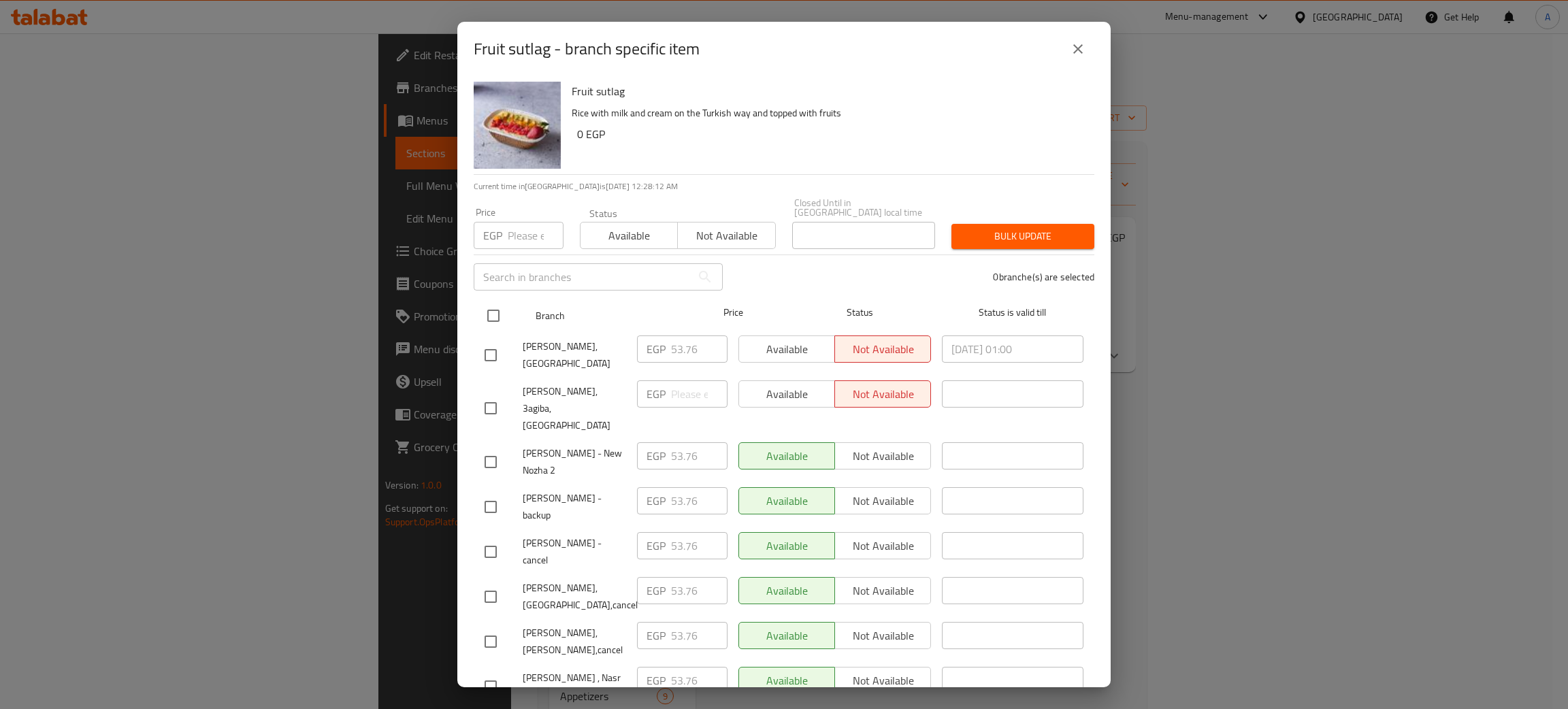
checkbox input "true"
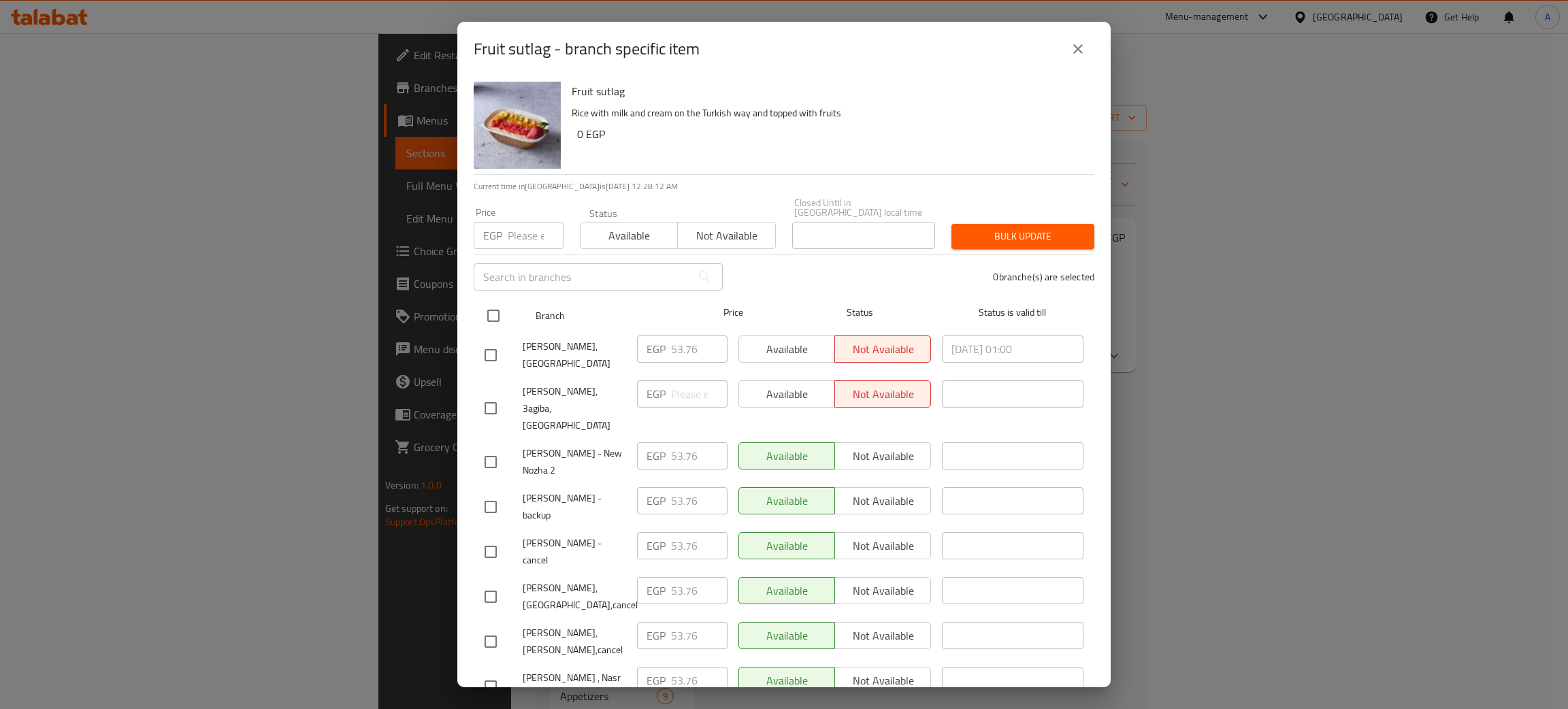
checkbox input "true"
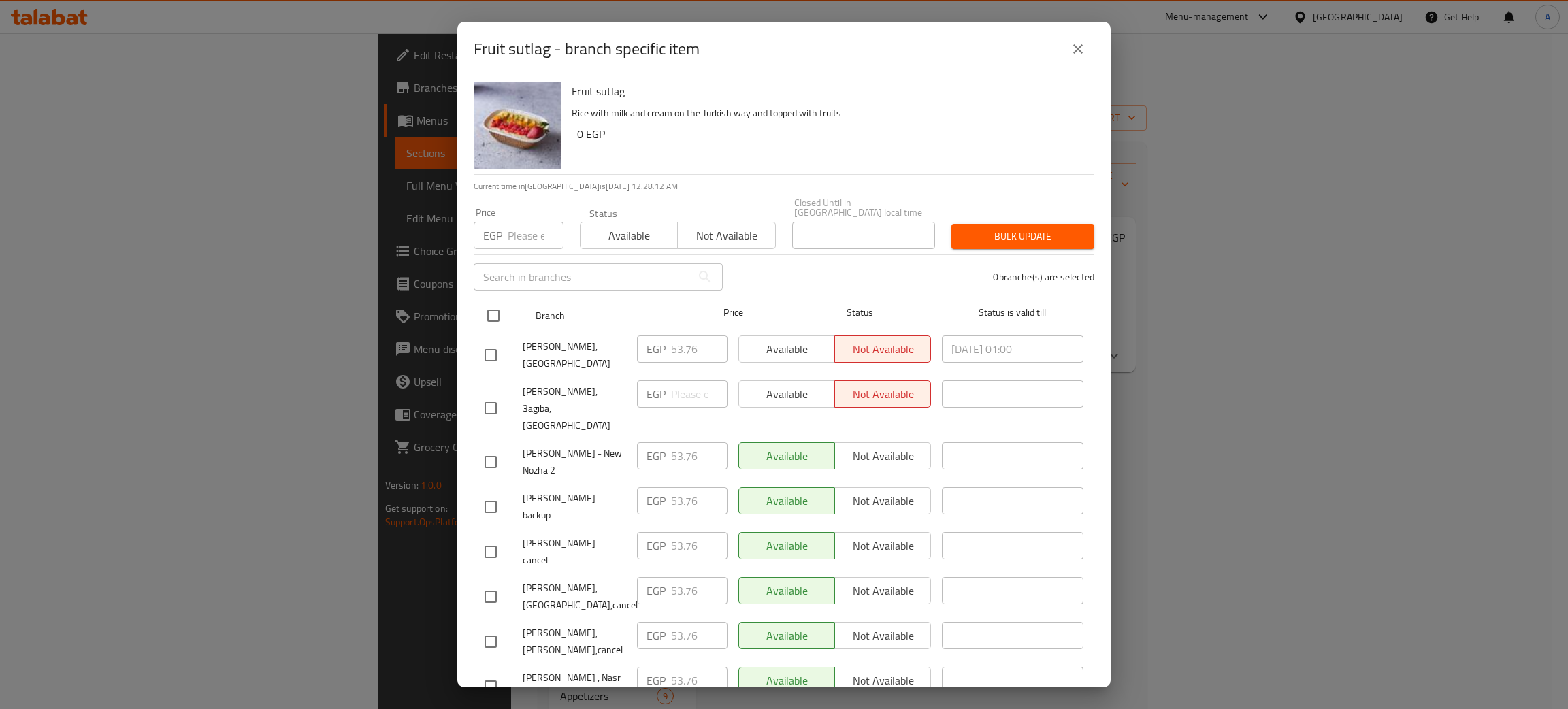
checkbox input "true"
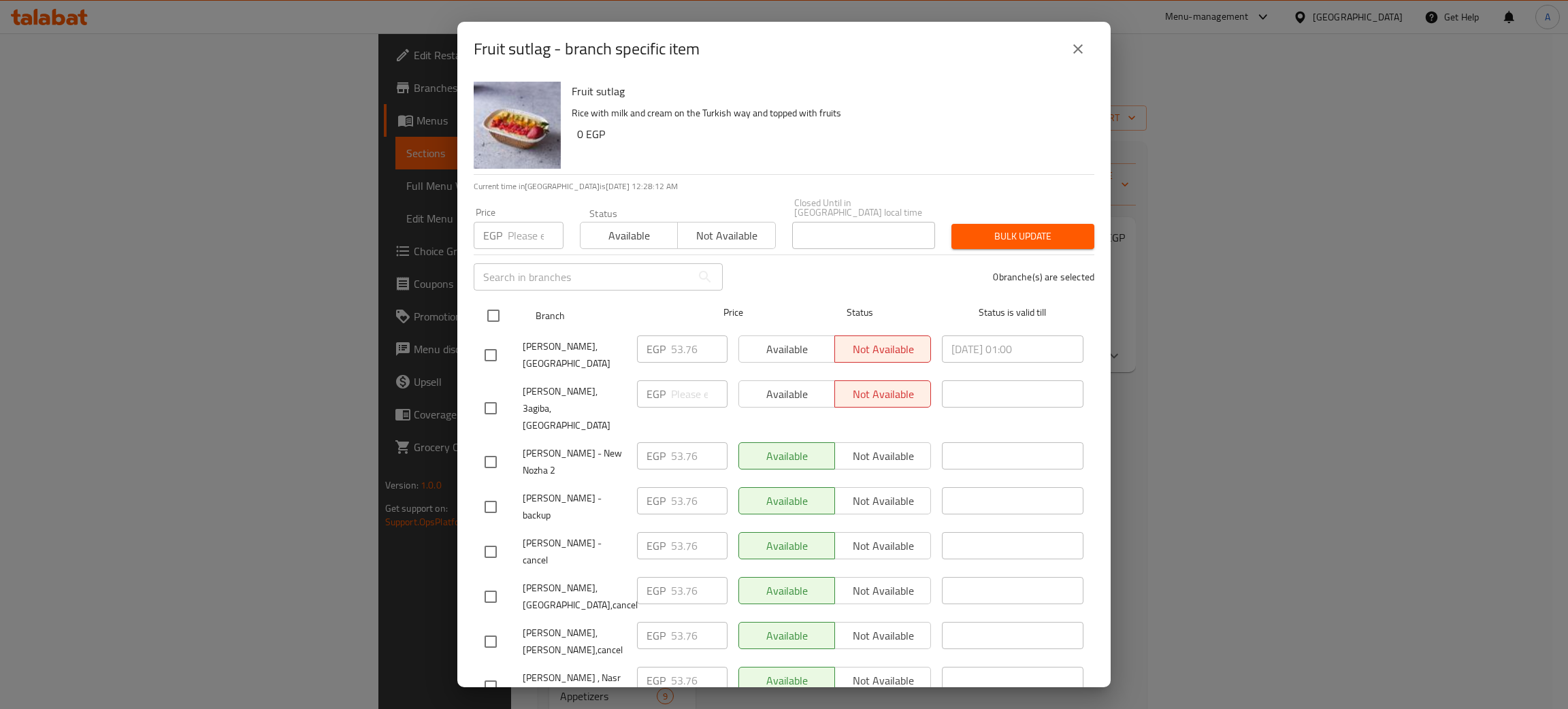
checkbox input "true"
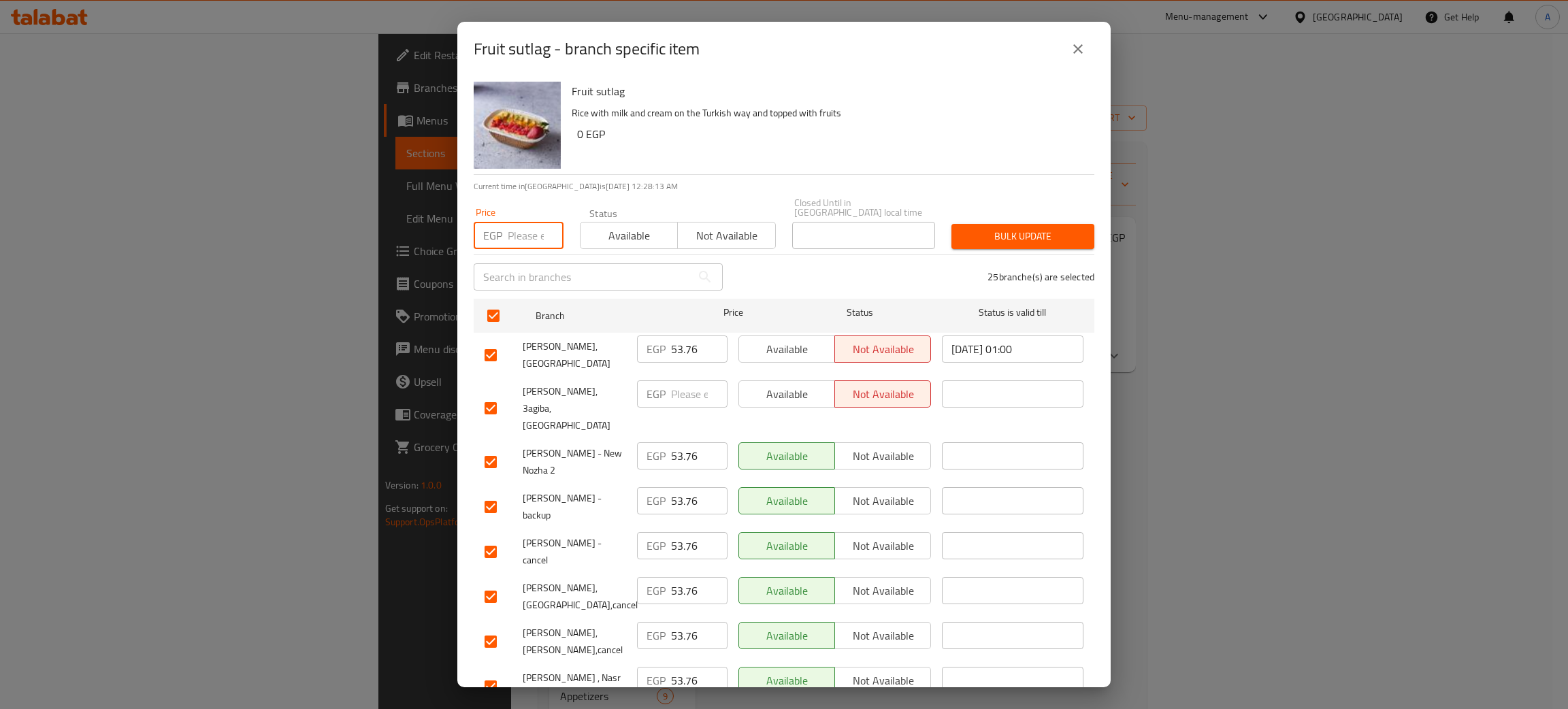
click at [516, 227] on input "number" at bounding box center [535, 235] width 56 height 28
type input "0"
click at [1026, 228] on span "Bulk update" at bounding box center [1022, 236] width 121 height 17
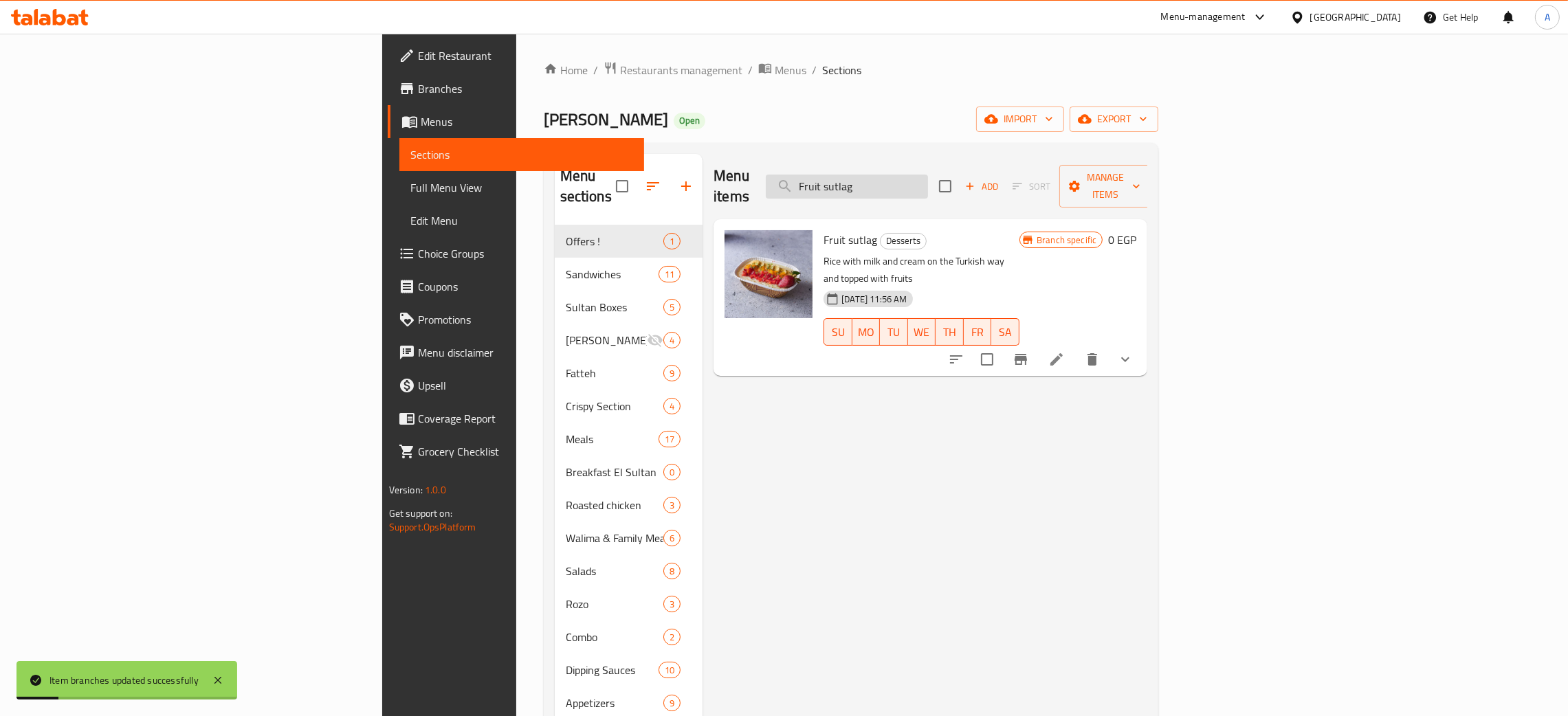
click at [928, 179] on input "Fruit sutlag" at bounding box center [847, 186] width 162 height 24
click at [1063, 353] on icon at bounding box center [1056, 359] width 12 height 12
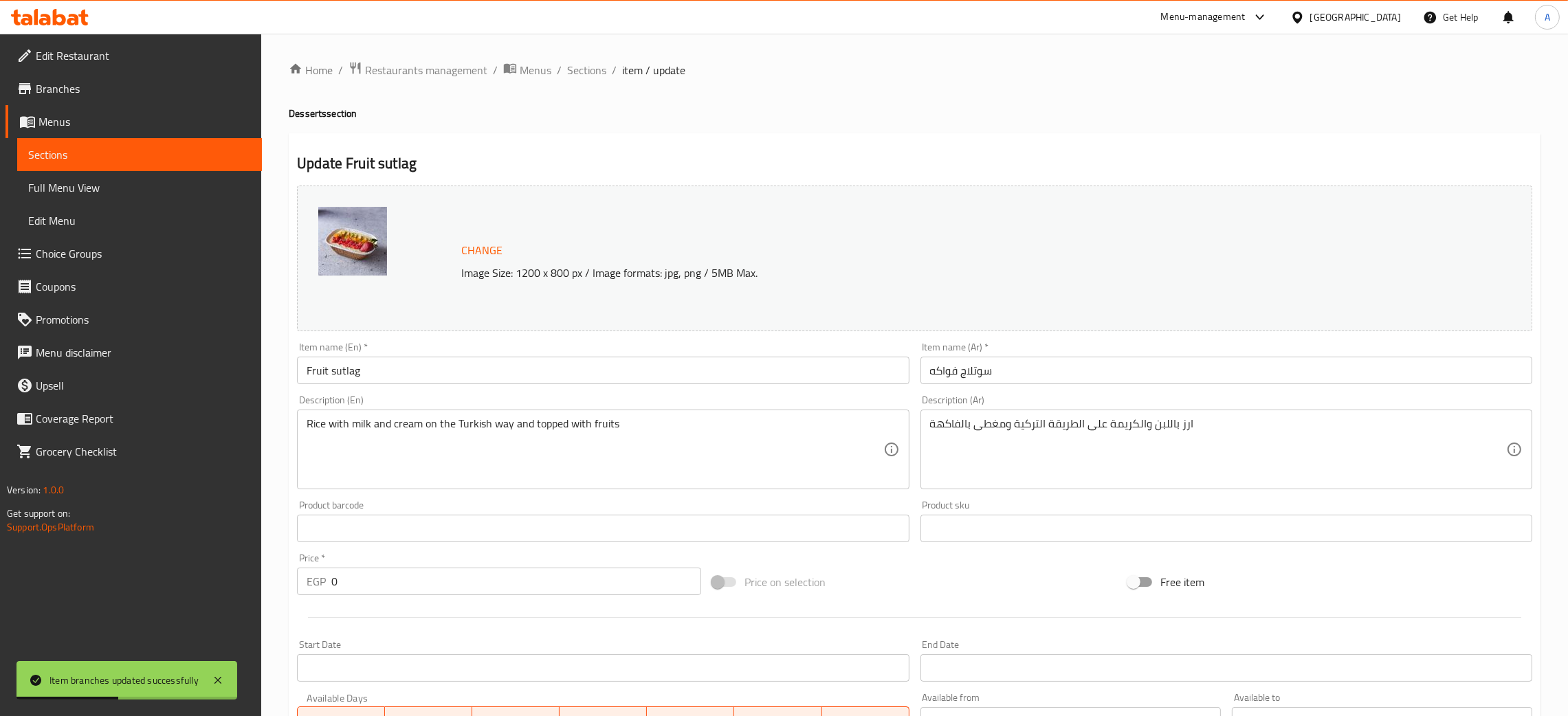
type input "إختيارك من الاحجام"
type input "1"
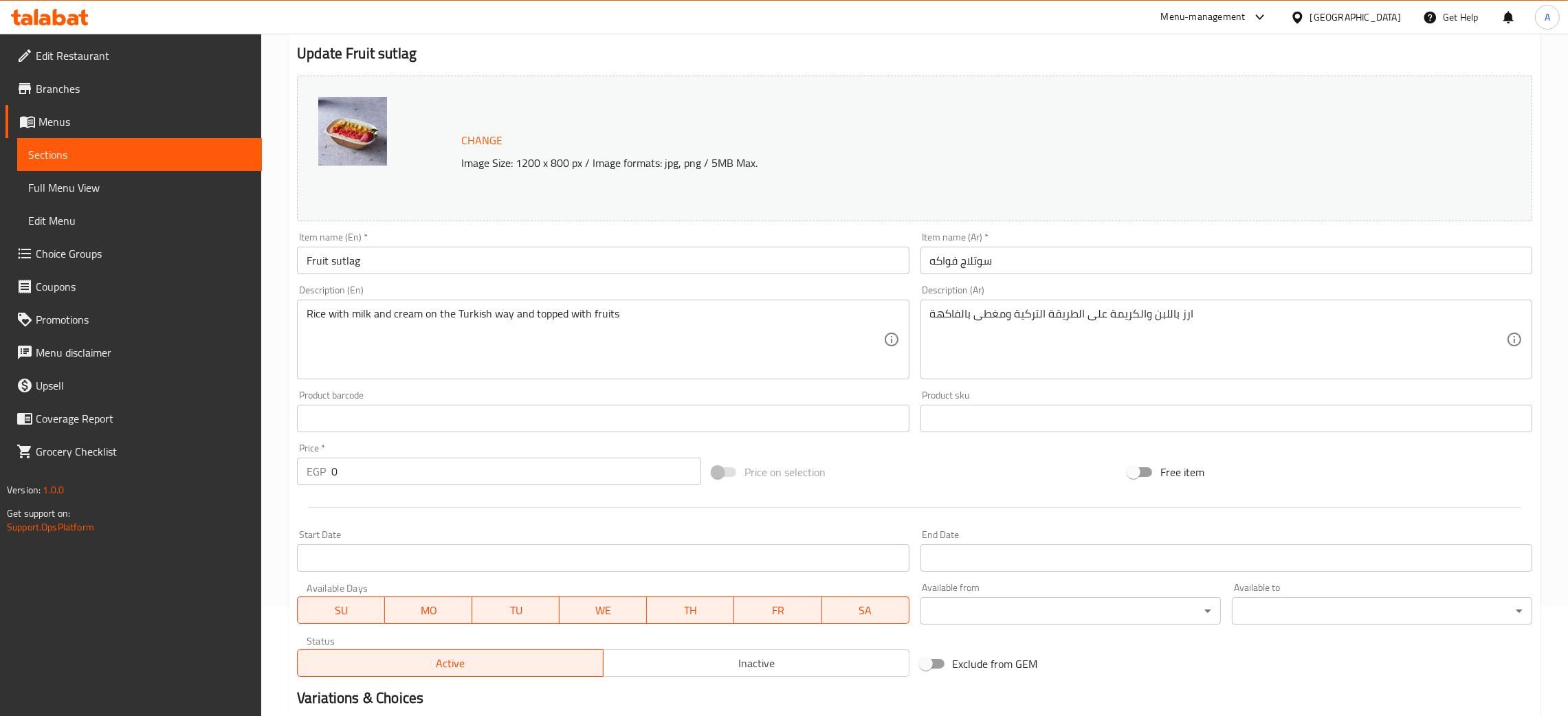
scroll to position [298, 0]
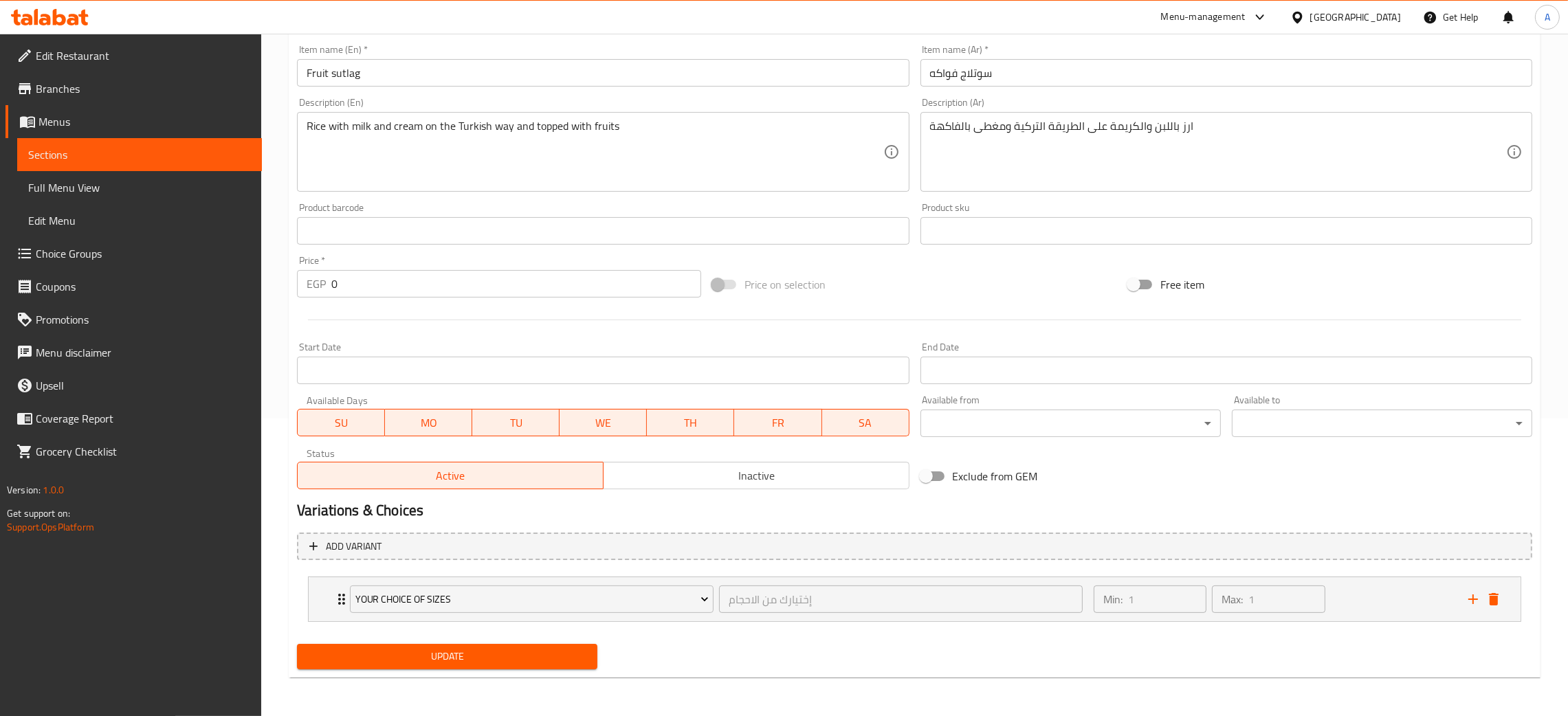
click at [67, 252] on span "Choice Groups" at bounding box center [143, 254] width 215 height 17
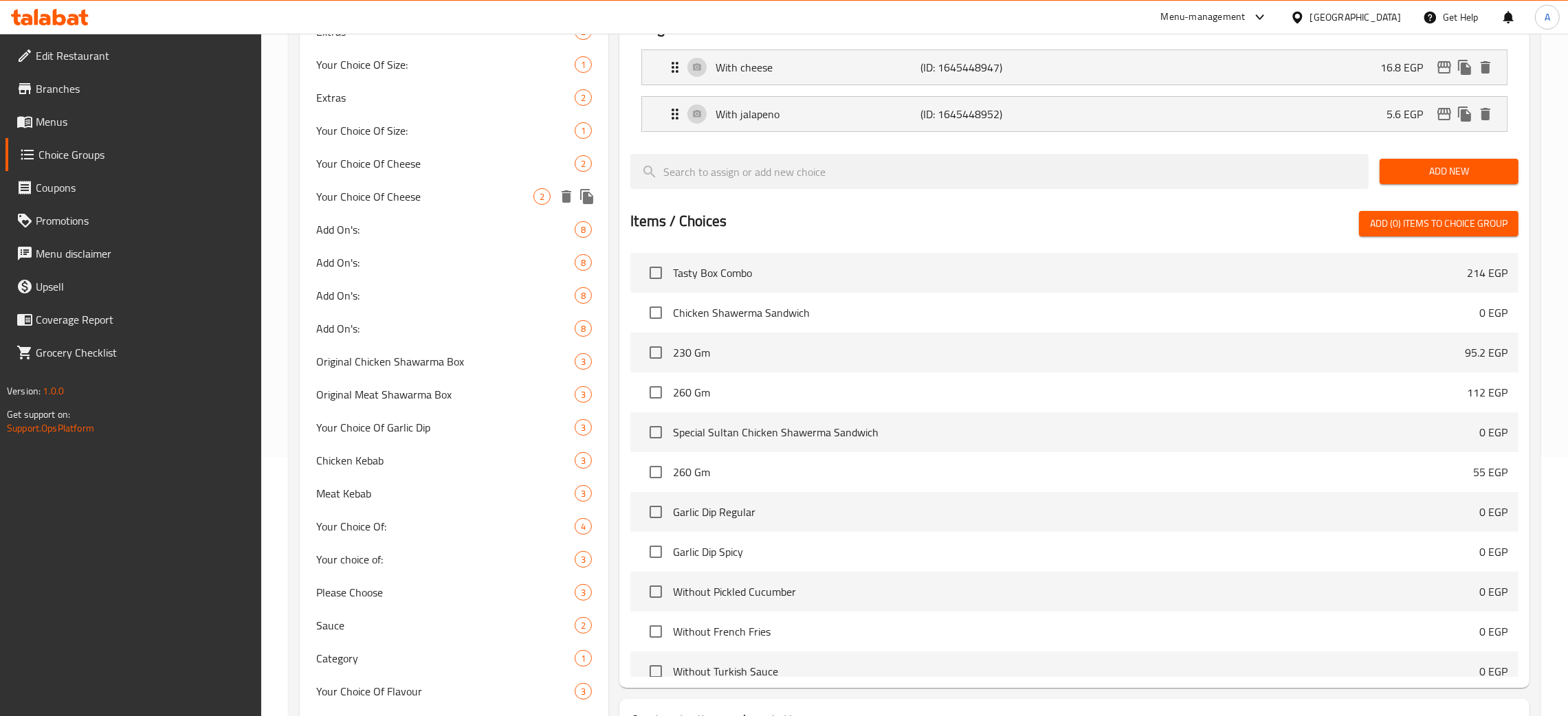
scroll to position [309, 0]
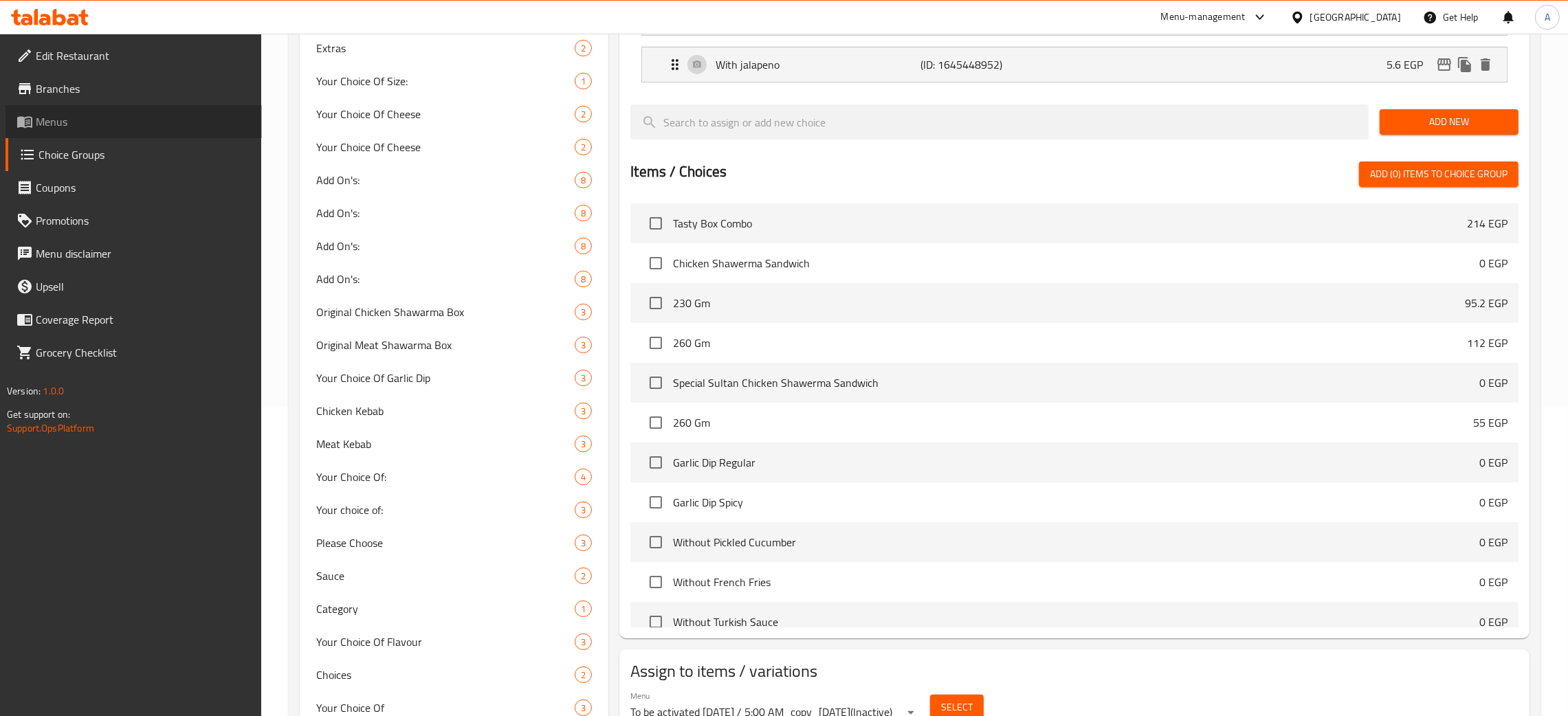
click at [48, 119] on span "Menus" at bounding box center [143, 121] width 215 height 17
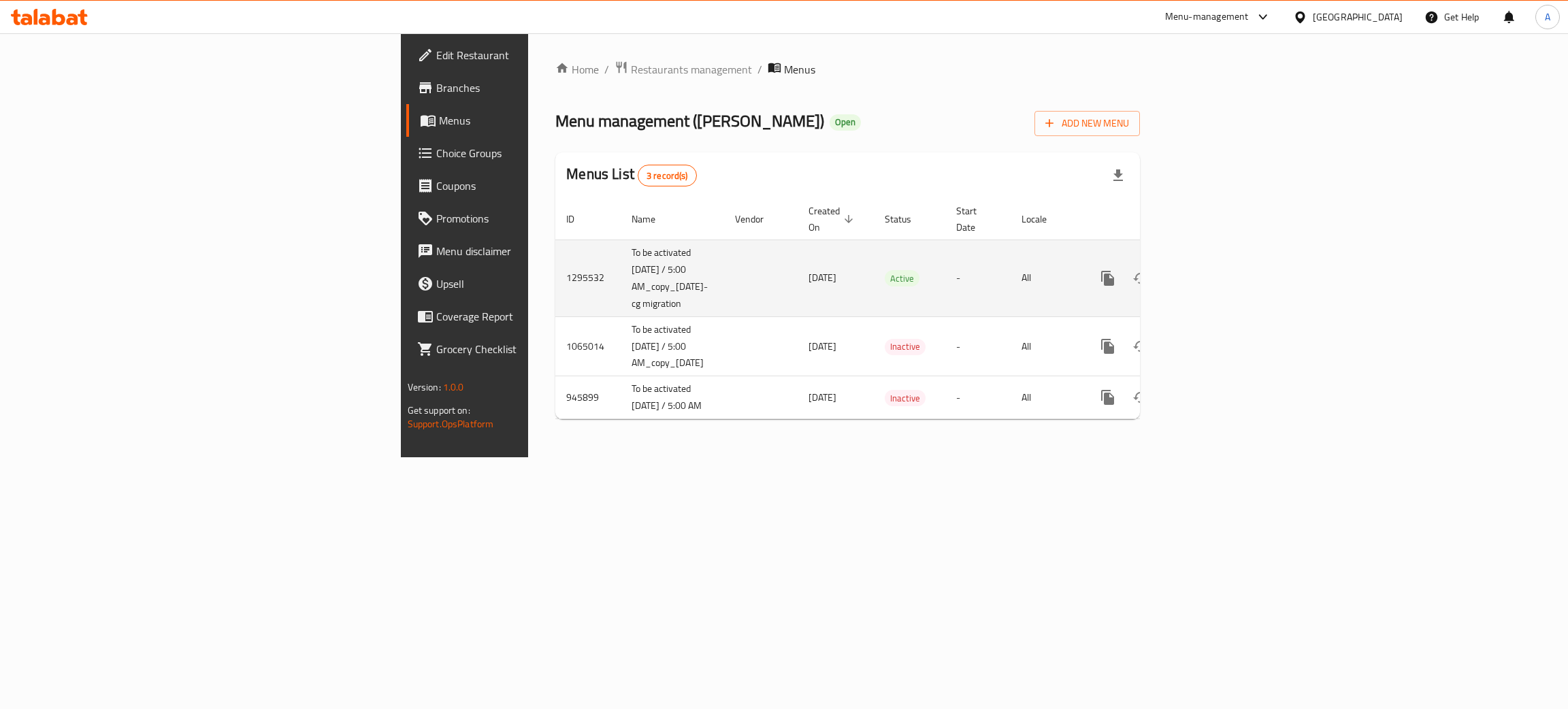
click at [1214, 272] on icon "enhanced table" at bounding box center [1205, 278] width 17 height 17
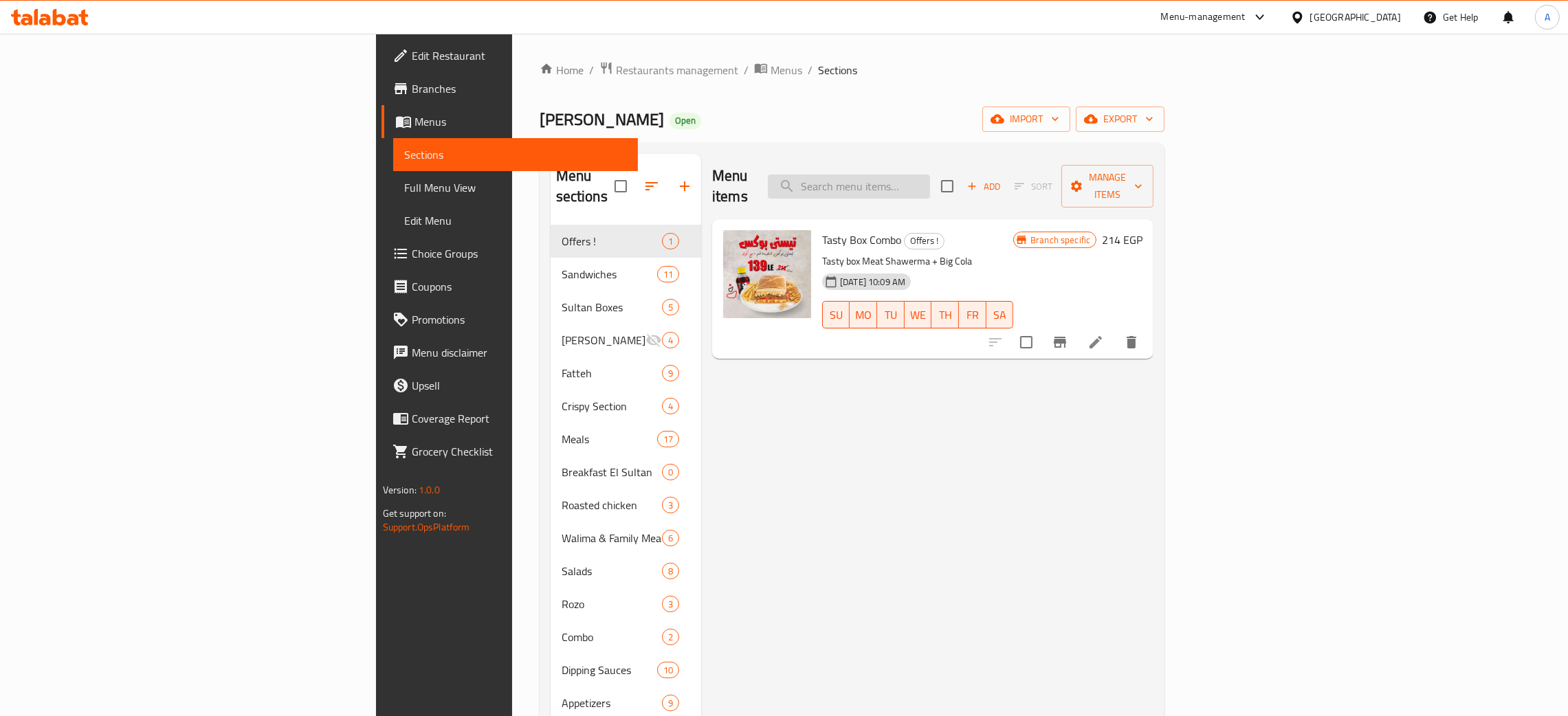
click at [930, 175] on input "search" at bounding box center [849, 186] width 162 height 24
paste input "Fruit sutlag"
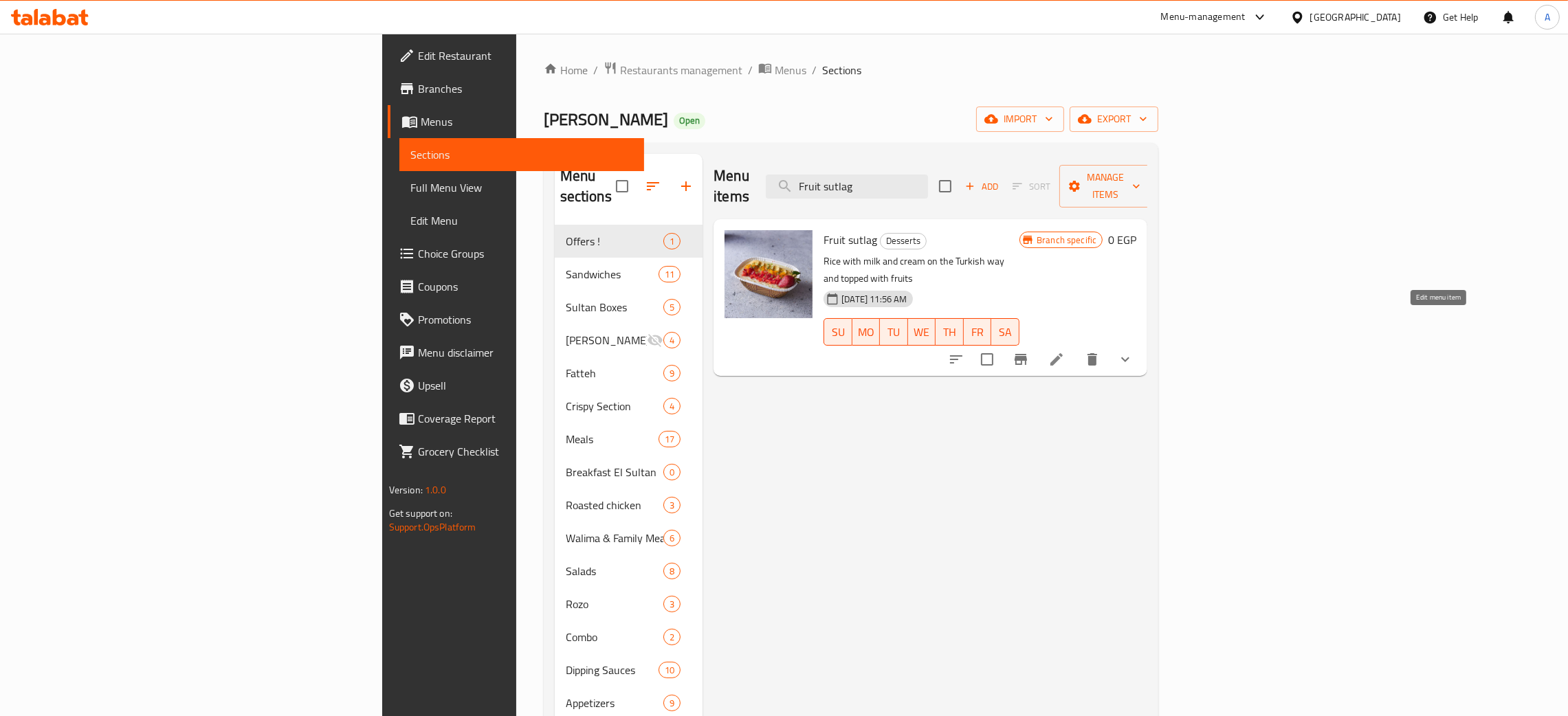
type input "Fruit sutlag"
click at [1065, 351] on icon at bounding box center [1056, 359] width 17 height 17
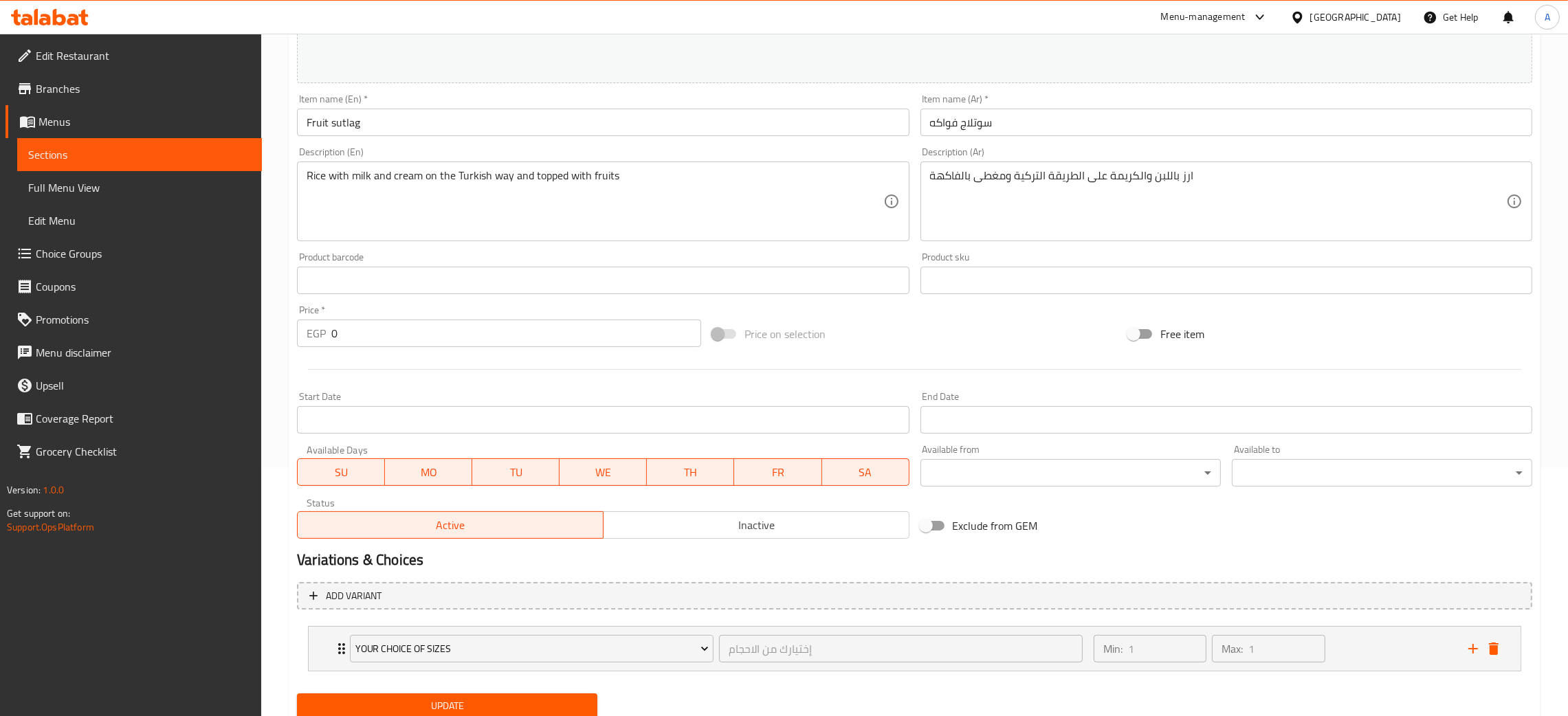
scroll to position [298, 0]
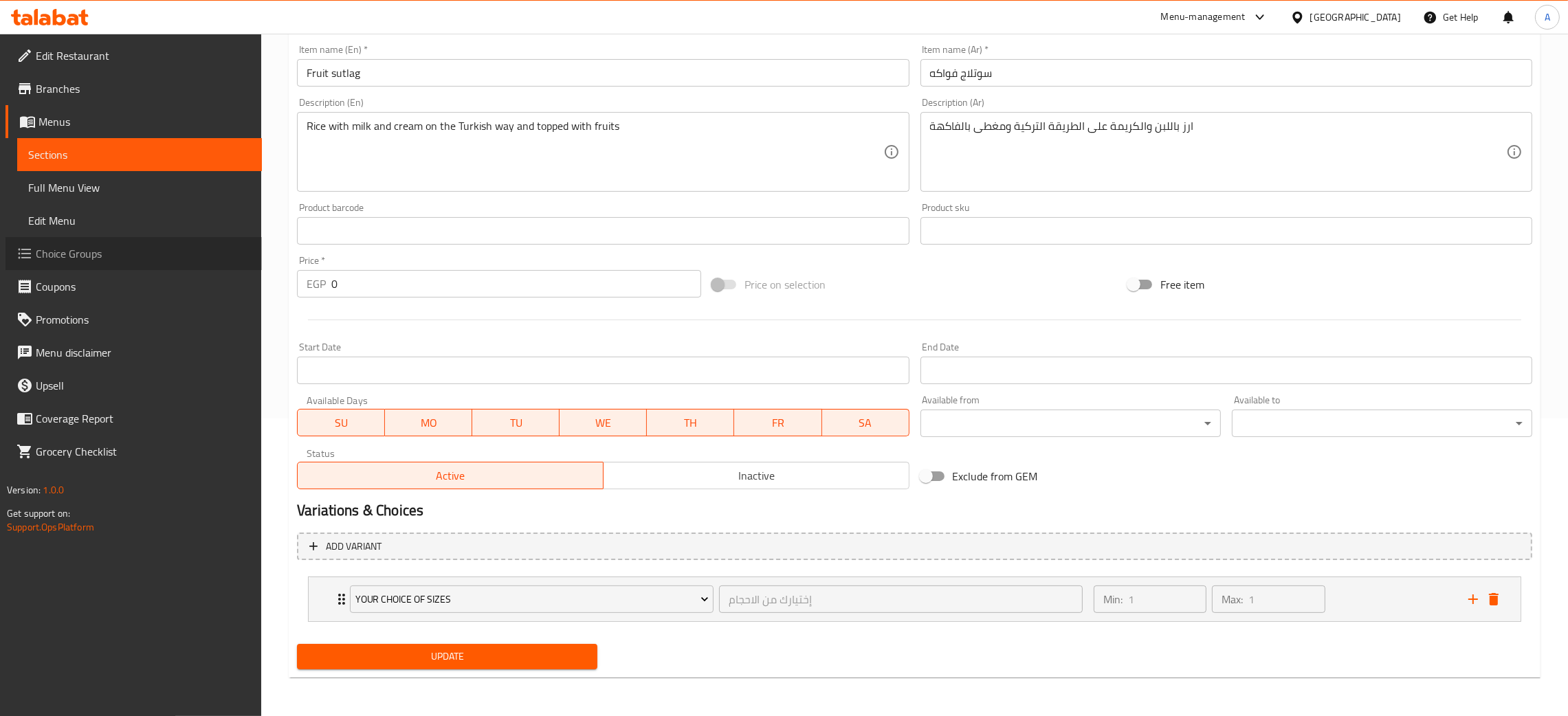
click at [72, 257] on span "Choice Groups" at bounding box center [143, 254] width 215 height 17
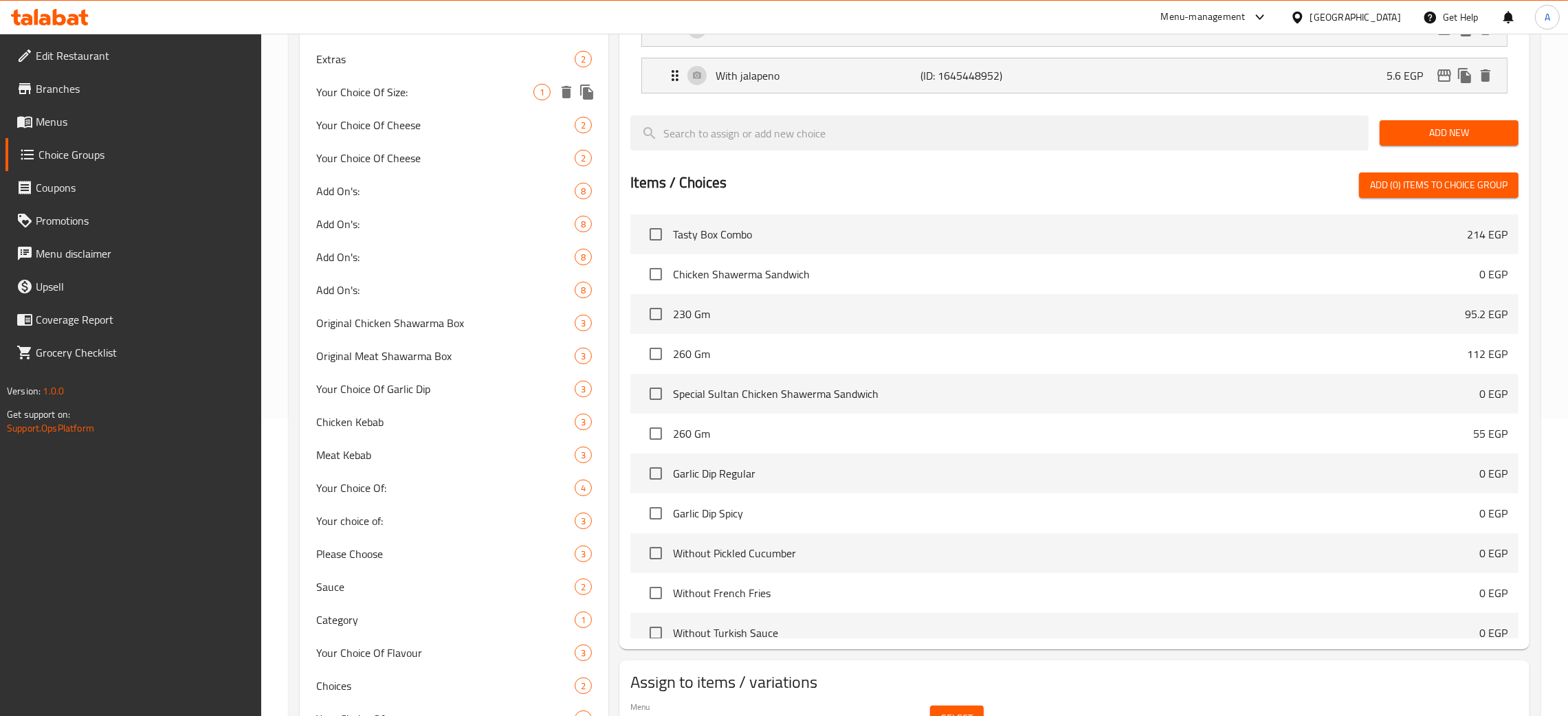
scroll to position [195, 0]
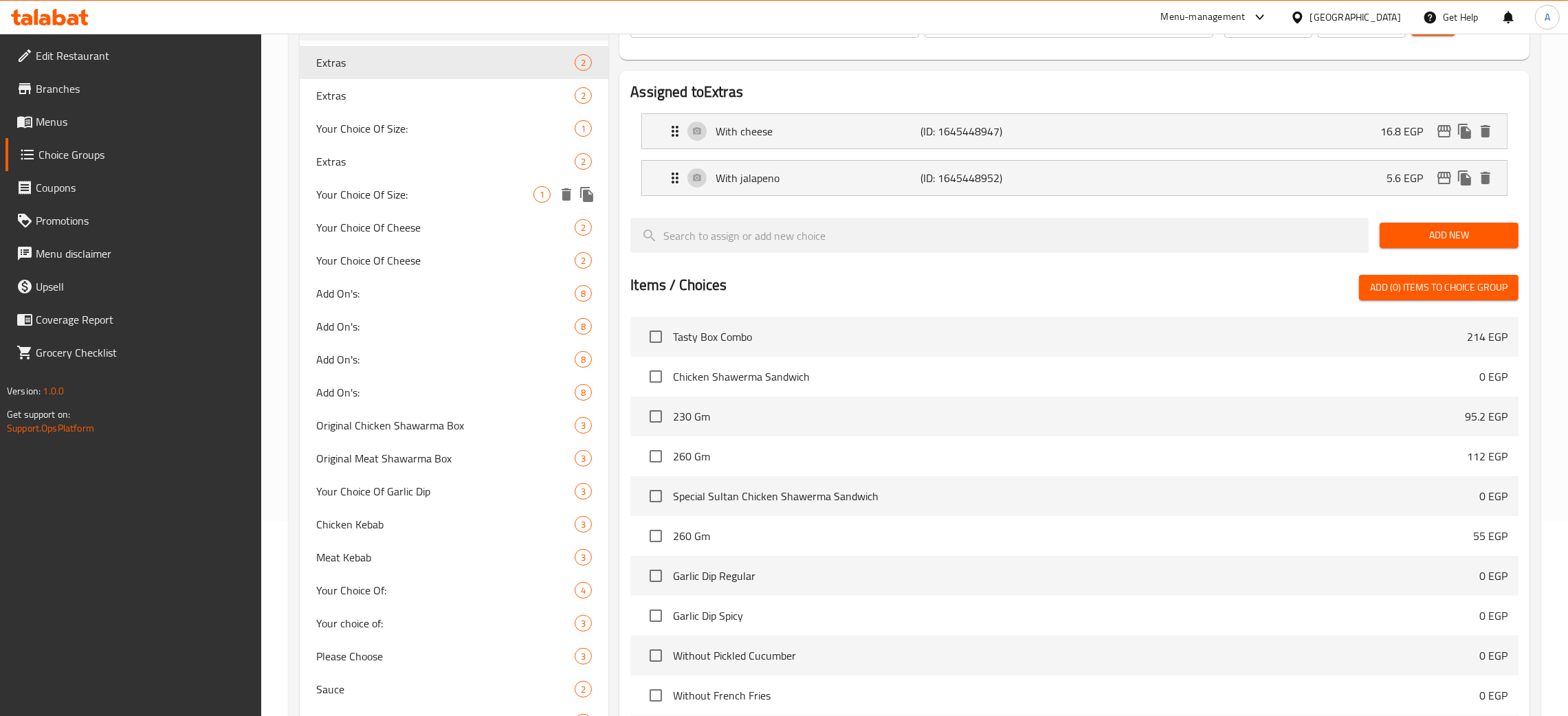
click at [390, 192] on span "Your Choice Of Size:" at bounding box center [424, 195] width 217 height 17
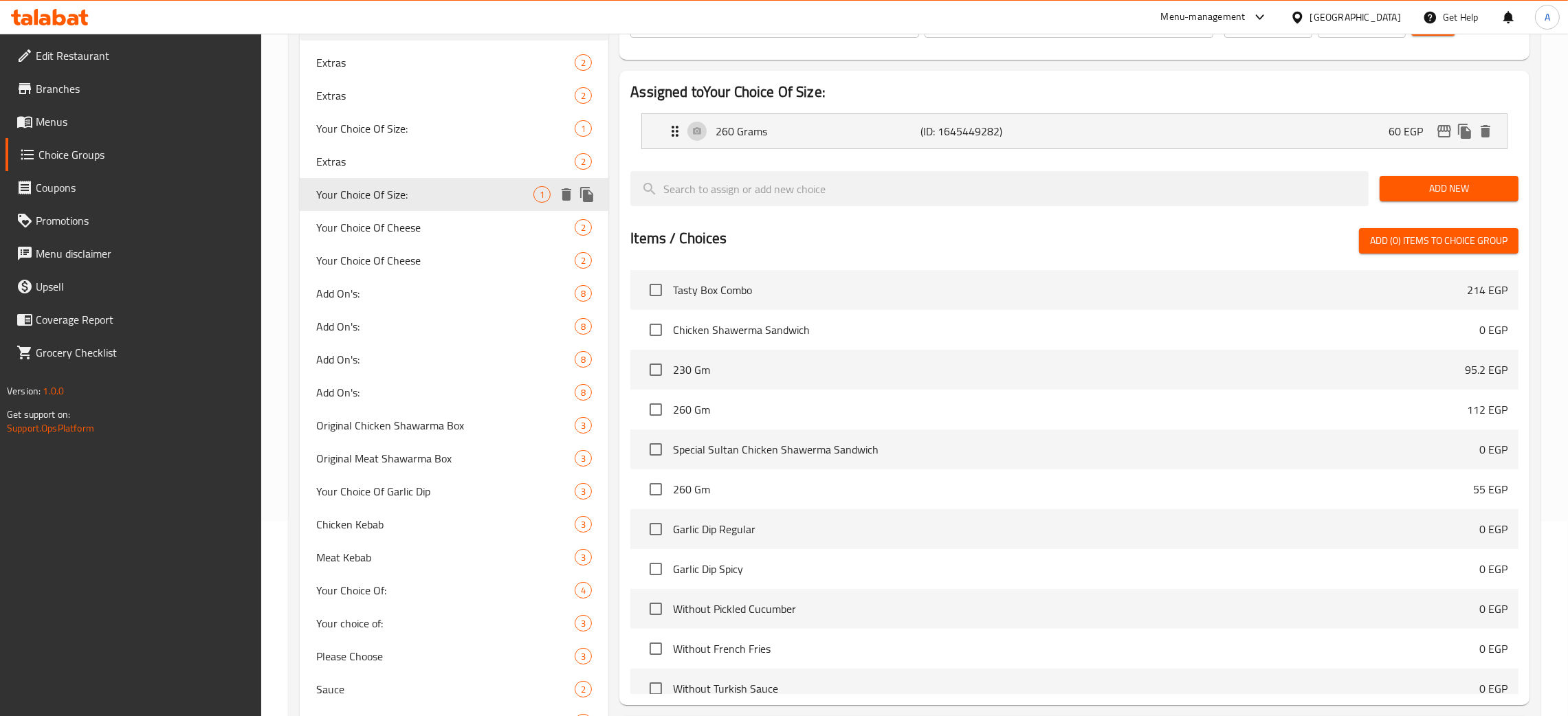
type input "Your Choice Of Size:"
type input "إختيارك من الحجم:"
type input "1"
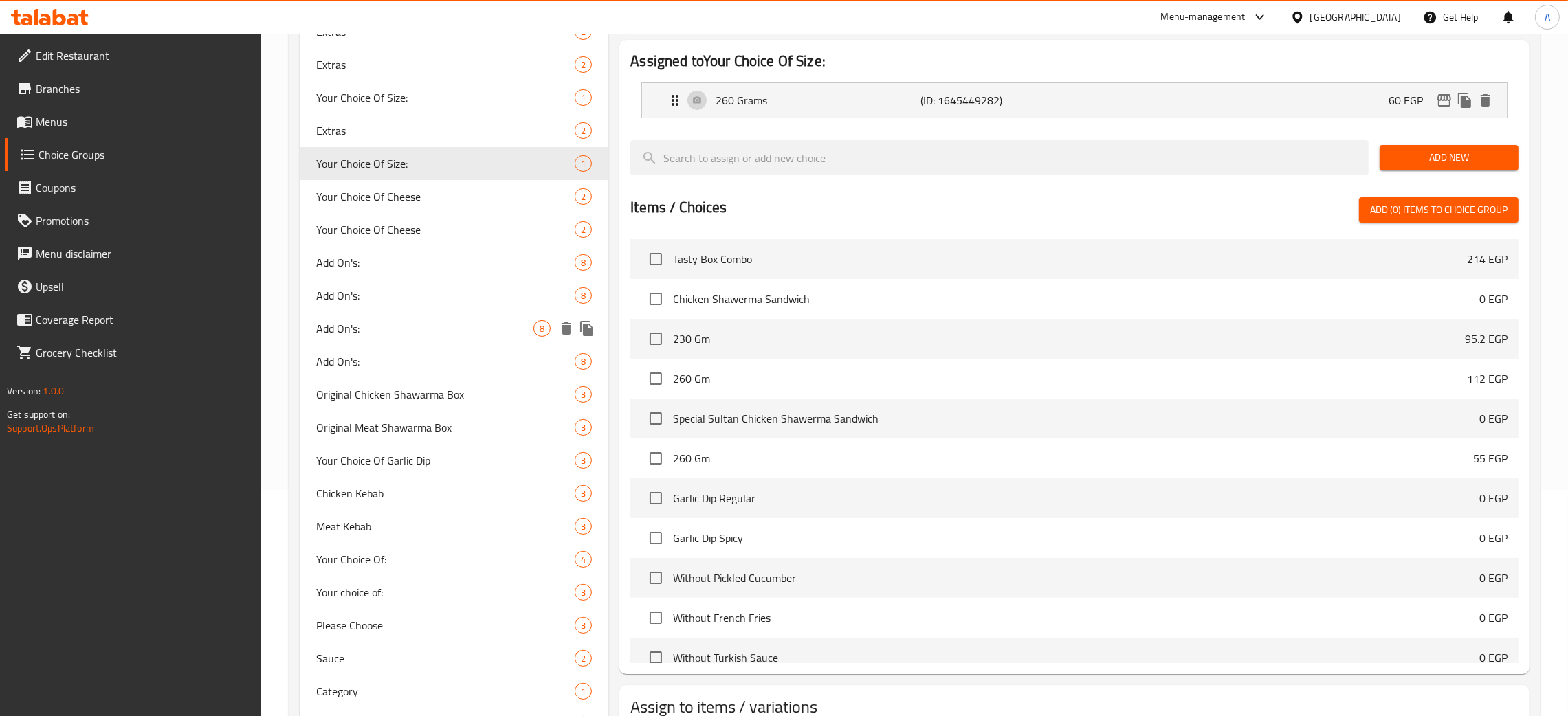
scroll to position [0, 0]
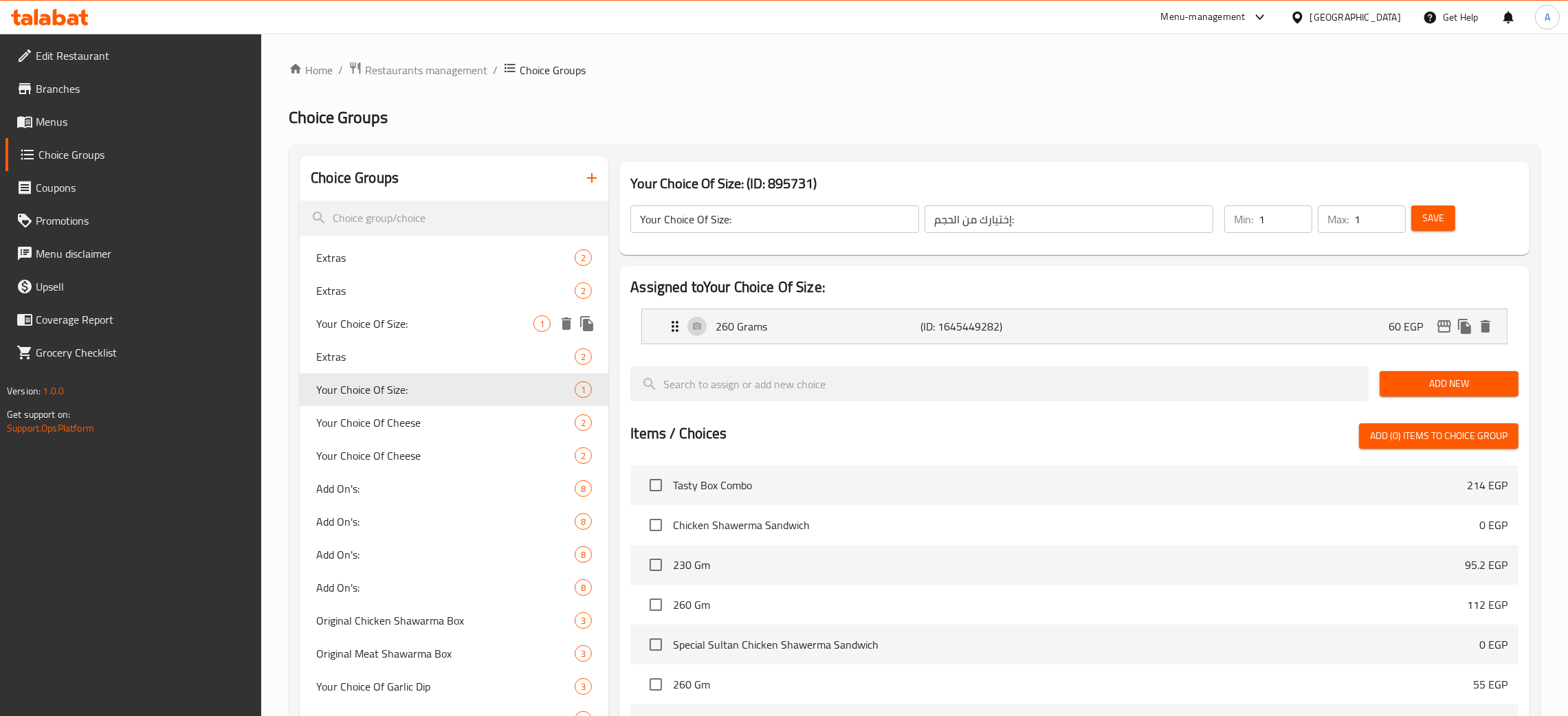
click at [427, 317] on span "Your Choice Of Size:" at bounding box center [424, 323] width 217 height 17
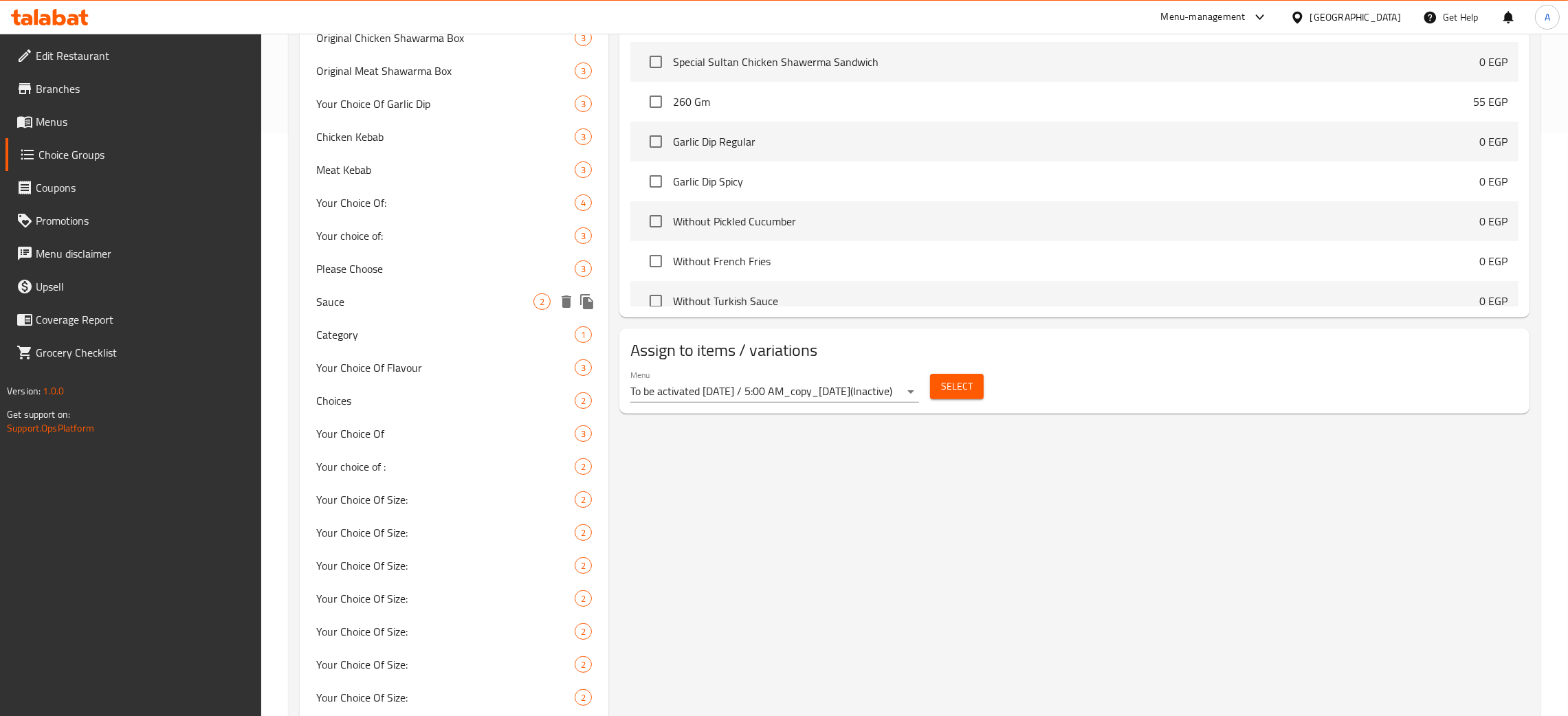
scroll to position [722, 0]
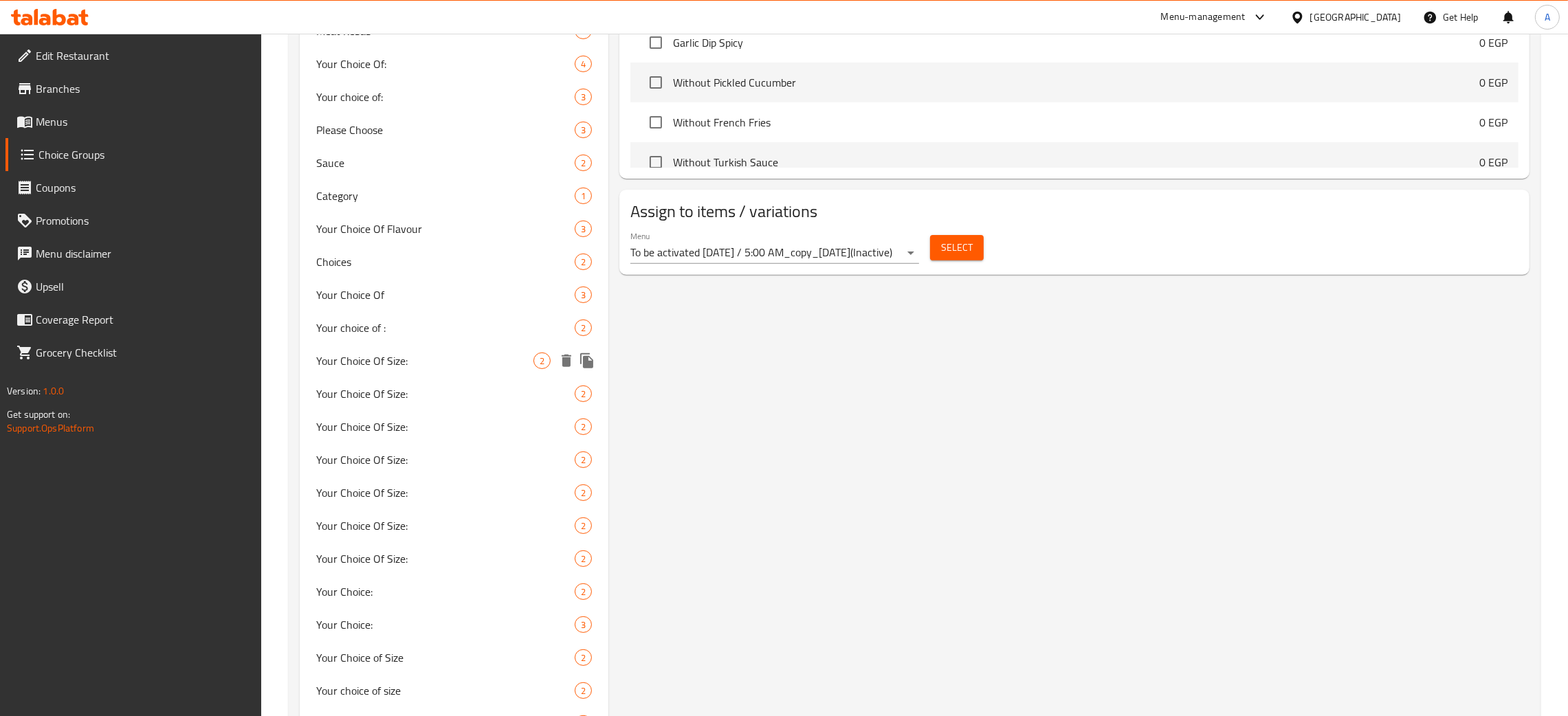
click at [440, 353] on span "Your Choice Of Size:" at bounding box center [424, 361] width 217 height 17
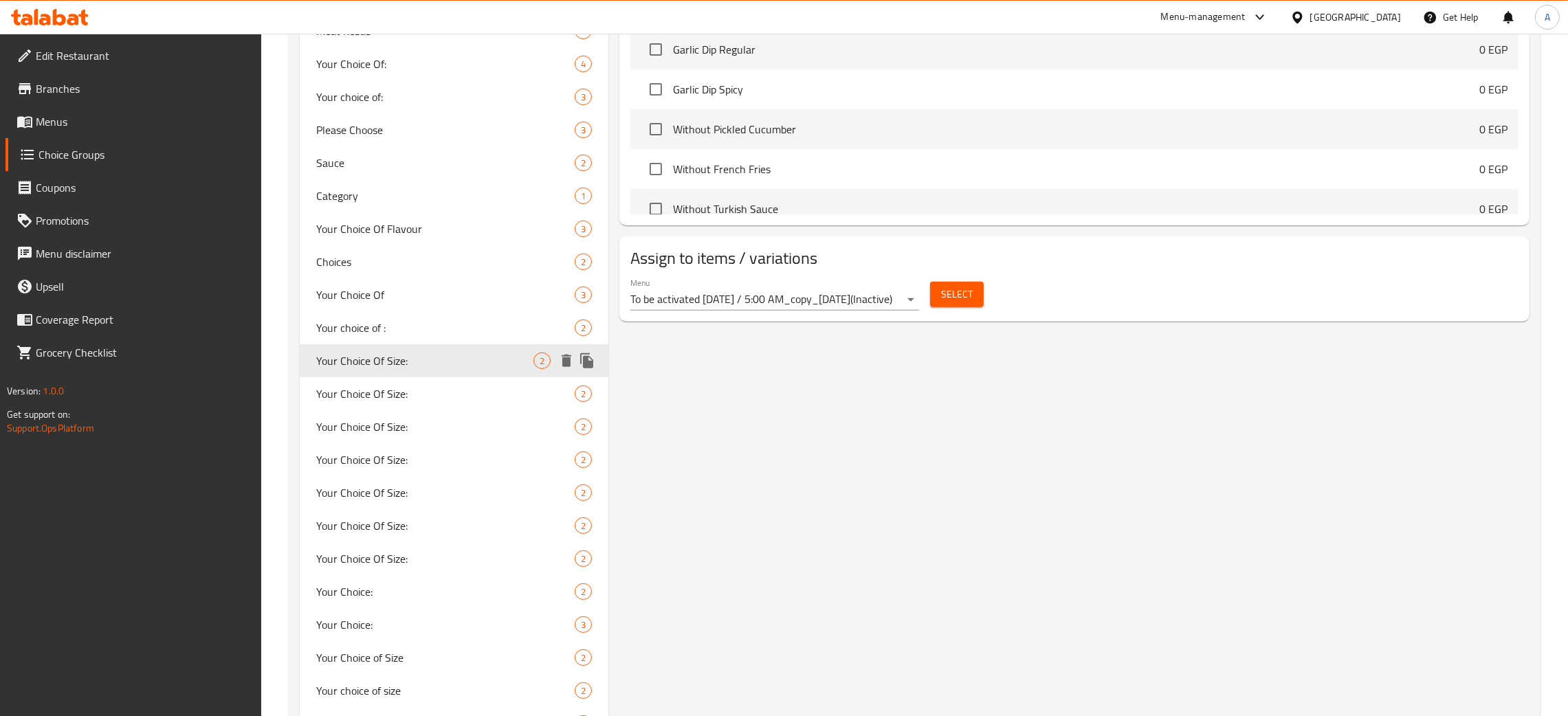
type input "اختيارك من الحجم:"
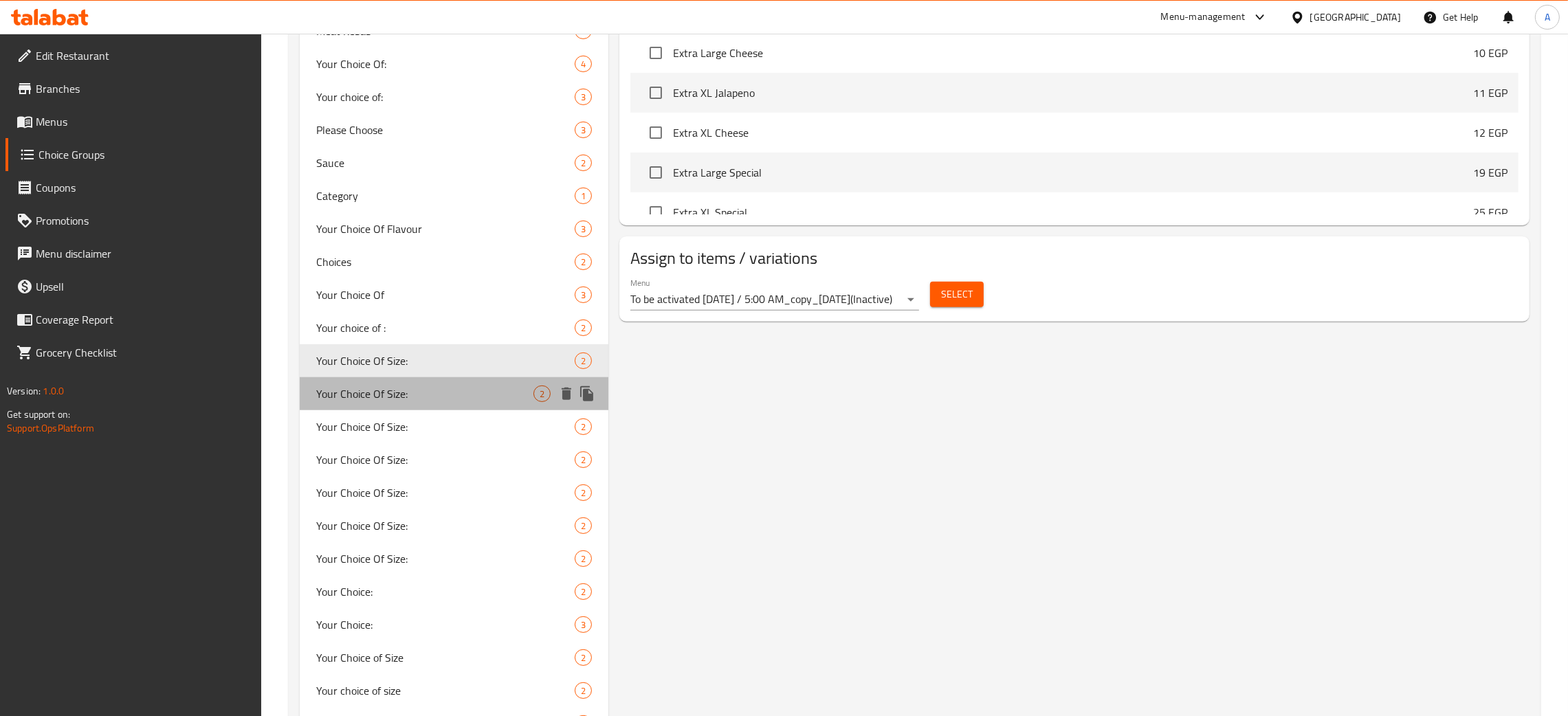
click at [426, 390] on span "Your Choice Of Size:" at bounding box center [424, 393] width 217 height 17
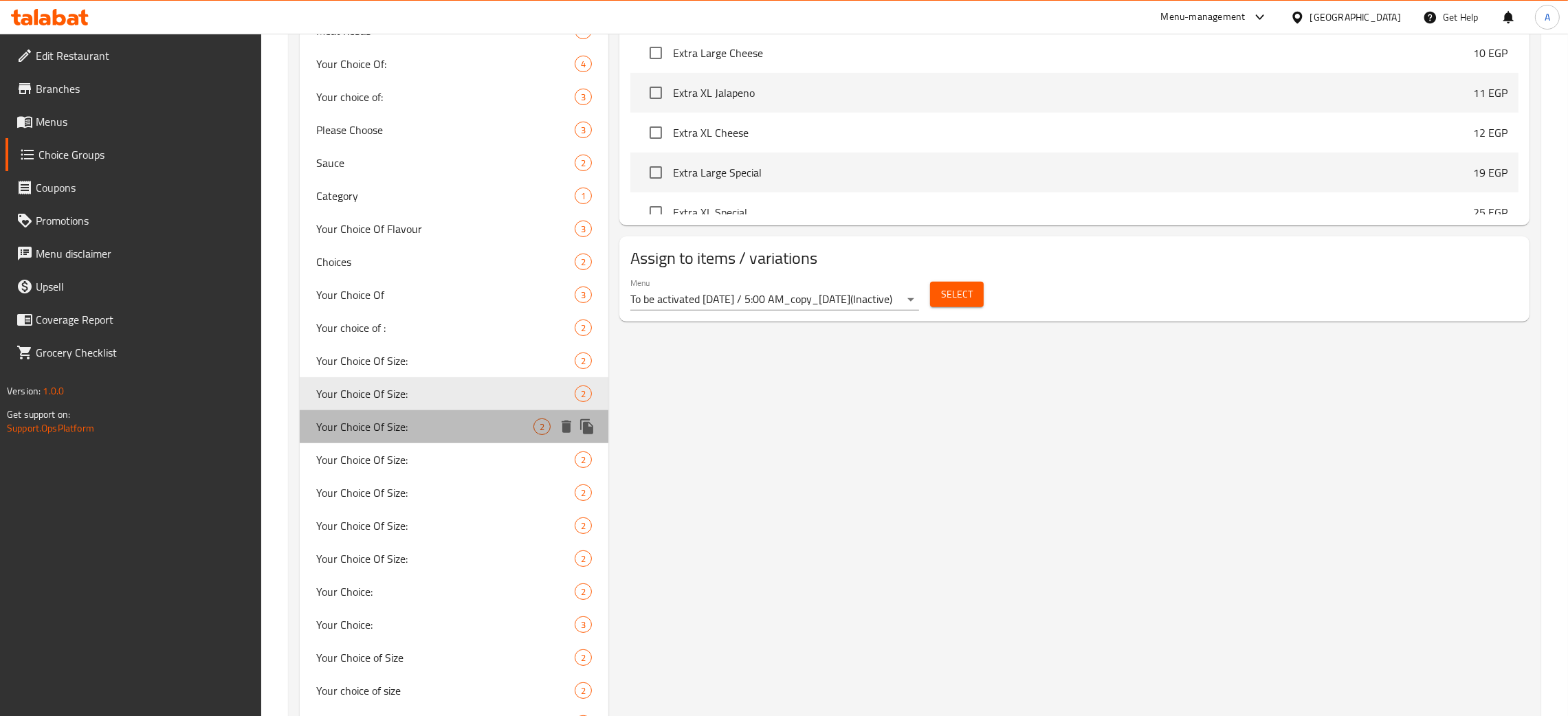
click at [410, 420] on span "Your Choice Of Size:" at bounding box center [424, 426] width 217 height 17
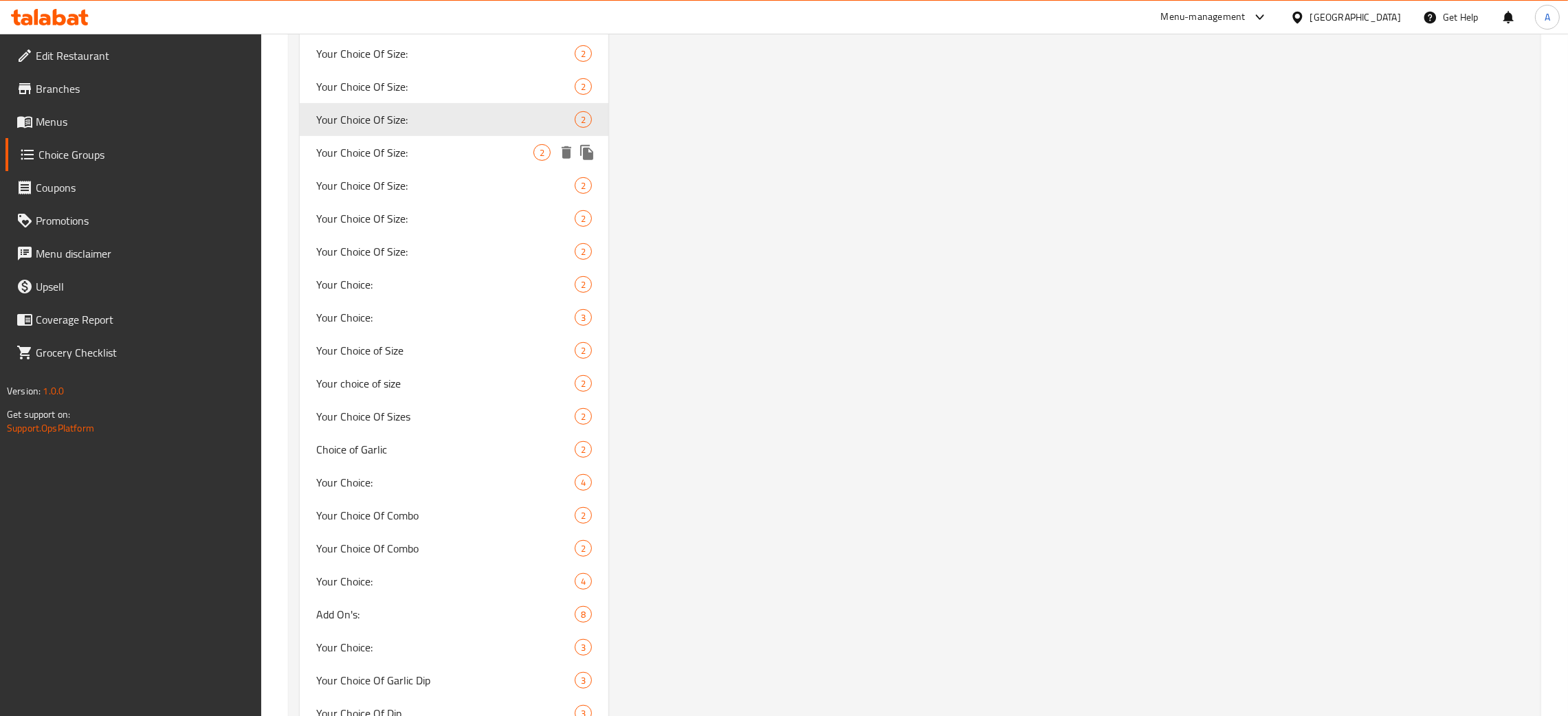
scroll to position [1030, 0]
click at [423, 150] on span "Your Choice Of Size:" at bounding box center [424, 151] width 217 height 17
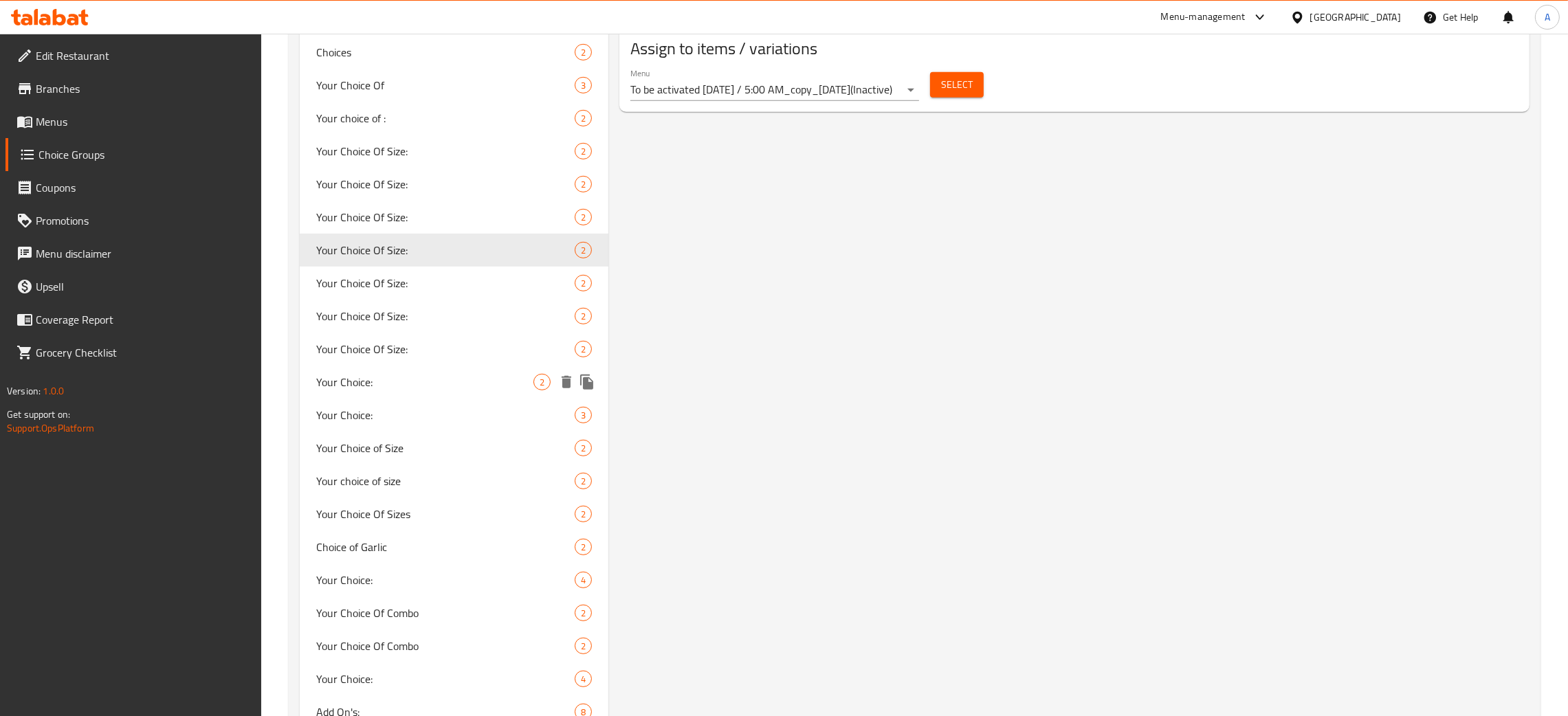
scroll to position [927, 0]
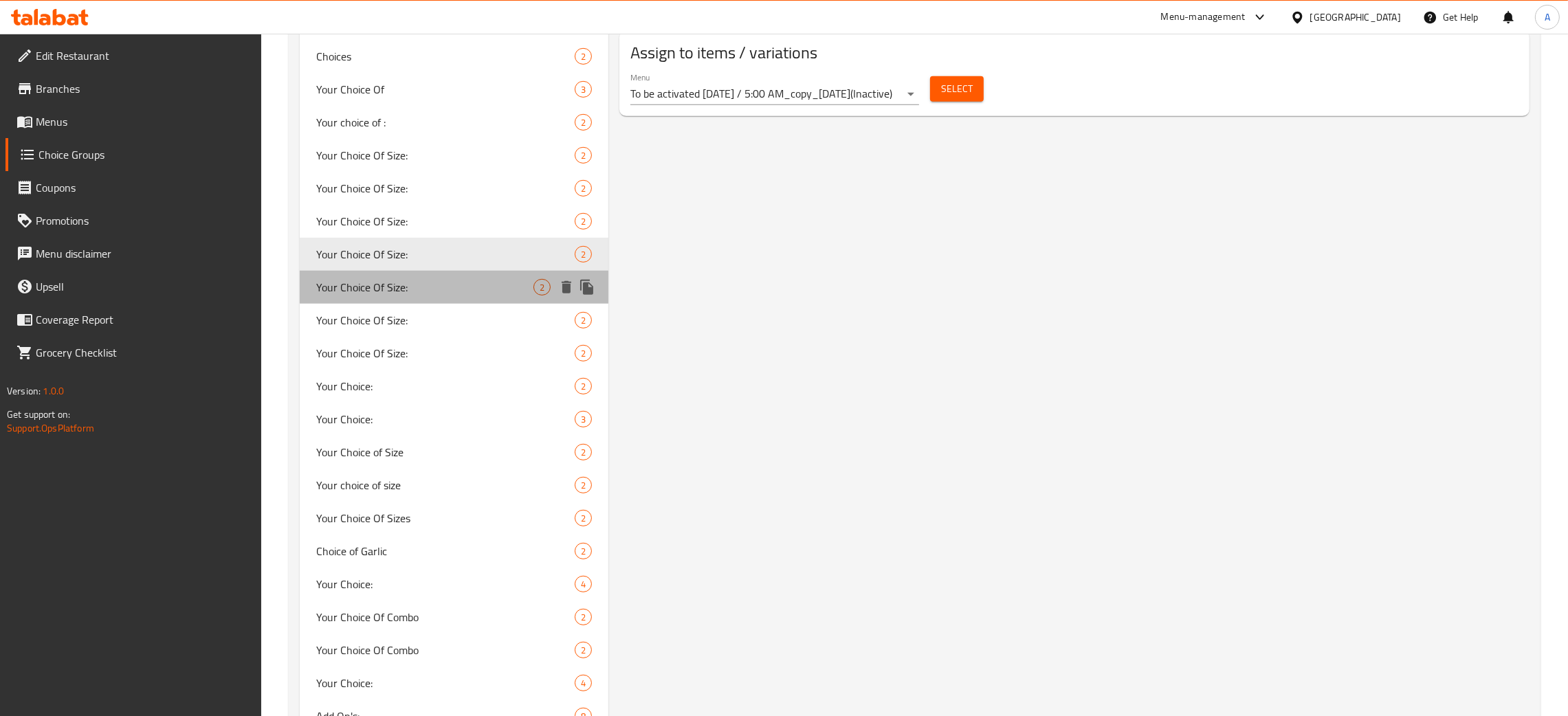
click at [442, 284] on span "Your Choice Of Size:" at bounding box center [424, 287] width 217 height 17
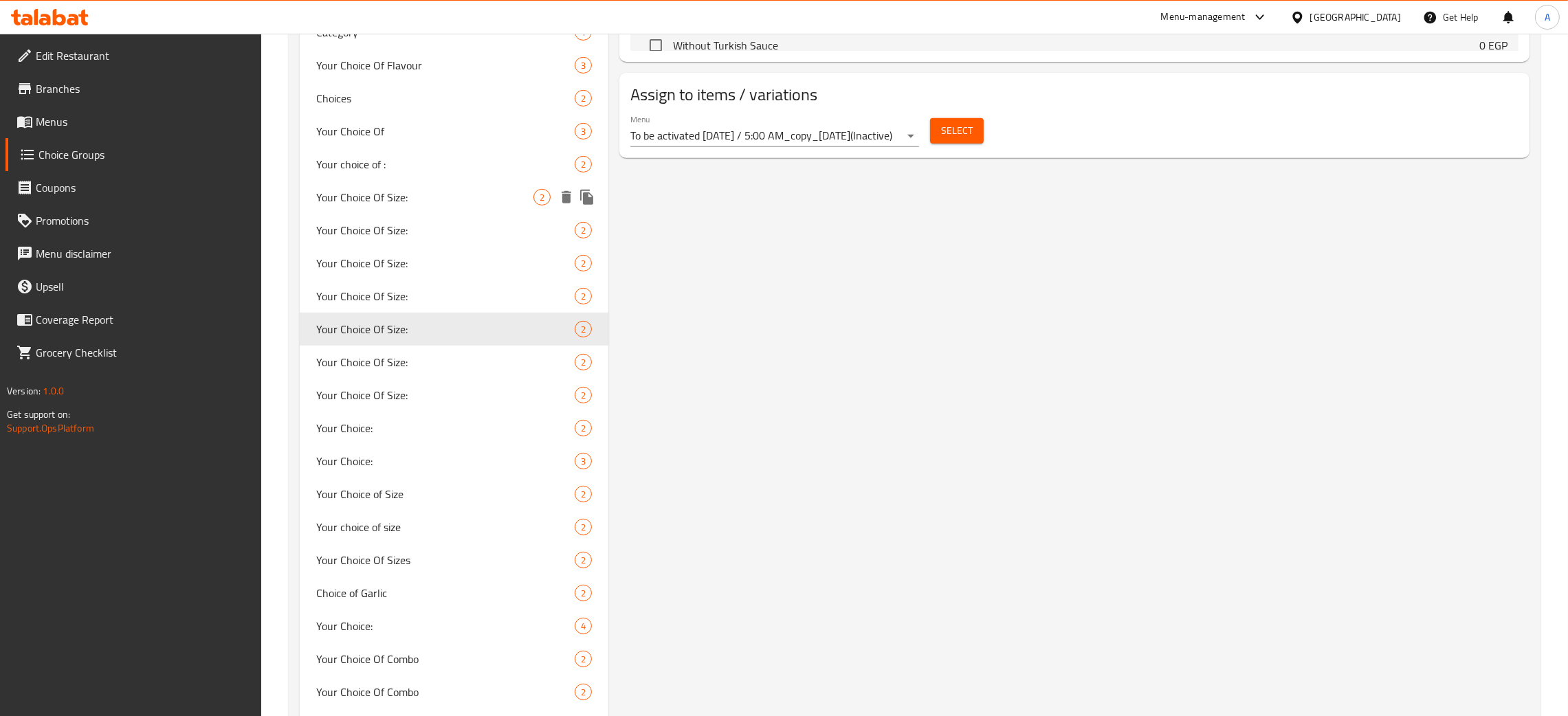
scroll to position [1134, 0]
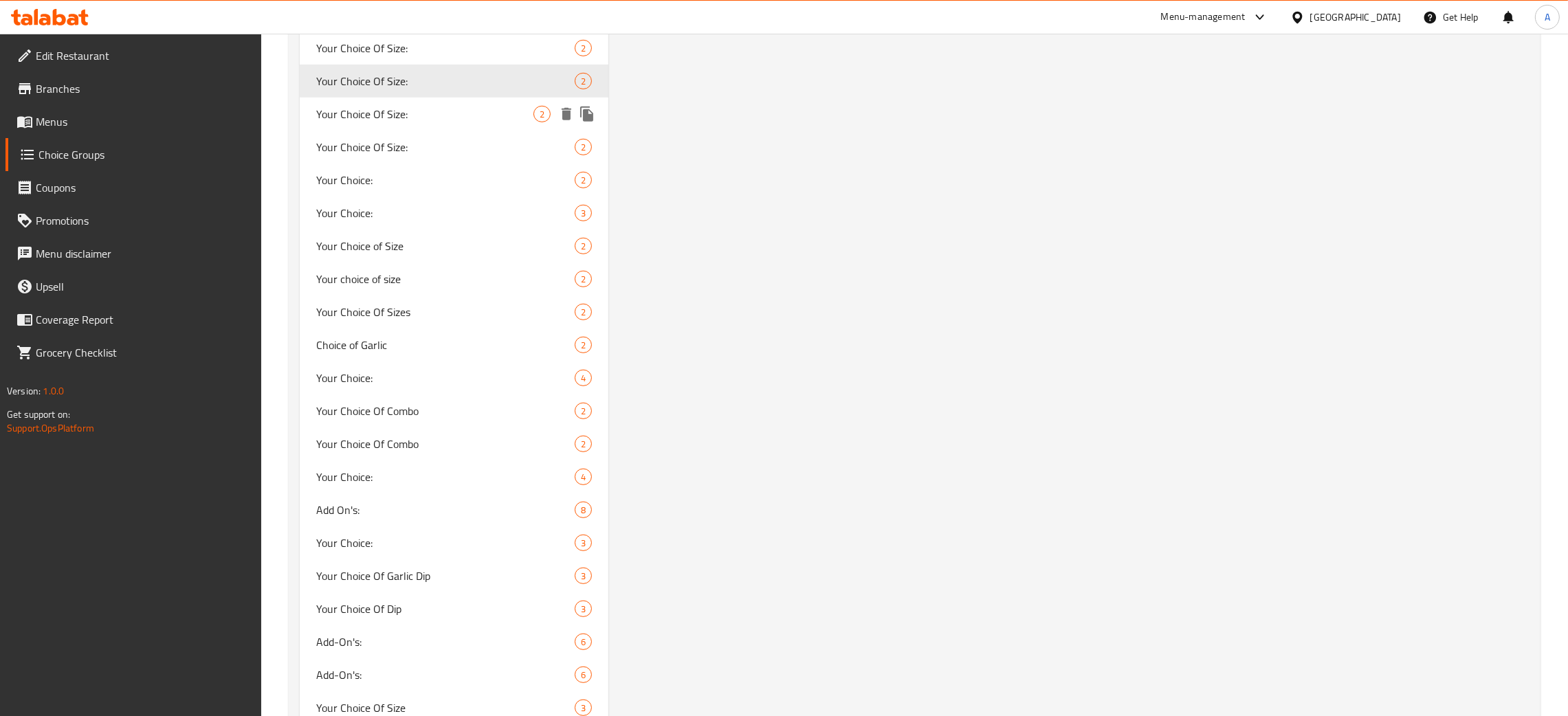
click at [372, 117] on span "Your Choice Of Size:" at bounding box center [424, 114] width 217 height 17
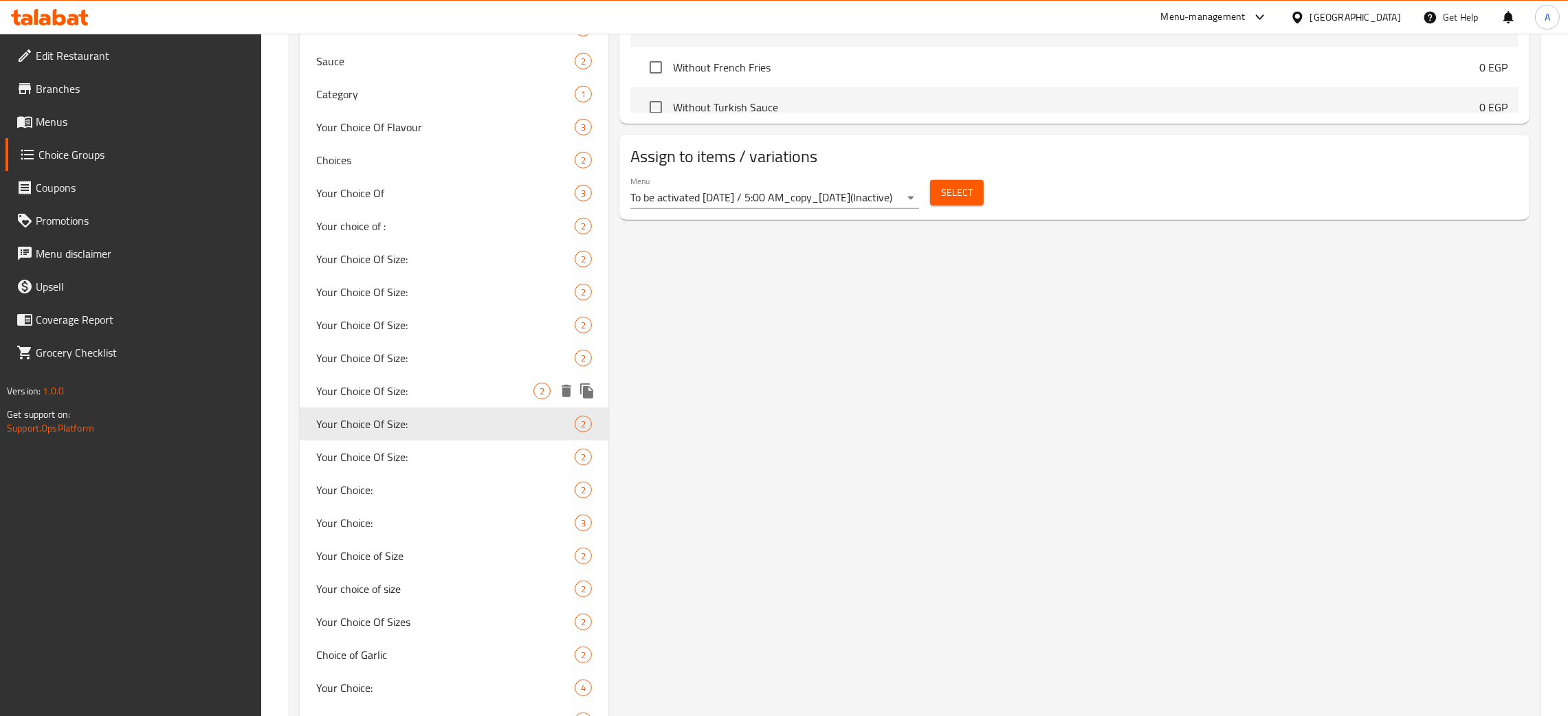
scroll to position [825, 0]
click at [420, 613] on span "Your Choice Of Sizes" at bounding box center [424, 620] width 217 height 17
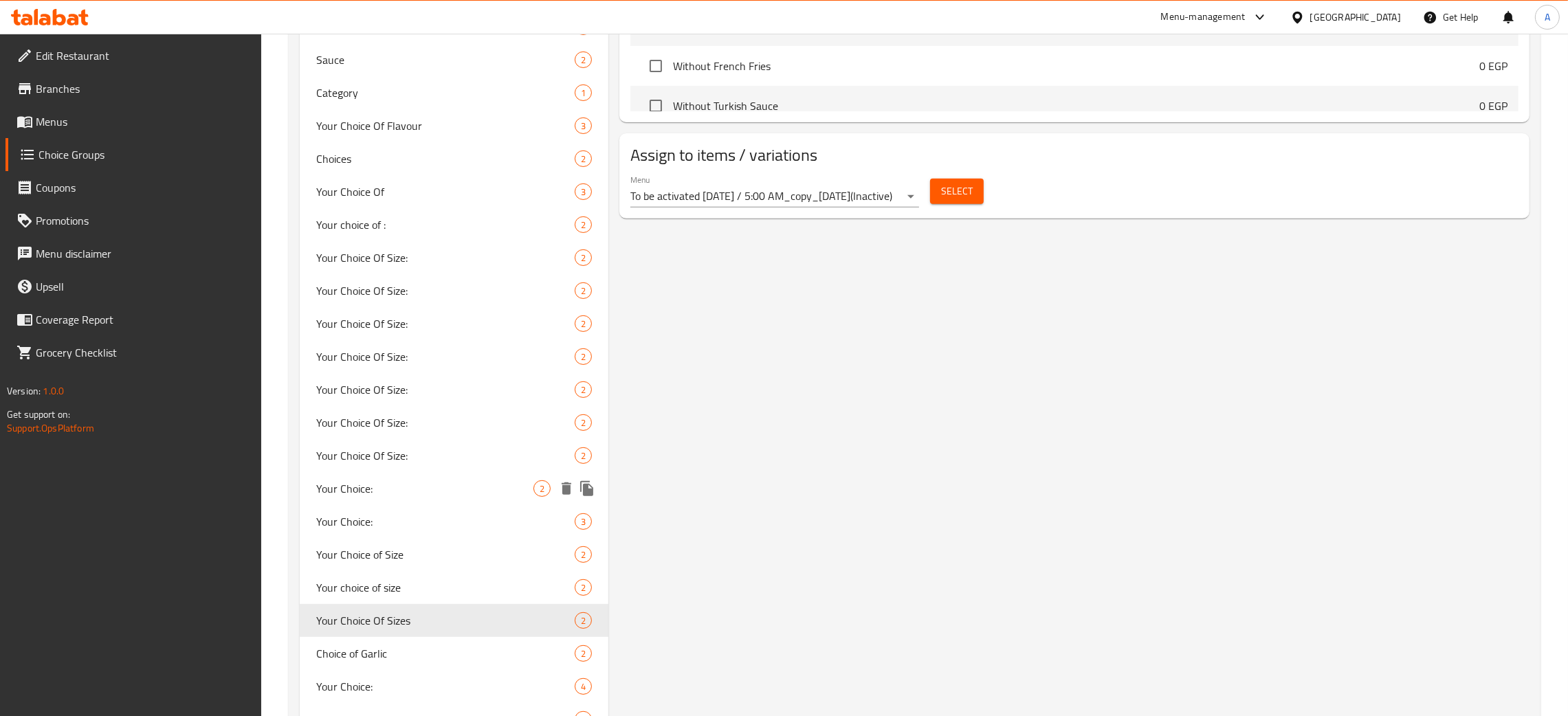
type input "Your Choice Of Sizes"
type input "إختيارك من الاحجام"
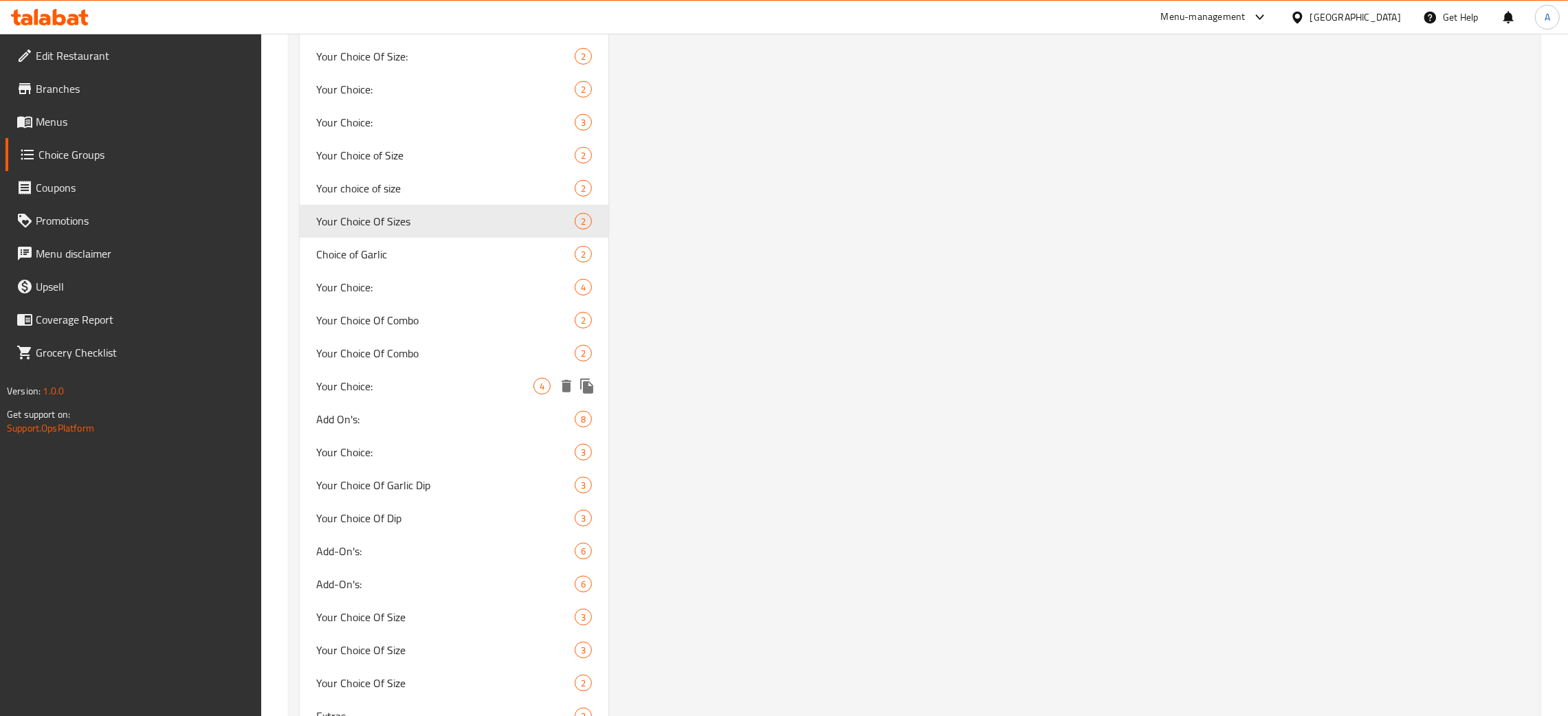
scroll to position [1237, 0]
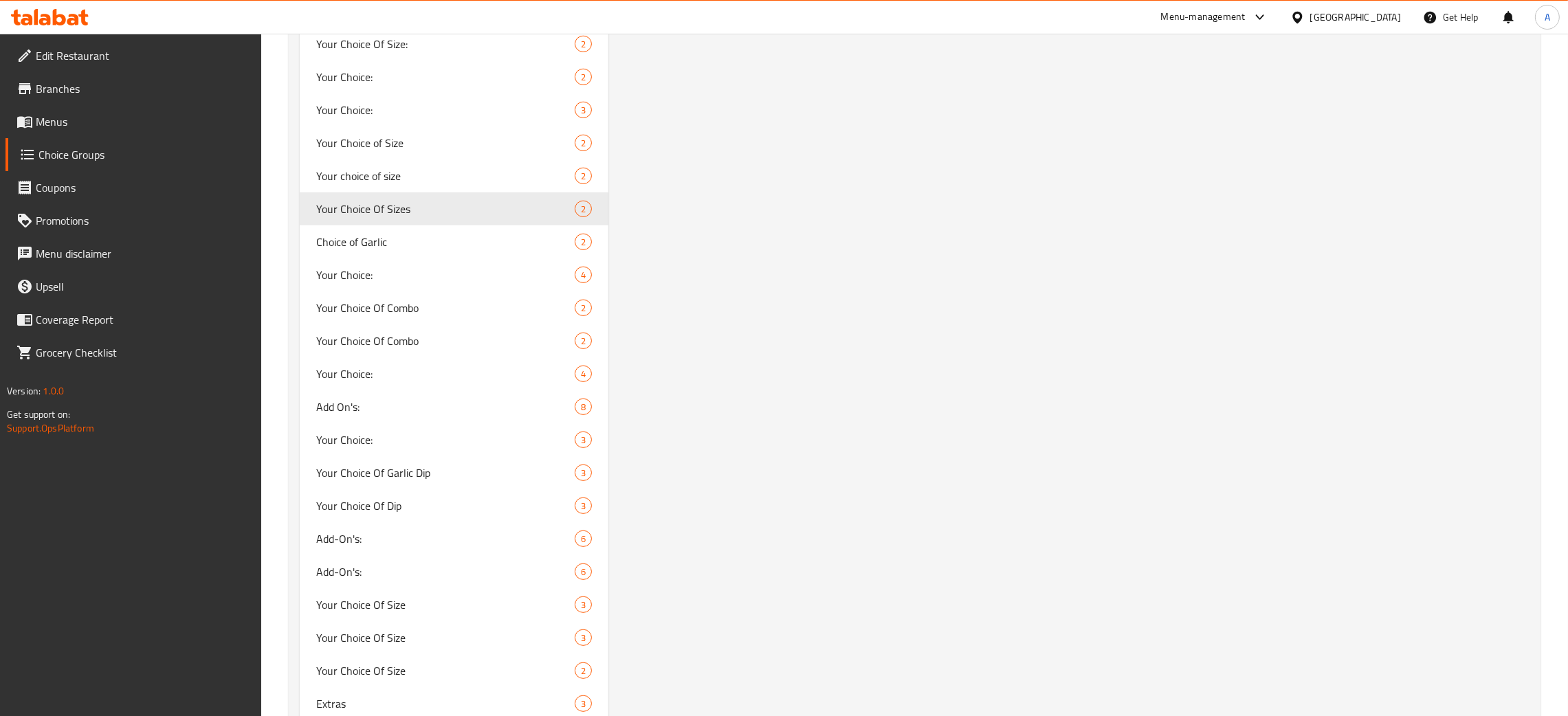
click at [68, 154] on span "Choice Groups" at bounding box center [145, 154] width 212 height 17
click at [57, 118] on span "Menus" at bounding box center [143, 121] width 215 height 17
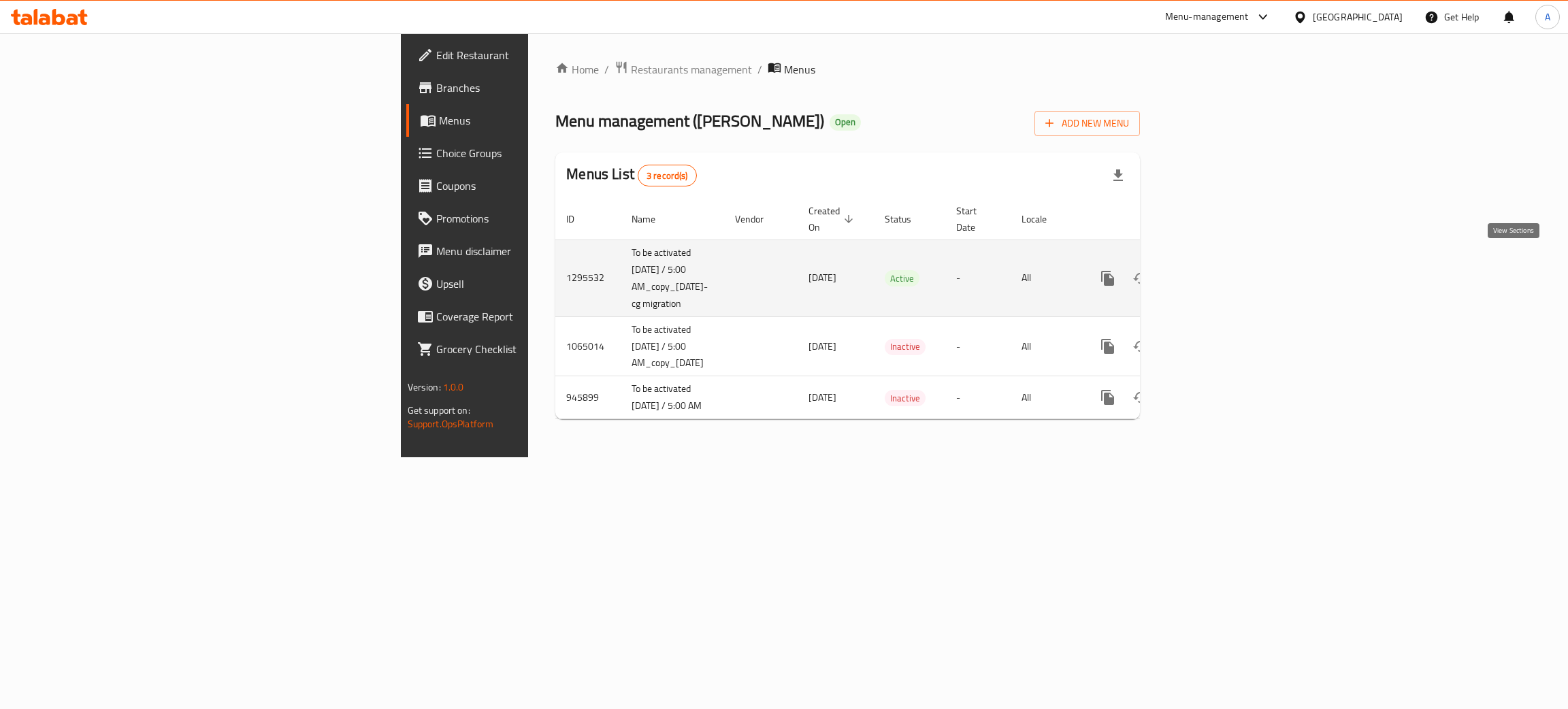
click at [1212, 272] on icon "enhanced table" at bounding box center [1205, 278] width 12 height 12
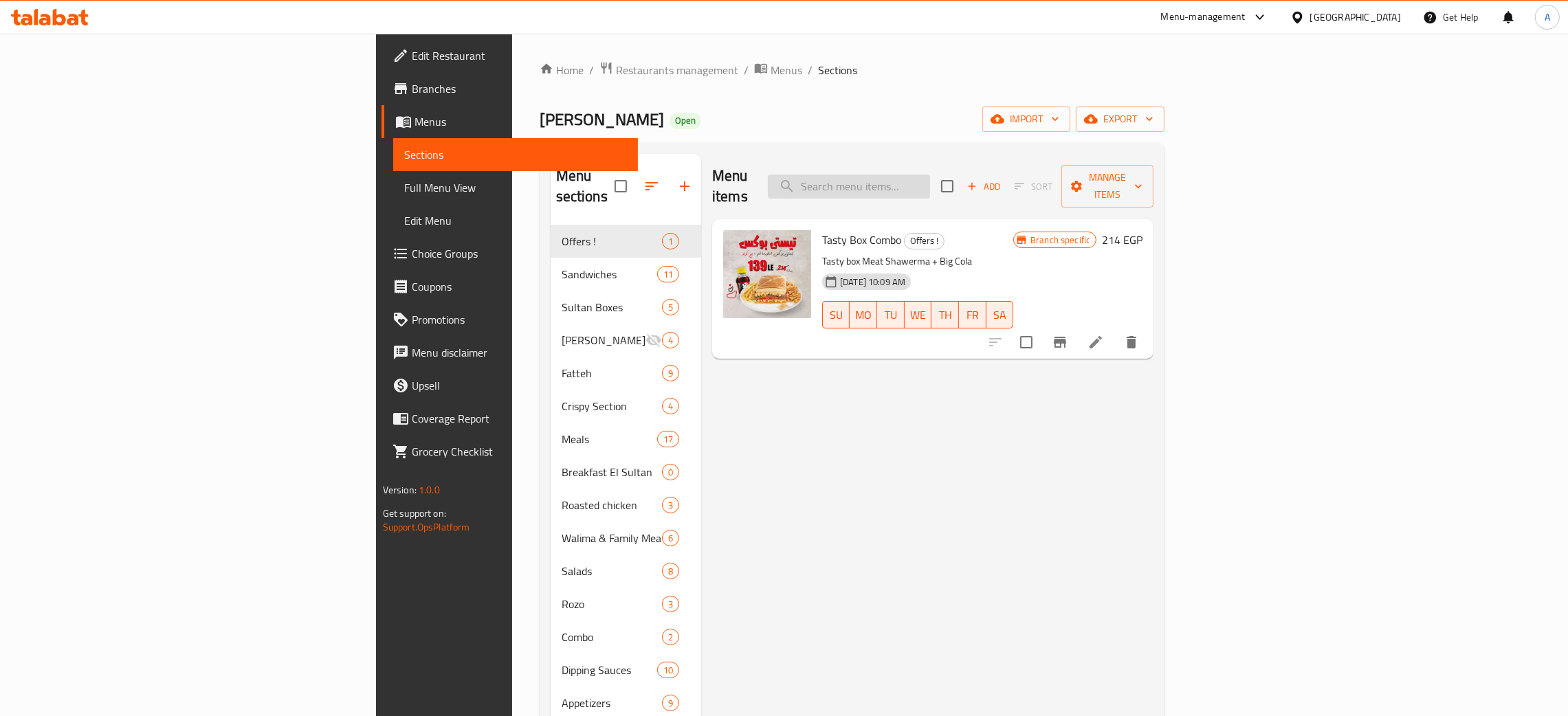
click at [930, 175] on input "search" at bounding box center [849, 186] width 162 height 24
paste input "Fruit sutlag"
type input "Fruit sutlag"
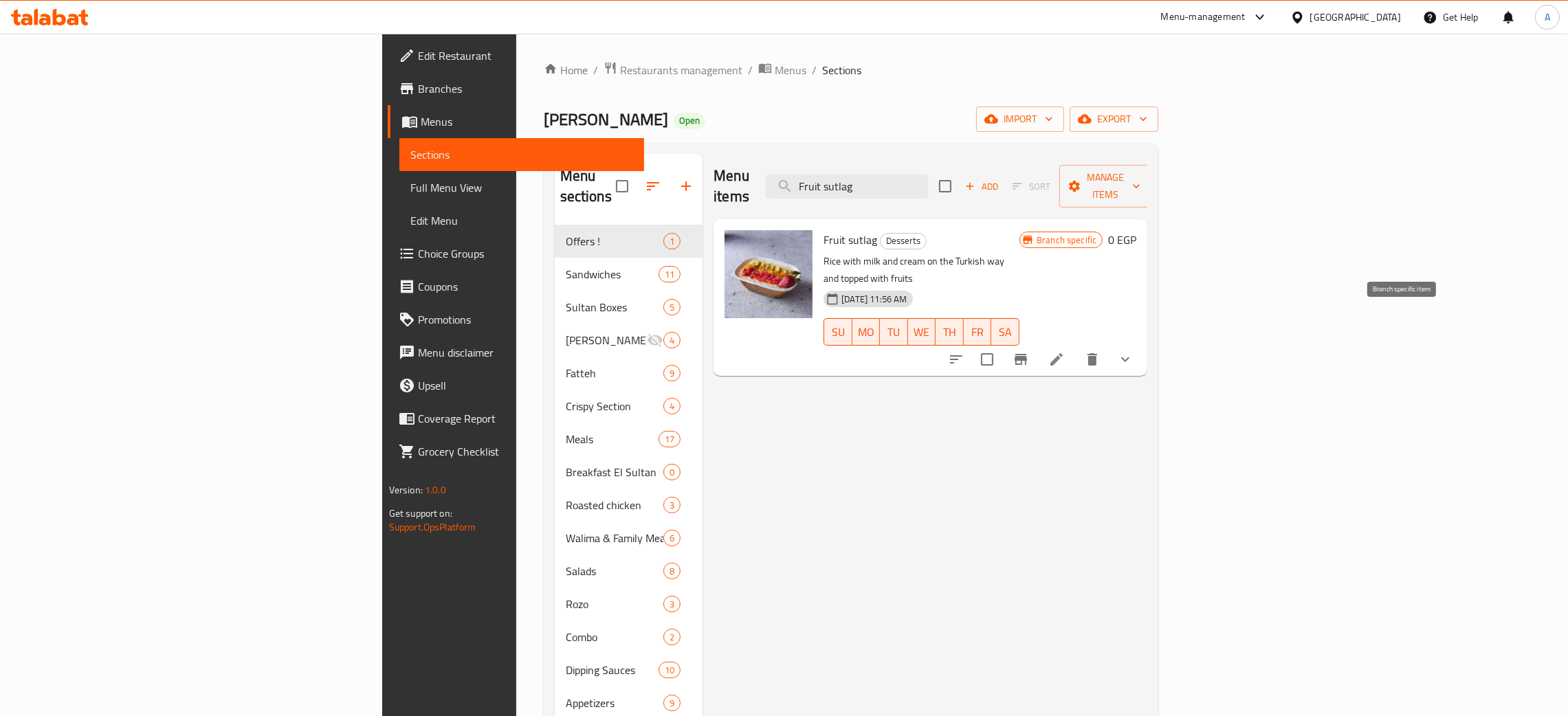
click at [1037, 343] on button "Branch-specific-item" at bounding box center [1020, 359] width 33 height 33
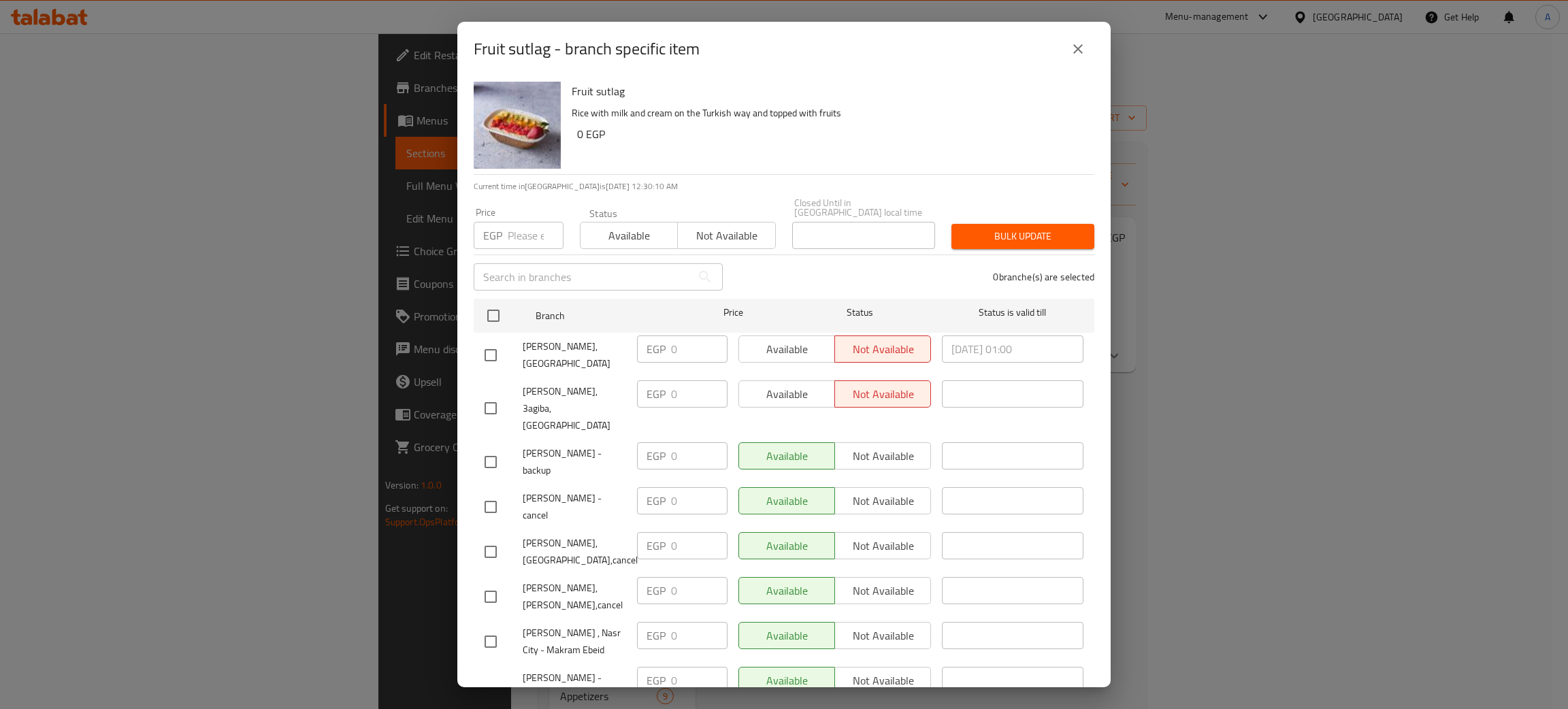
click at [514, 229] on input "number" at bounding box center [535, 235] width 56 height 28
type input "53.76"
click at [1030, 232] on span "Bulk update" at bounding box center [1022, 236] width 121 height 17
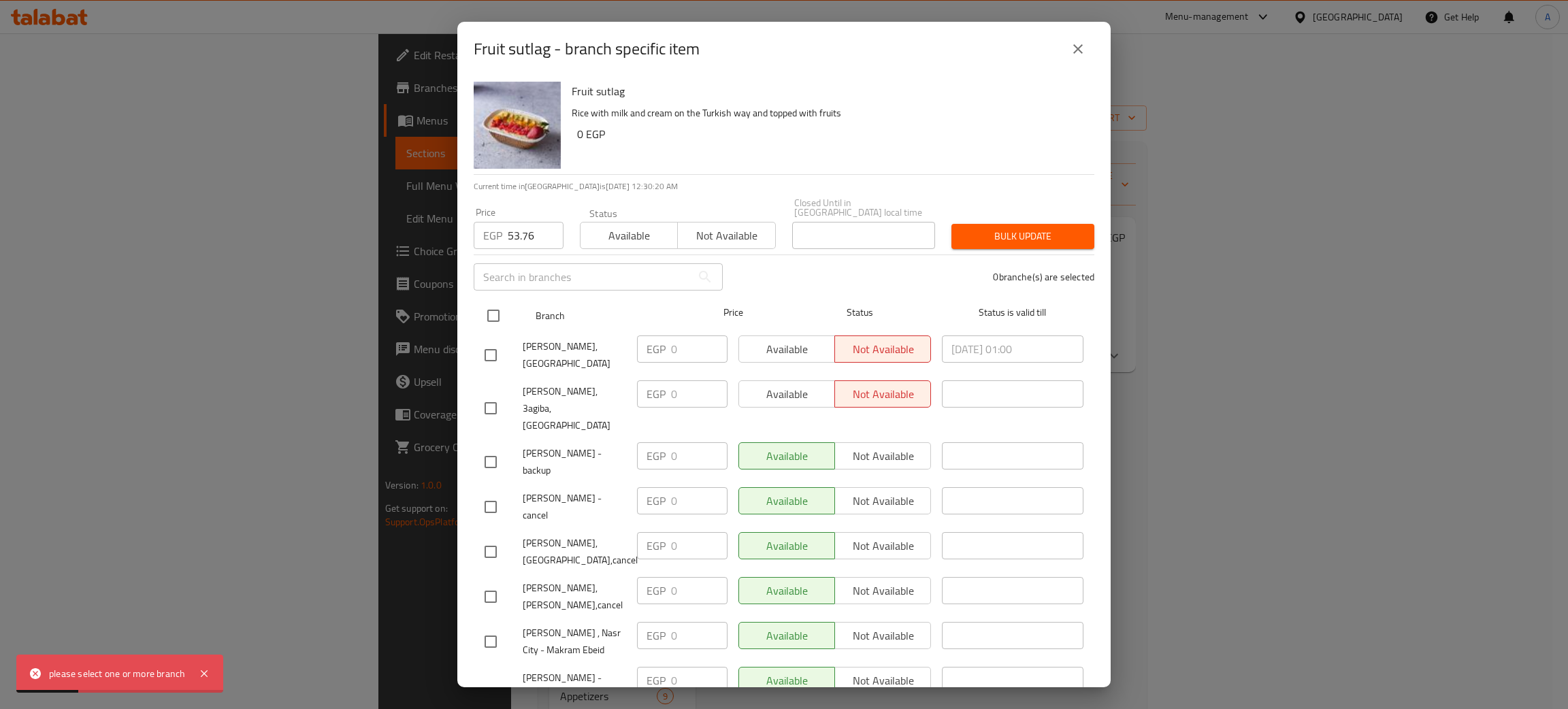
click at [500, 304] on input "checkbox" at bounding box center [493, 315] width 28 height 28
checkbox input "true"
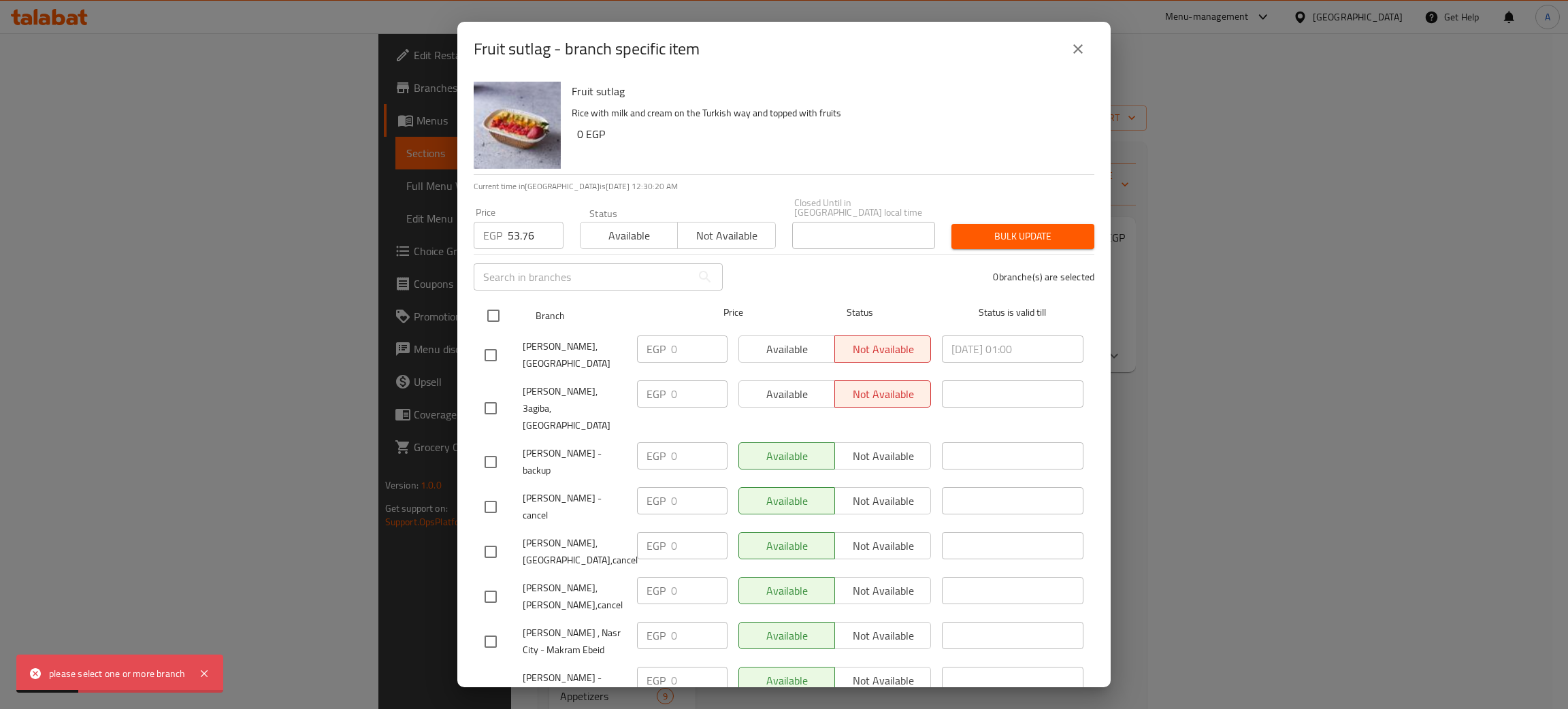
checkbox input "true"
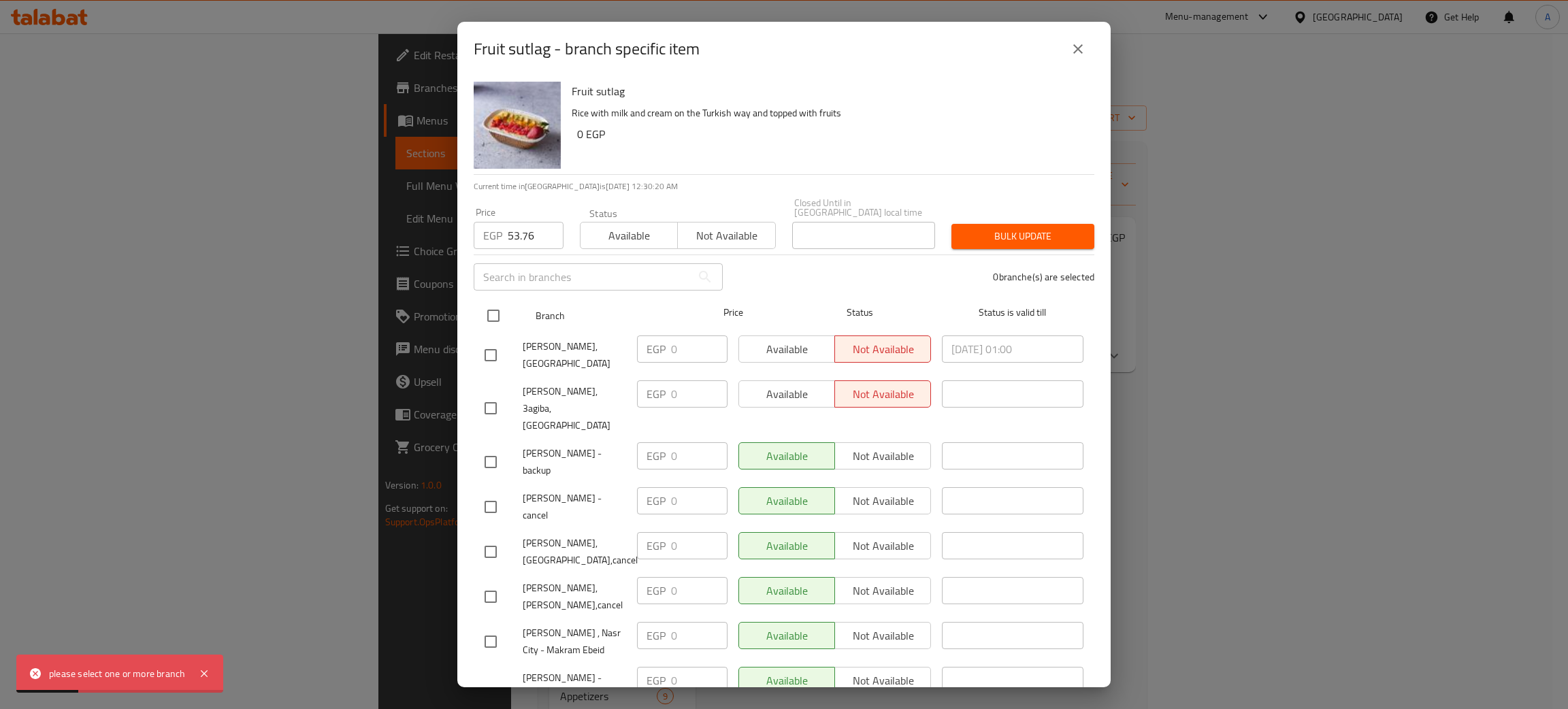
checkbox input "true"
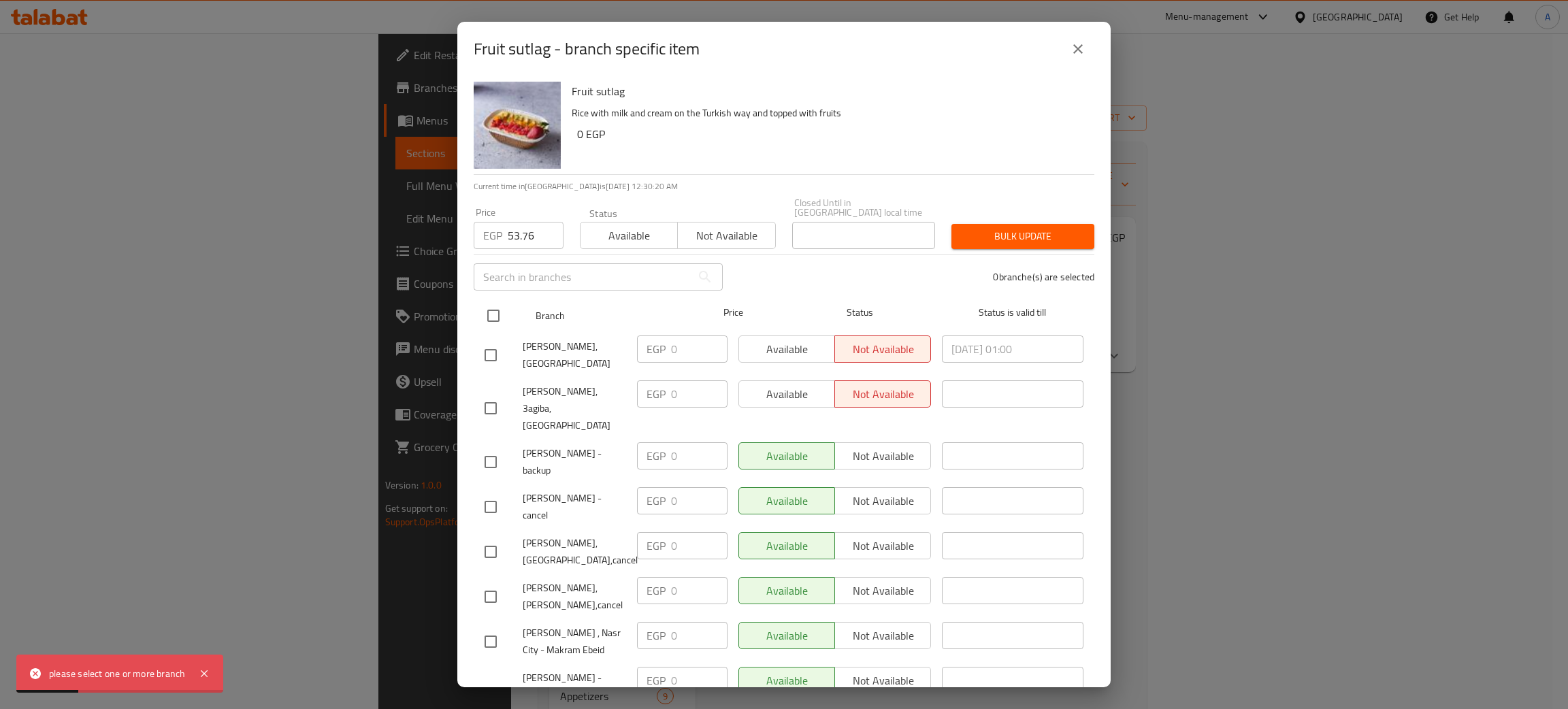
checkbox input "true"
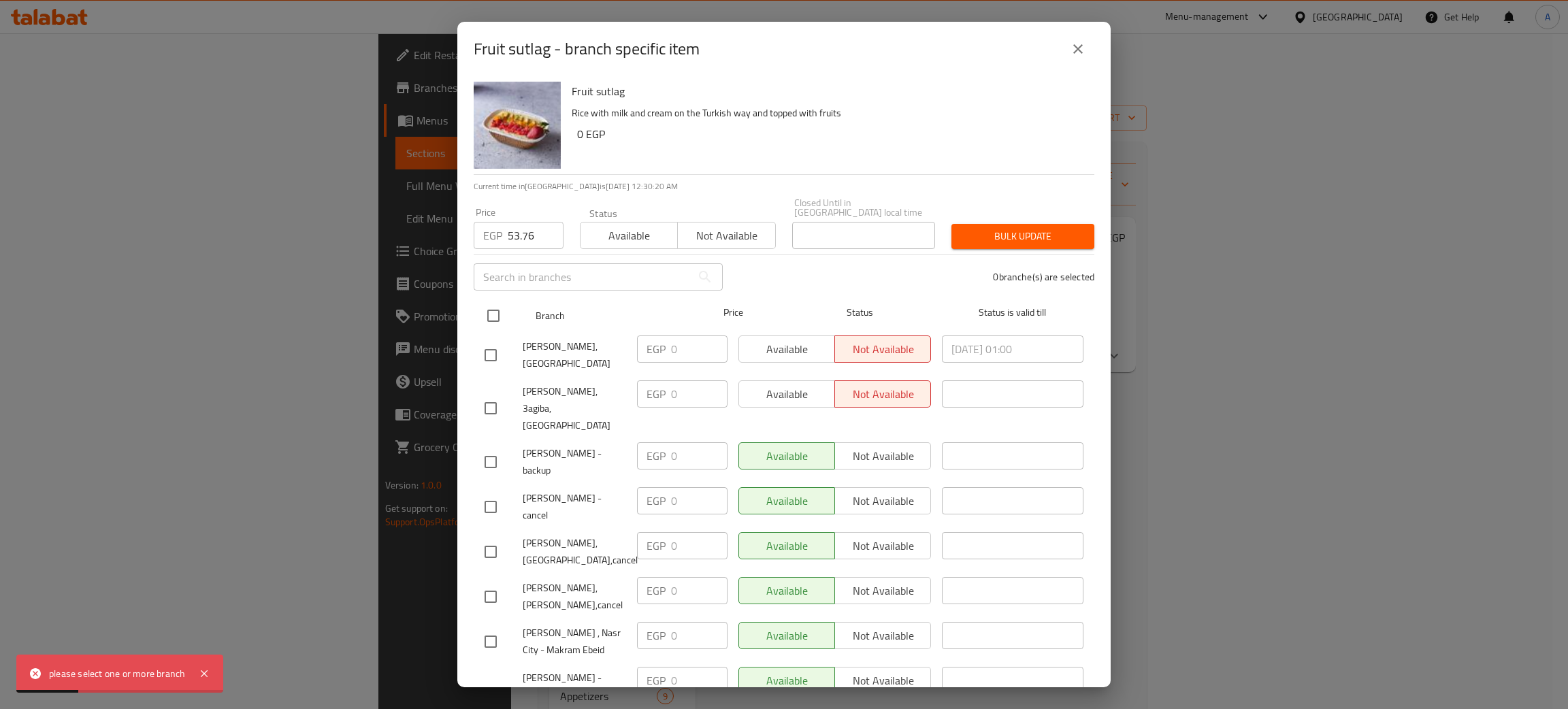
checkbox input "true"
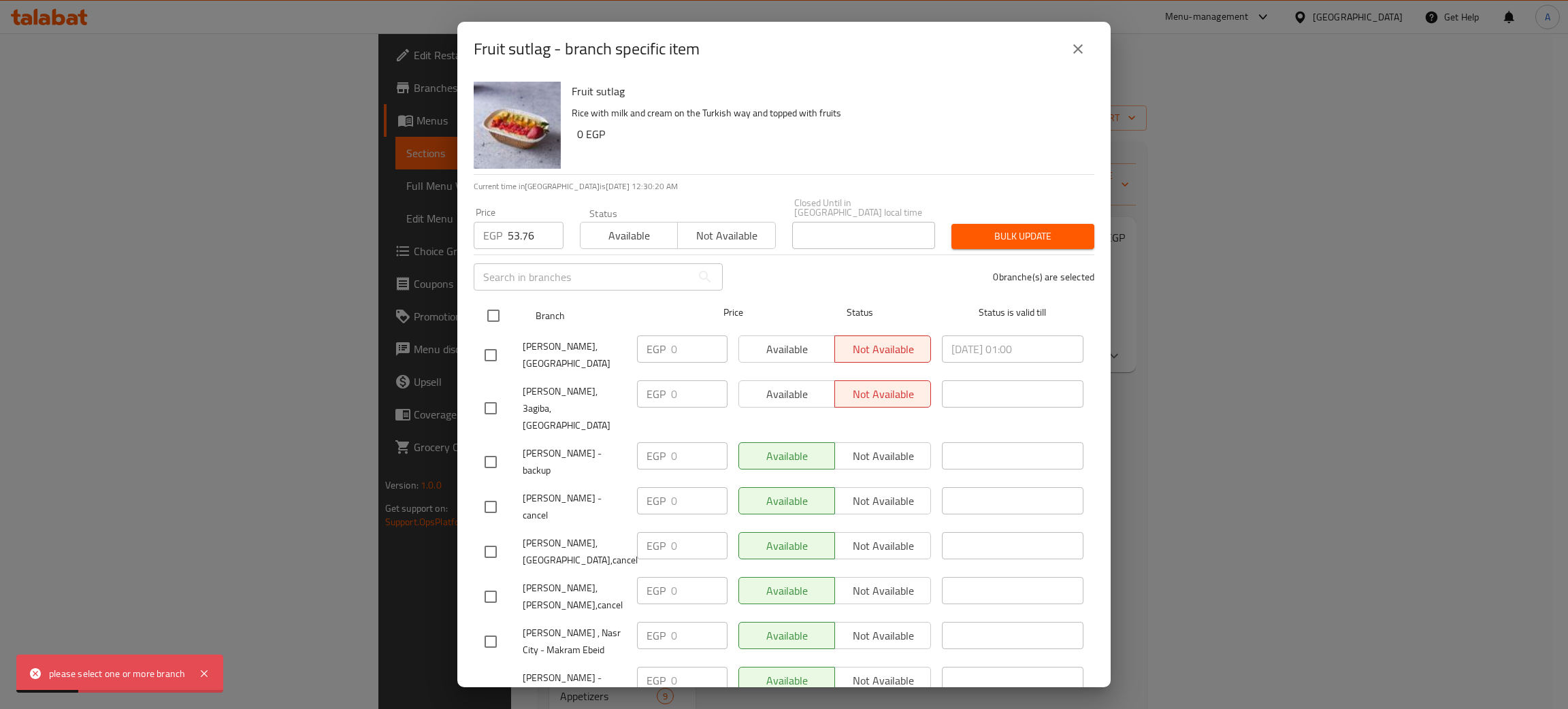
checkbox input "true"
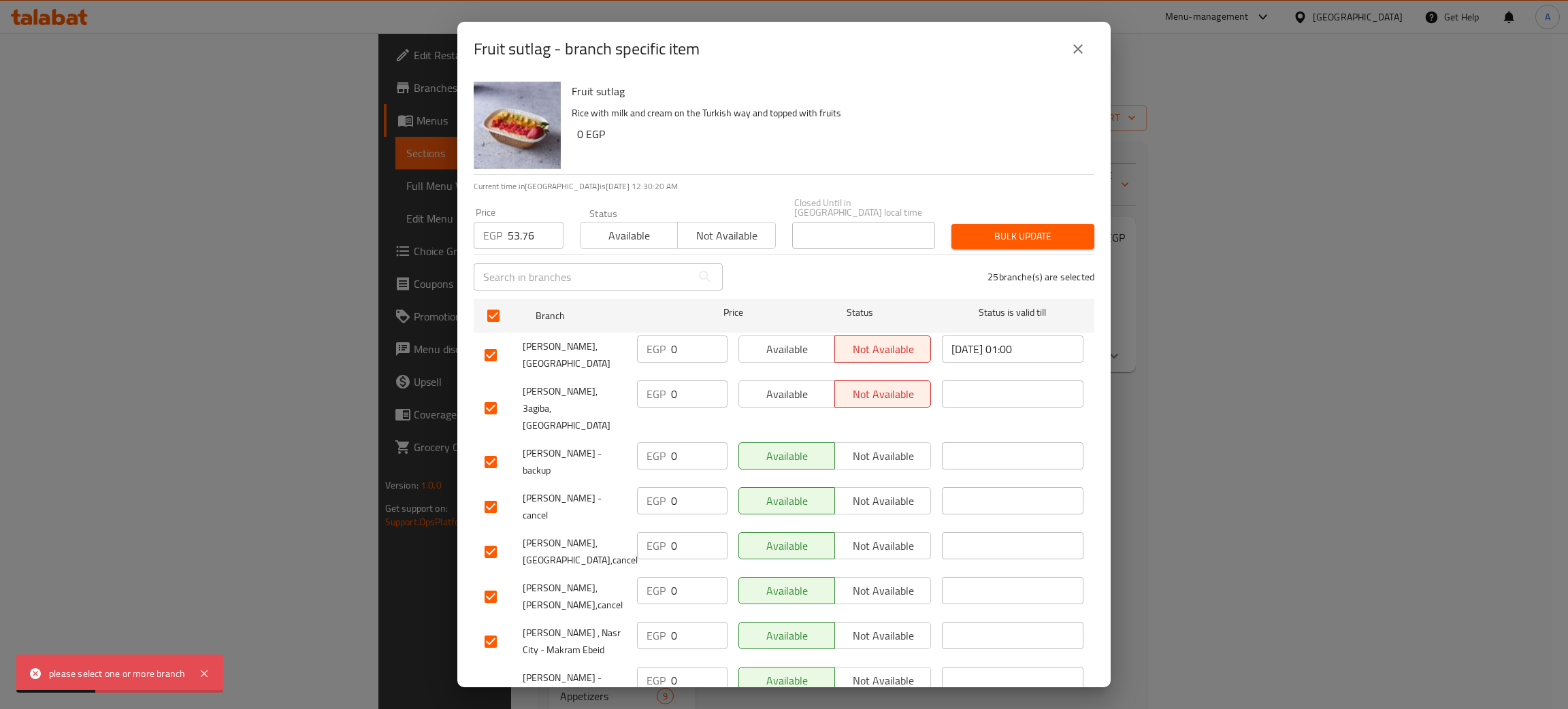
click at [1050, 228] on span "Bulk update" at bounding box center [1022, 236] width 121 height 17
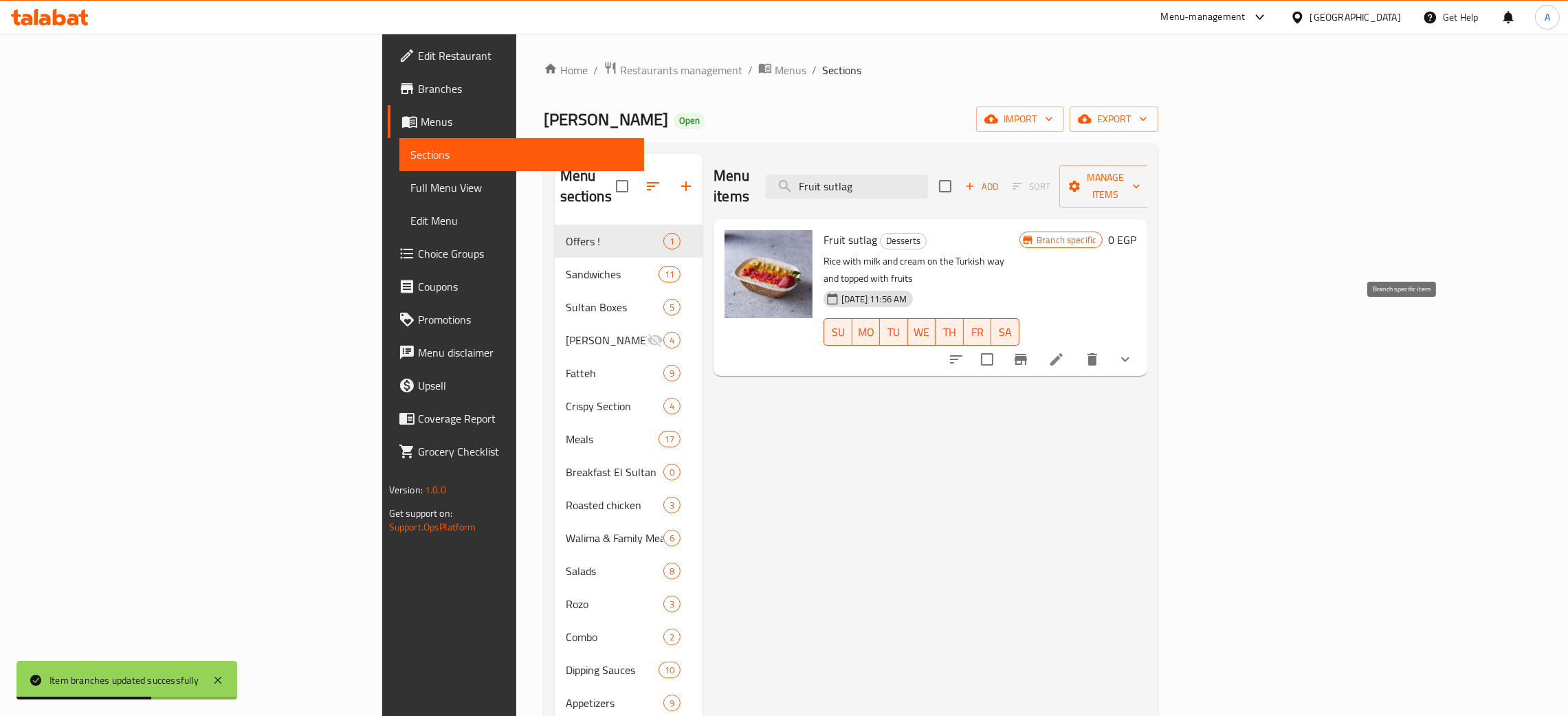
click at [1029, 351] on icon "Branch-specific-item" at bounding box center [1021, 359] width 17 height 17
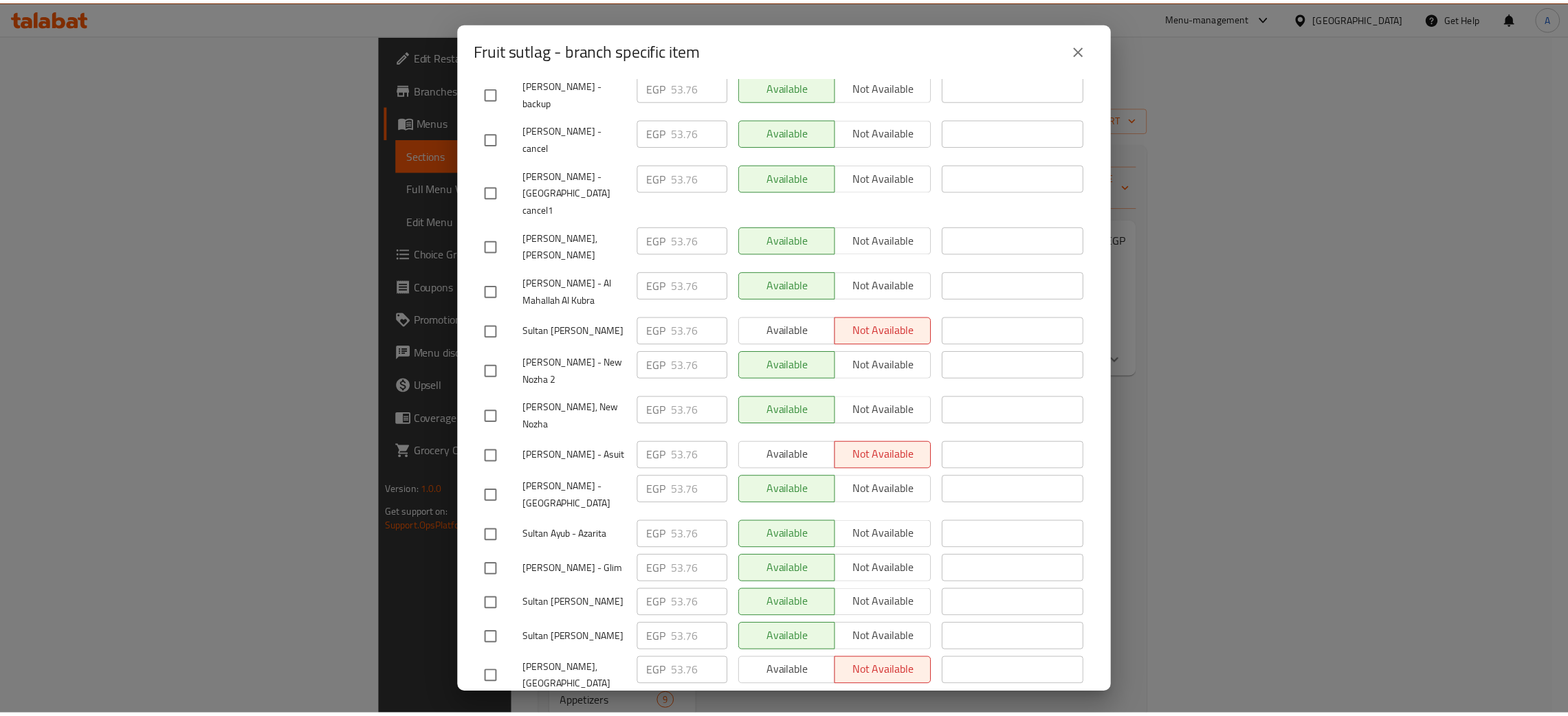
scroll to position [703, 0]
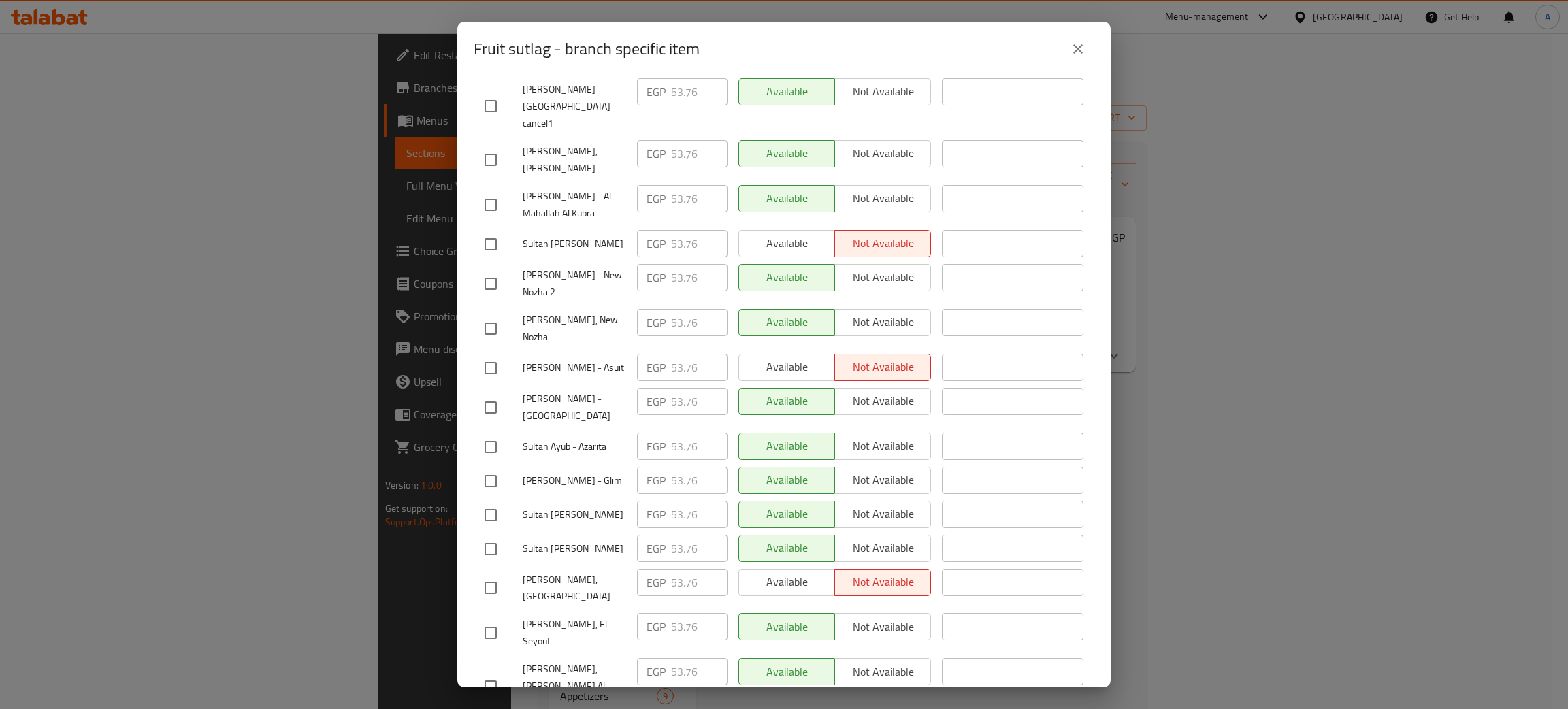
click at [1084, 45] on icon "close" at bounding box center [1078, 49] width 17 height 17
